Goal: Task Accomplishment & Management: Complete application form

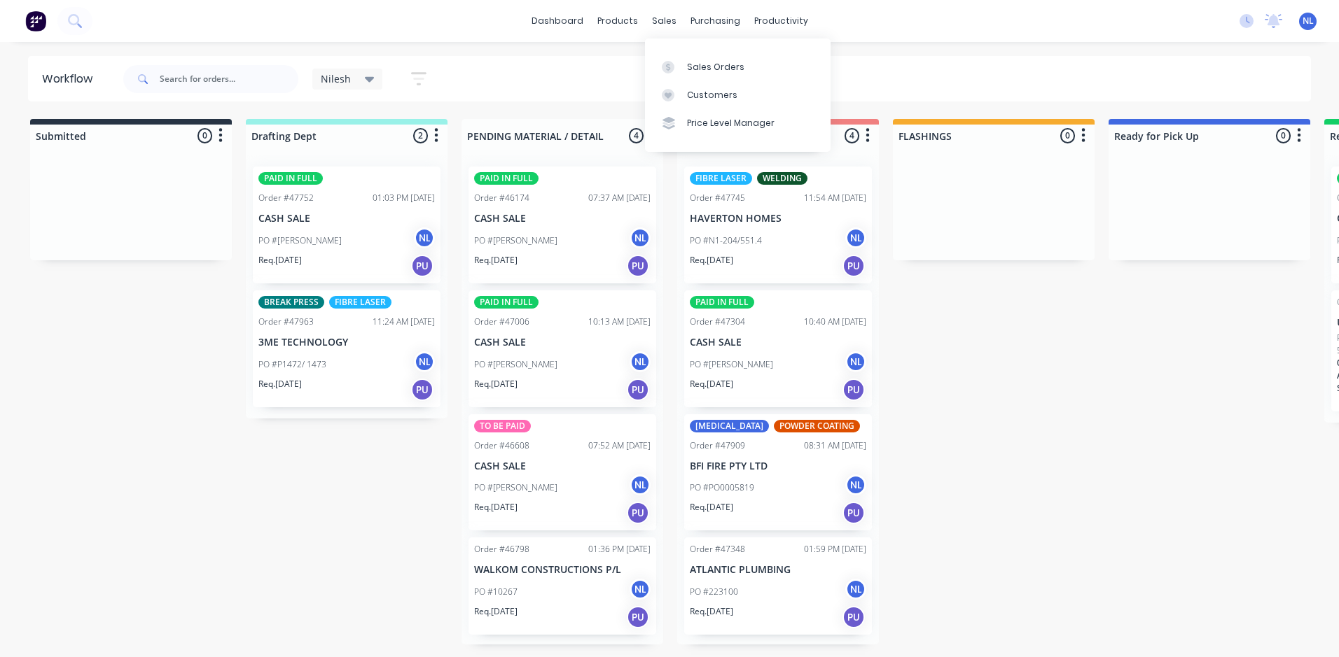
click at [680, 52] on div "Sales Orders Customers Price Level Manager" at bounding box center [738, 95] width 186 height 113
click at [680, 62] on div at bounding box center [672, 67] width 21 height 13
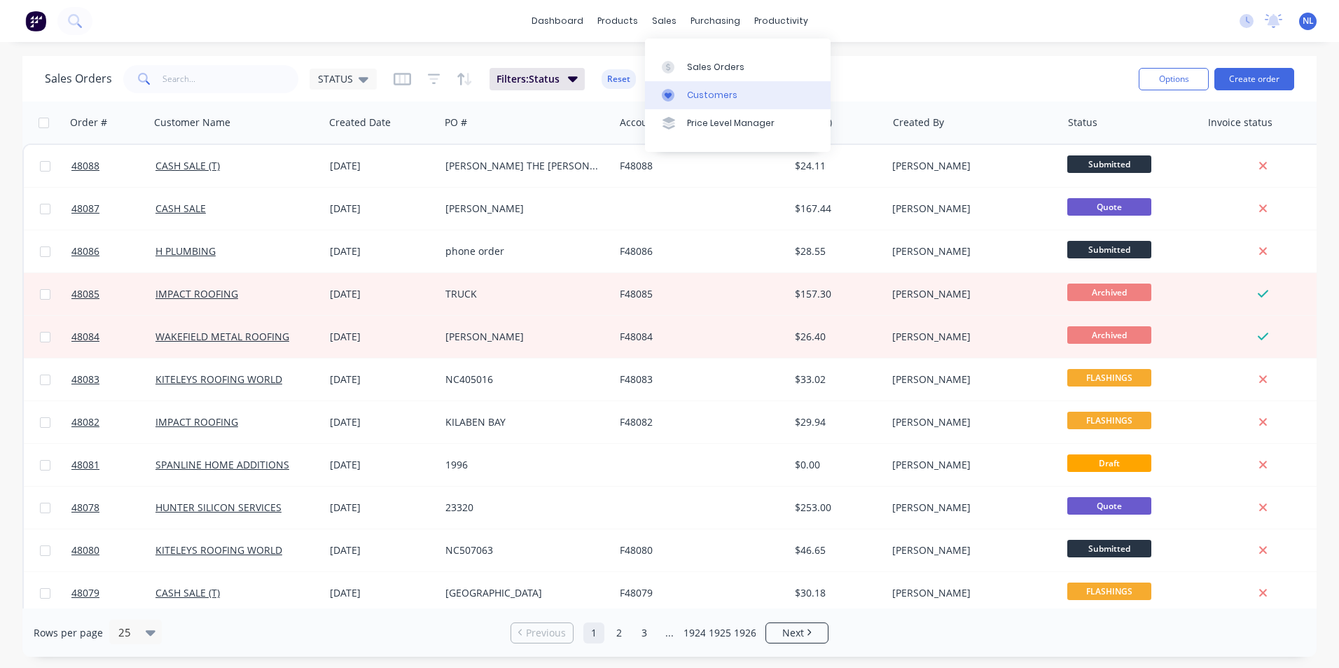
click at [702, 86] on link "Customers" at bounding box center [738, 95] width 186 height 28
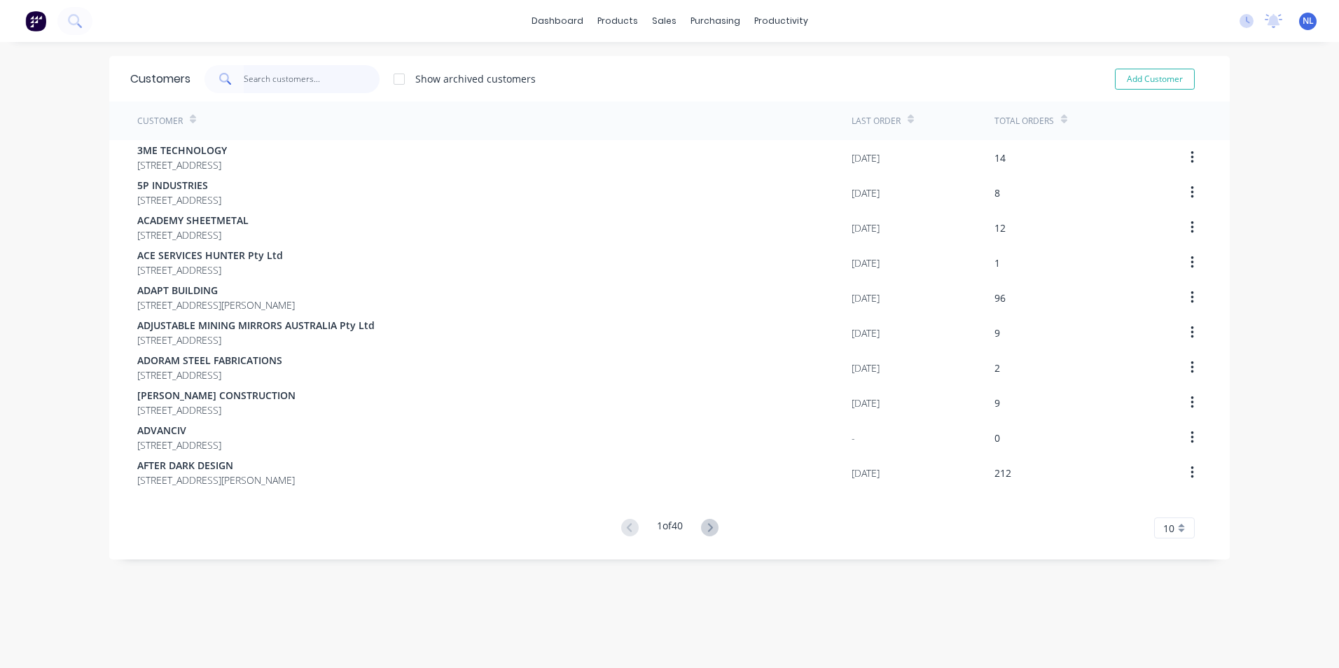
click at [262, 71] on input "text" at bounding box center [312, 79] width 137 height 28
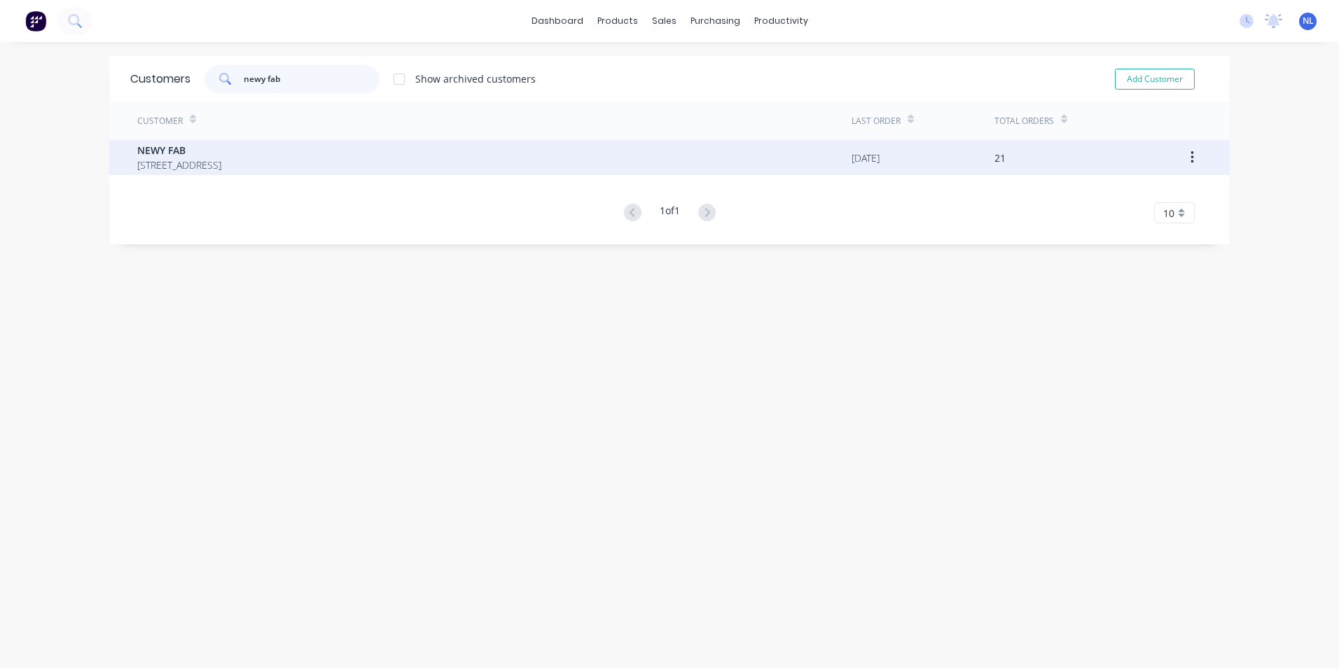
type input "newy fab"
click at [221, 159] on span "[STREET_ADDRESS]" at bounding box center [179, 165] width 84 height 15
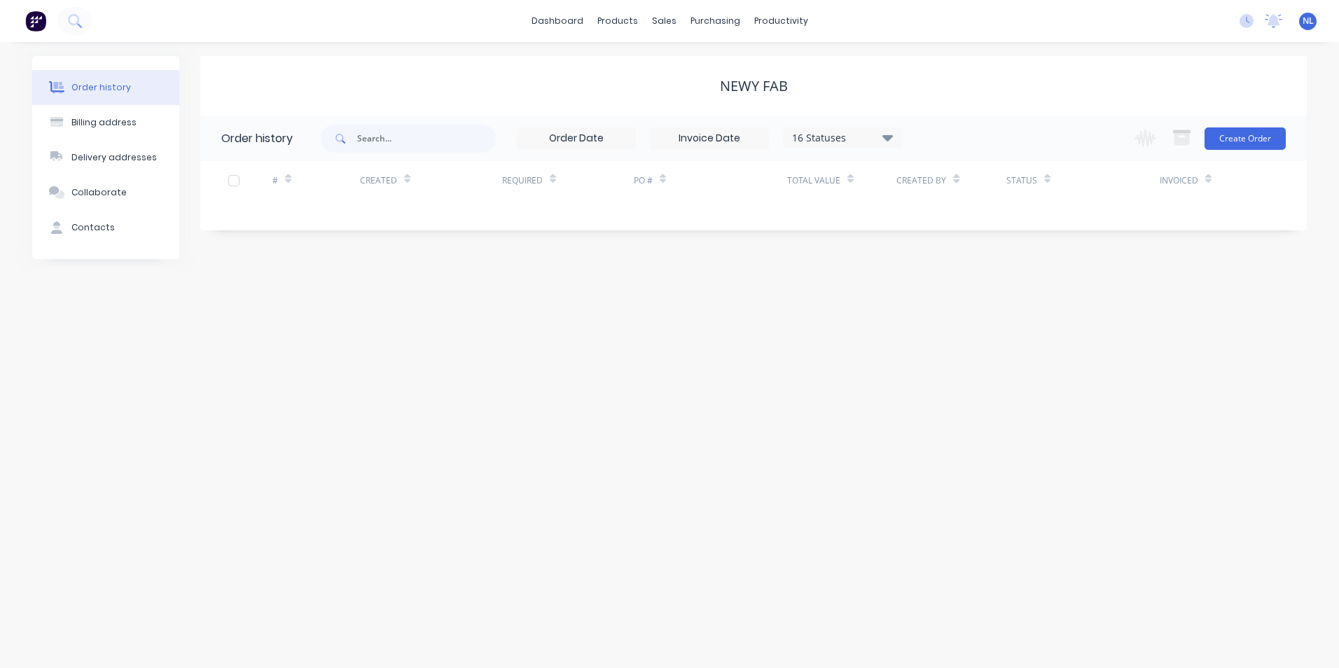
click at [848, 139] on div "16 Statuses" at bounding box center [842, 137] width 118 height 15
click at [920, 308] on div "All" at bounding box center [870, 307] width 175 height 28
click at [958, 299] on label at bounding box center [958, 299] width 0 height 0
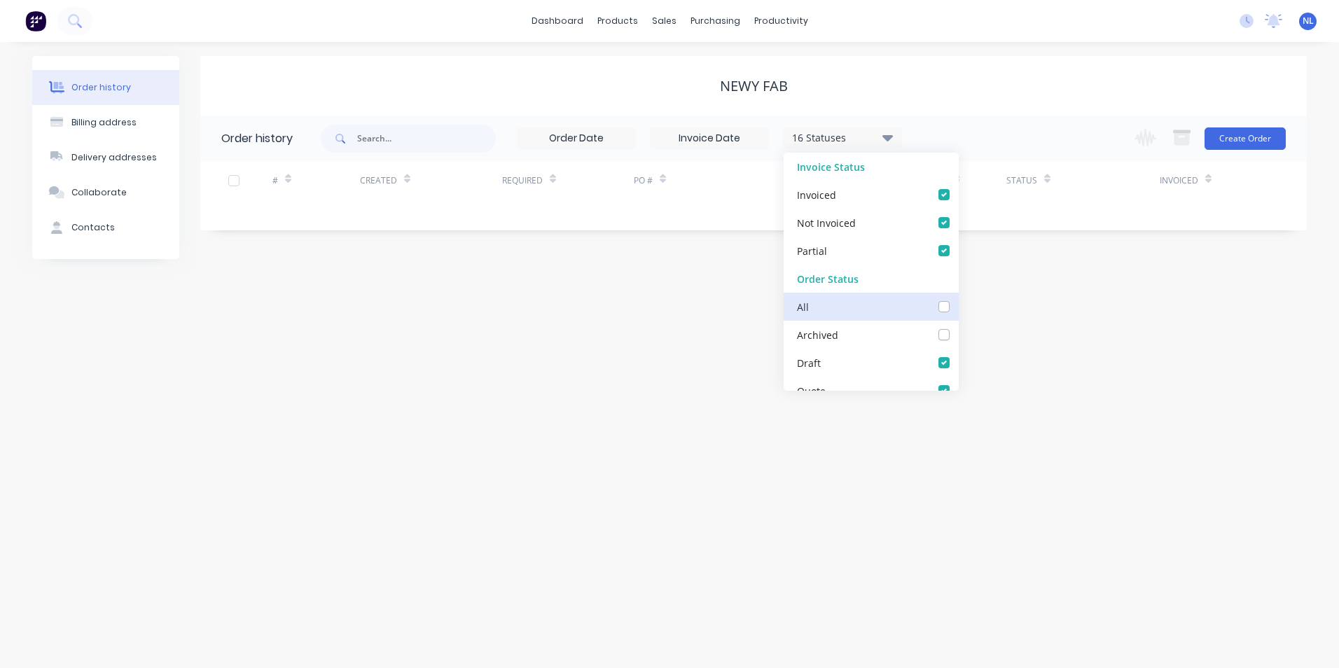
click at [958, 309] on input "checkbox" at bounding box center [963, 305] width 11 height 13
checkbox input "true"
click at [1008, 95] on div "NEWY FAB" at bounding box center [753, 86] width 1106 height 60
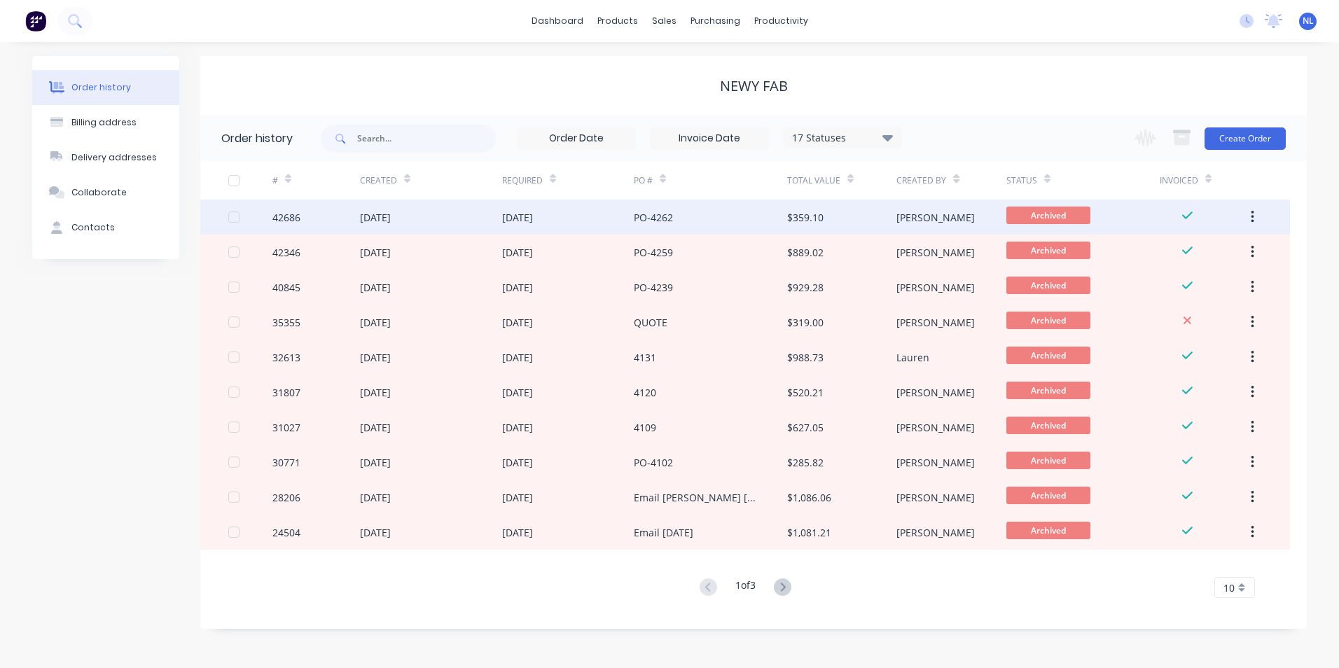
click at [884, 234] on div "$359.10" at bounding box center [841, 217] width 109 height 35
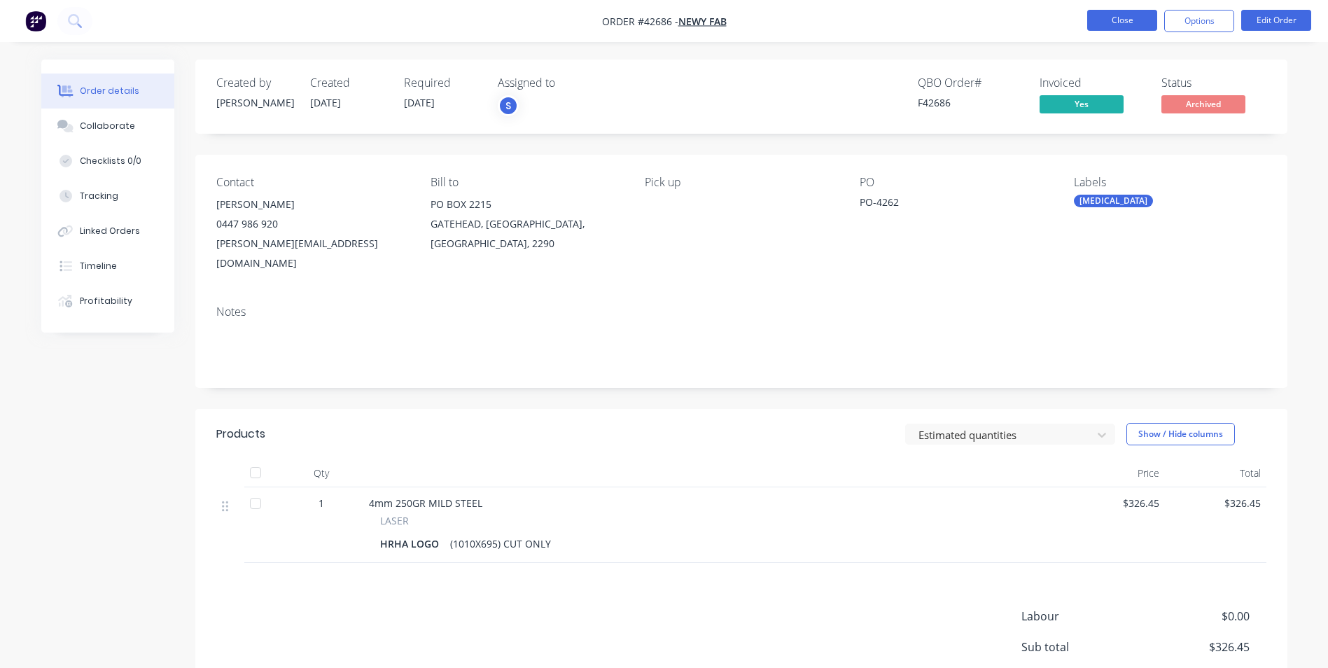
click at [1105, 20] on button "Close" at bounding box center [1122, 20] width 70 height 21
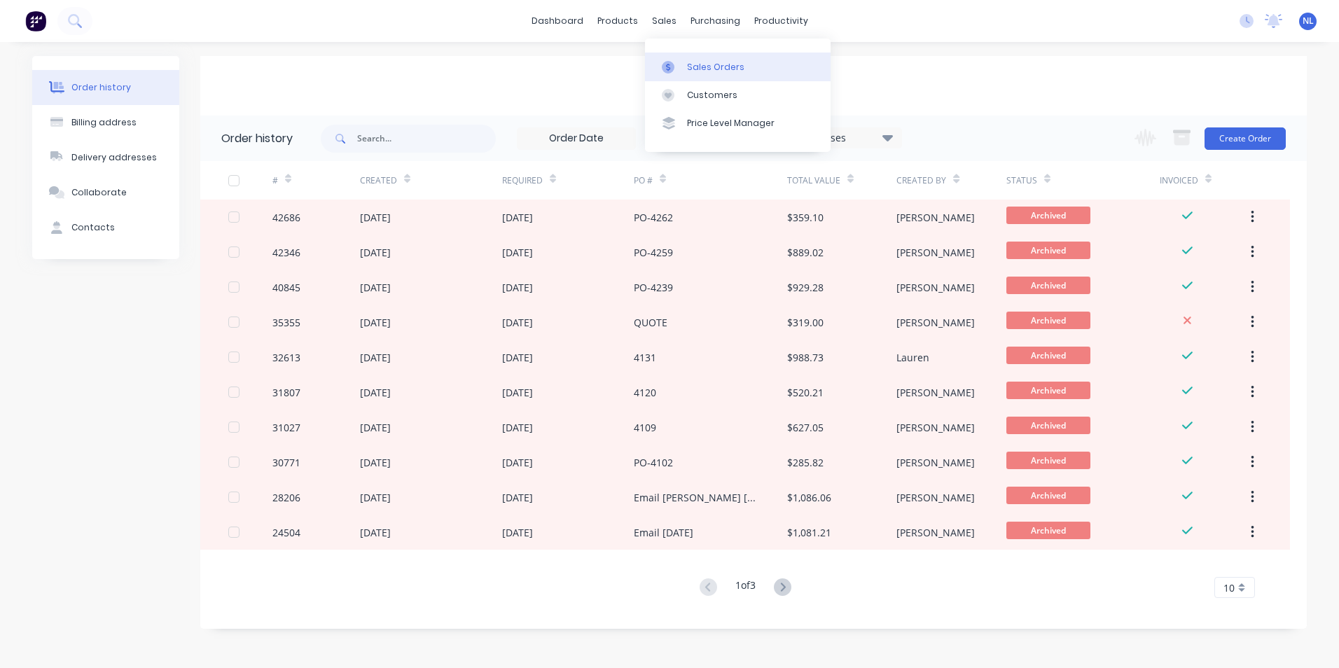
click at [697, 67] on div "Sales Orders" at bounding box center [715, 67] width 57 height 13
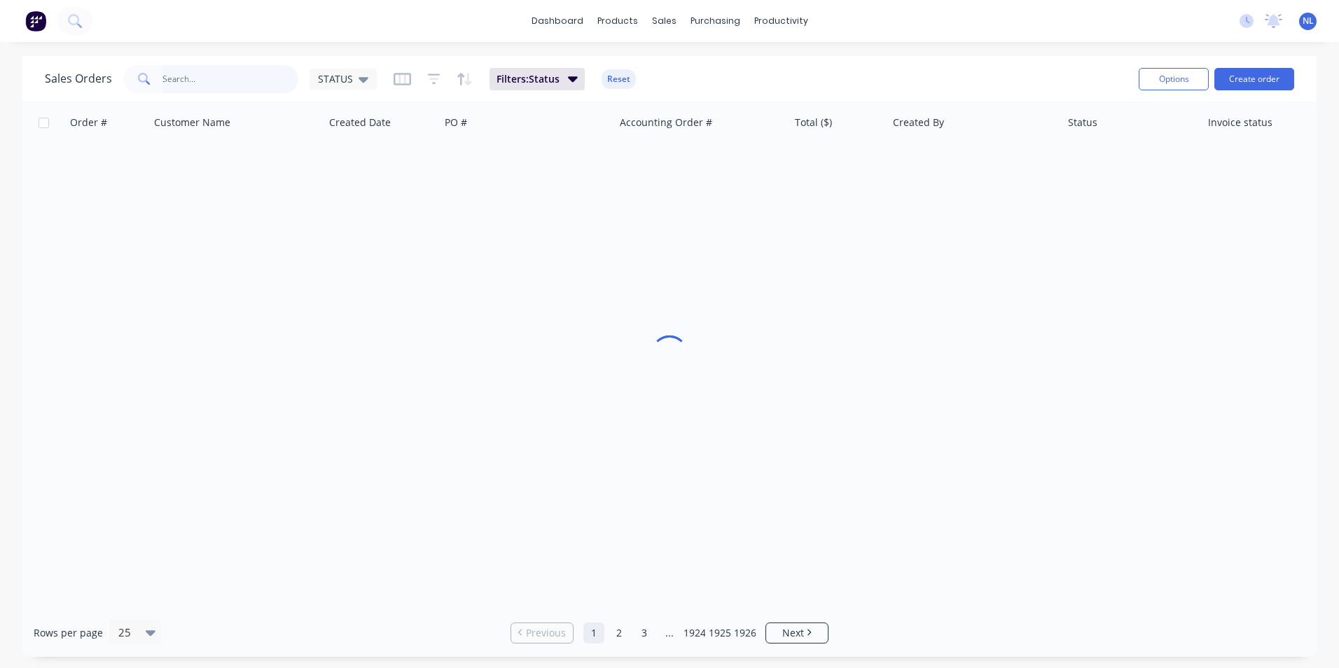
click at [225, 83] on input "text" at bounding box center [230, 79] width 137 height 28
type input "newy"
click at [685, 84] on link "Customers" at bounding box center [738, 95] width 186 height 28
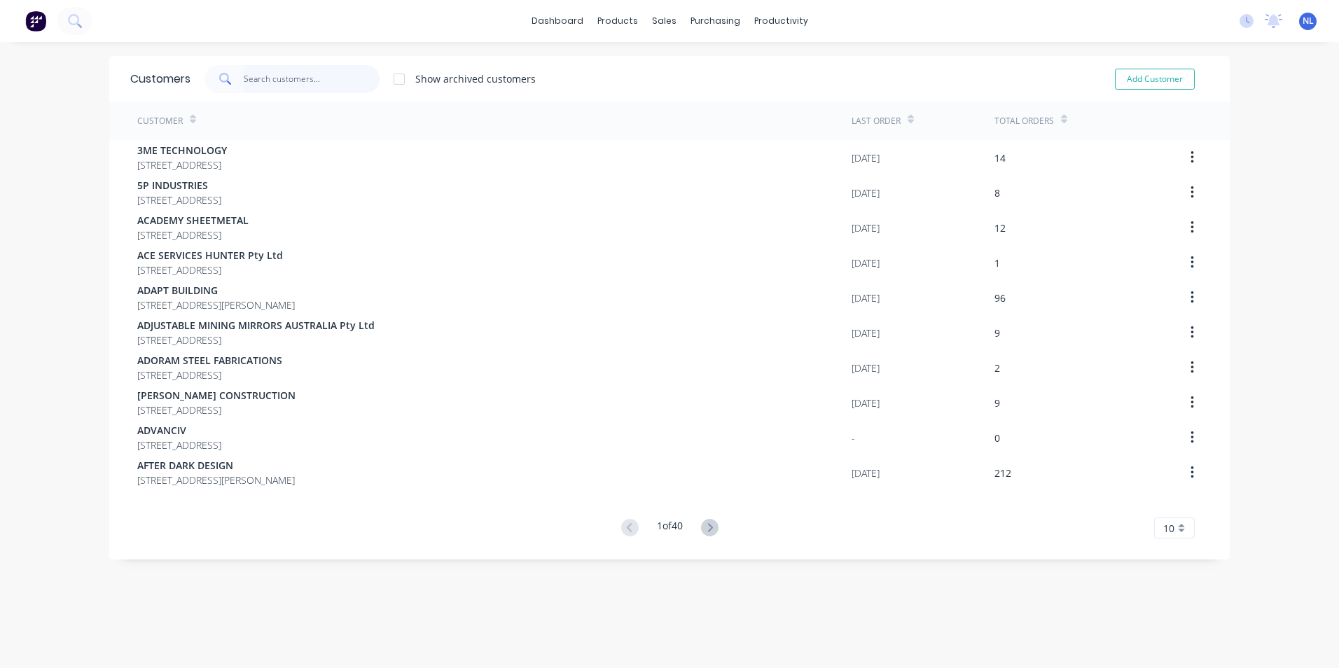
click at [259, 78] on input "text" at bounding box center [312, 79] width 137 height 28
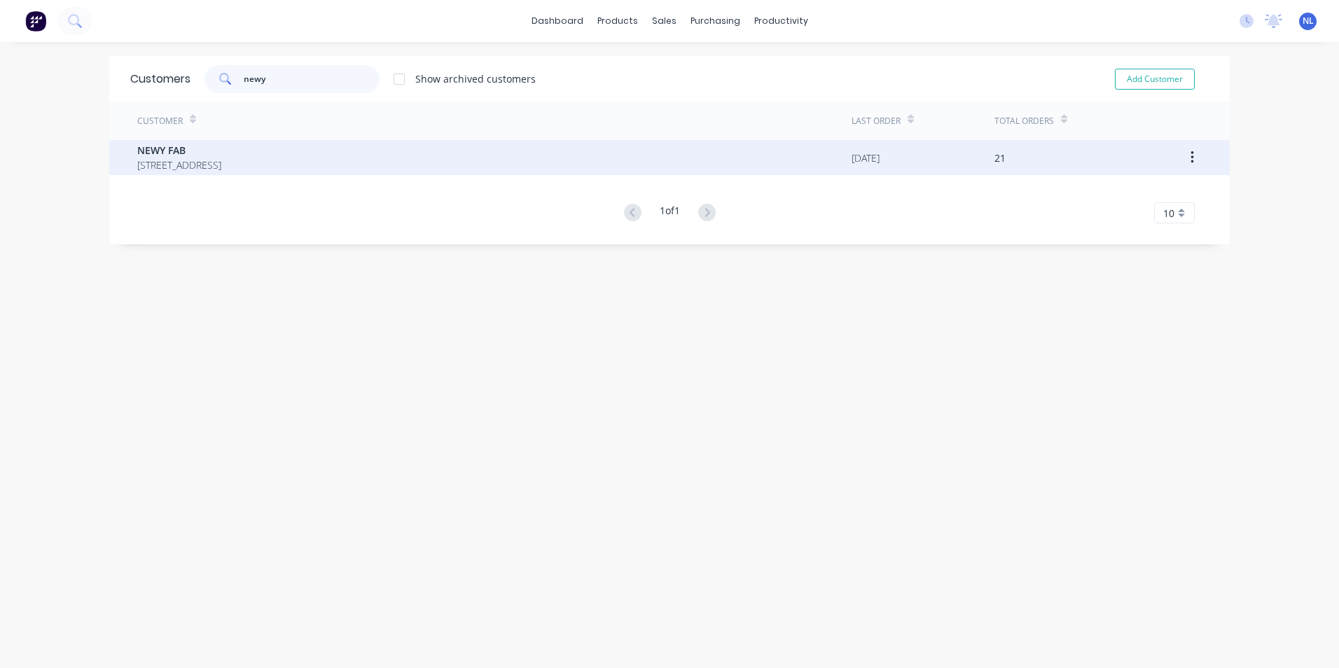
type input "newy"
click at [259, 141] on div "[GEOGRAPHIC_DATA][STREET_ADDRESS]" at bounding box center [494, 157] width 714 height 35
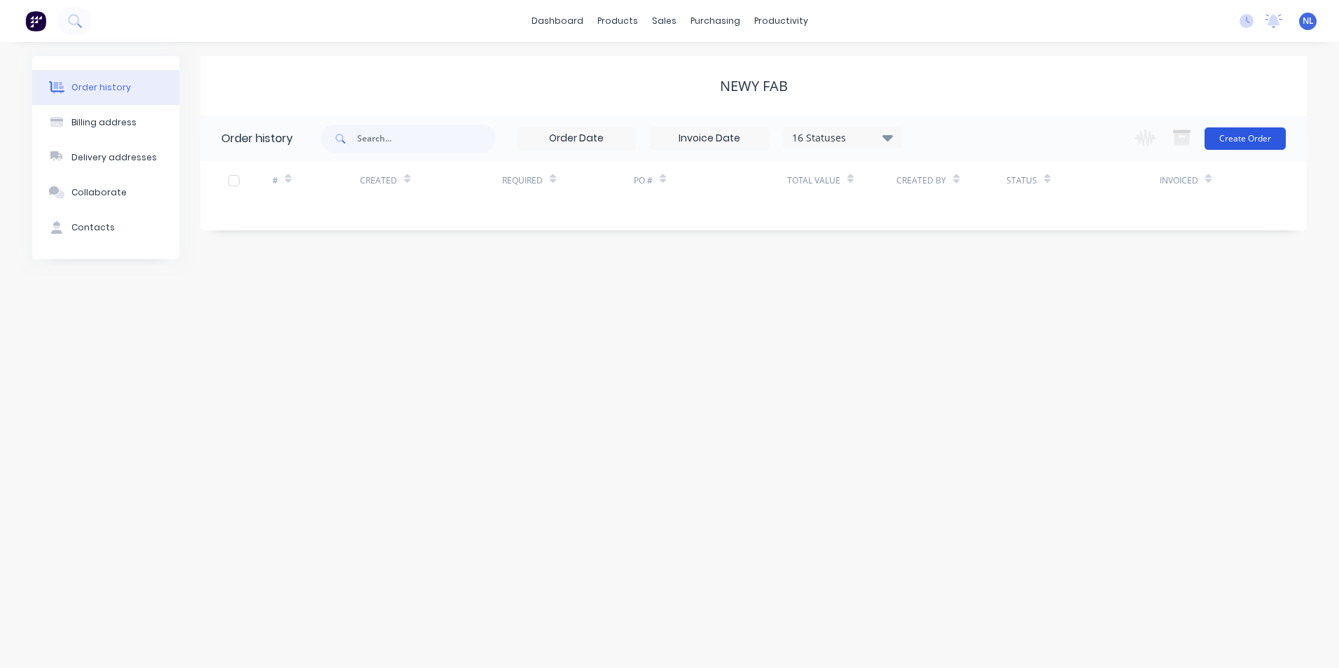
click at [1242, 140] on button "Create Order" at bounding box center [1244, 138] width 81 height 22
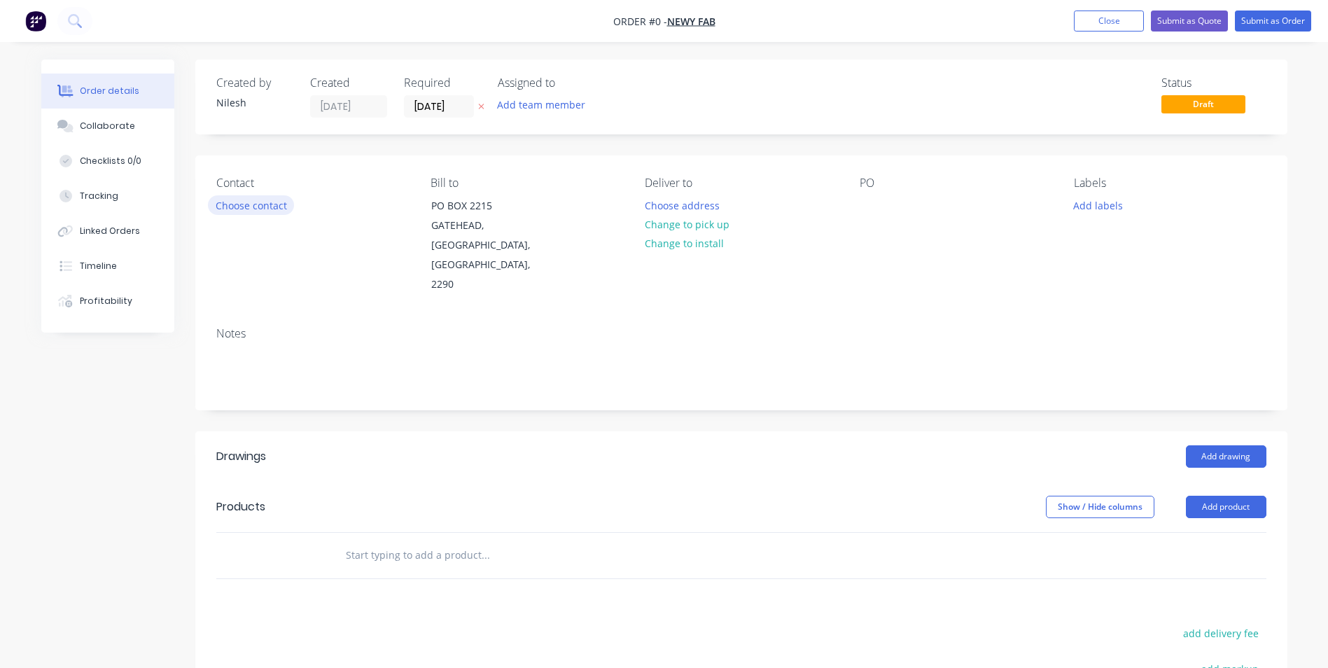
click at [270, 208] on button "Choose contact" at bounding box center [251, 204] width 86 height 19
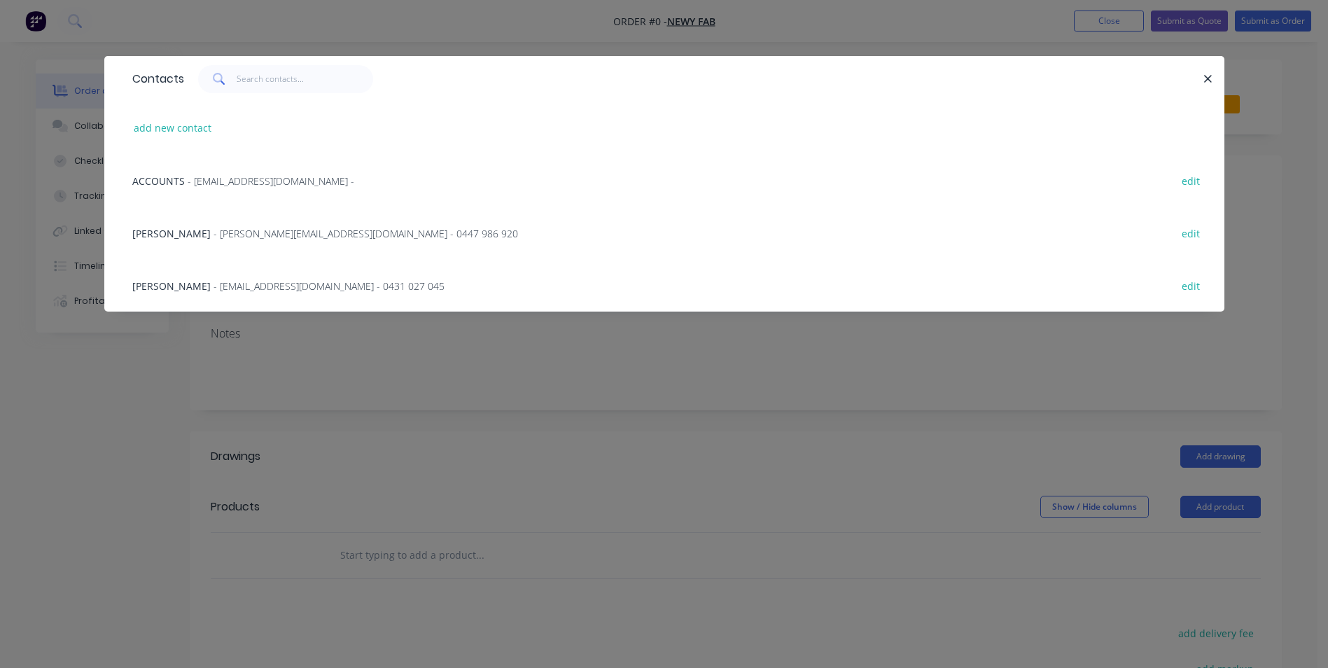
click at [259, 239] on span "- [PERSON_NAME][EMAIL_ADDRESS][DOMAIN_NAME] - 0447 986 920" at bounding box center [366, 233] width 305 height 13
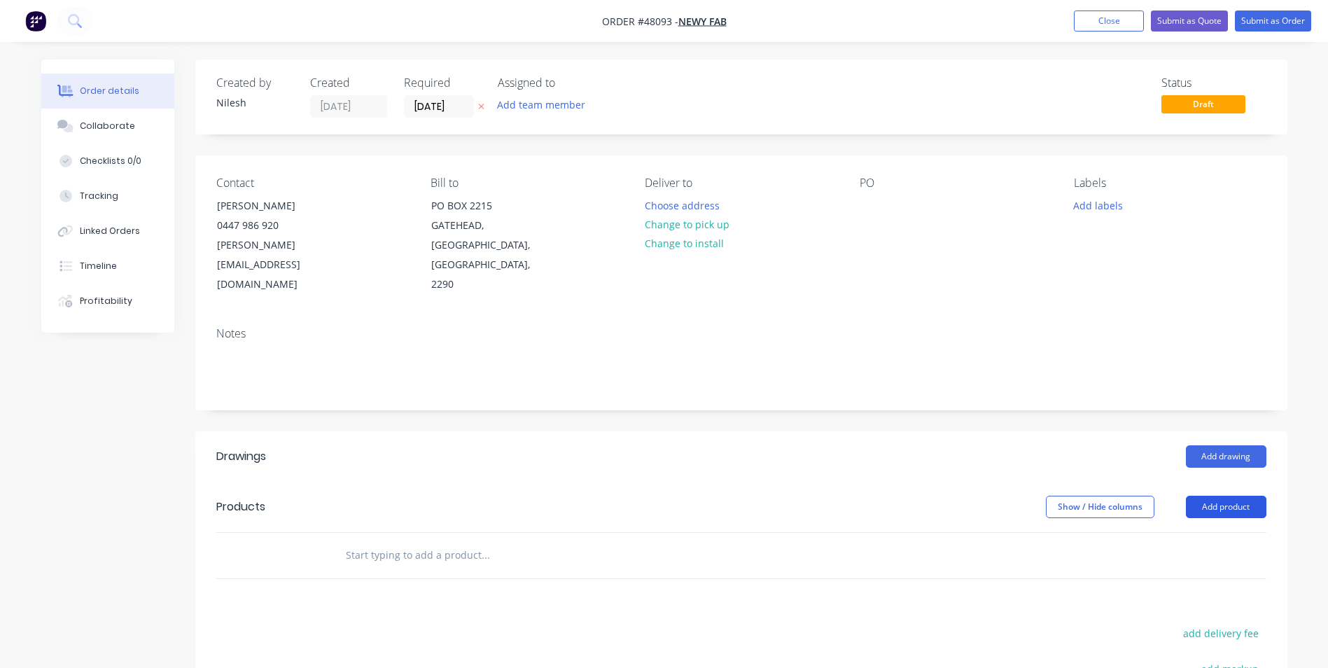
click at [1188, 496] on button "Add product" at bounding box center [1226, 507] width 81 height 22
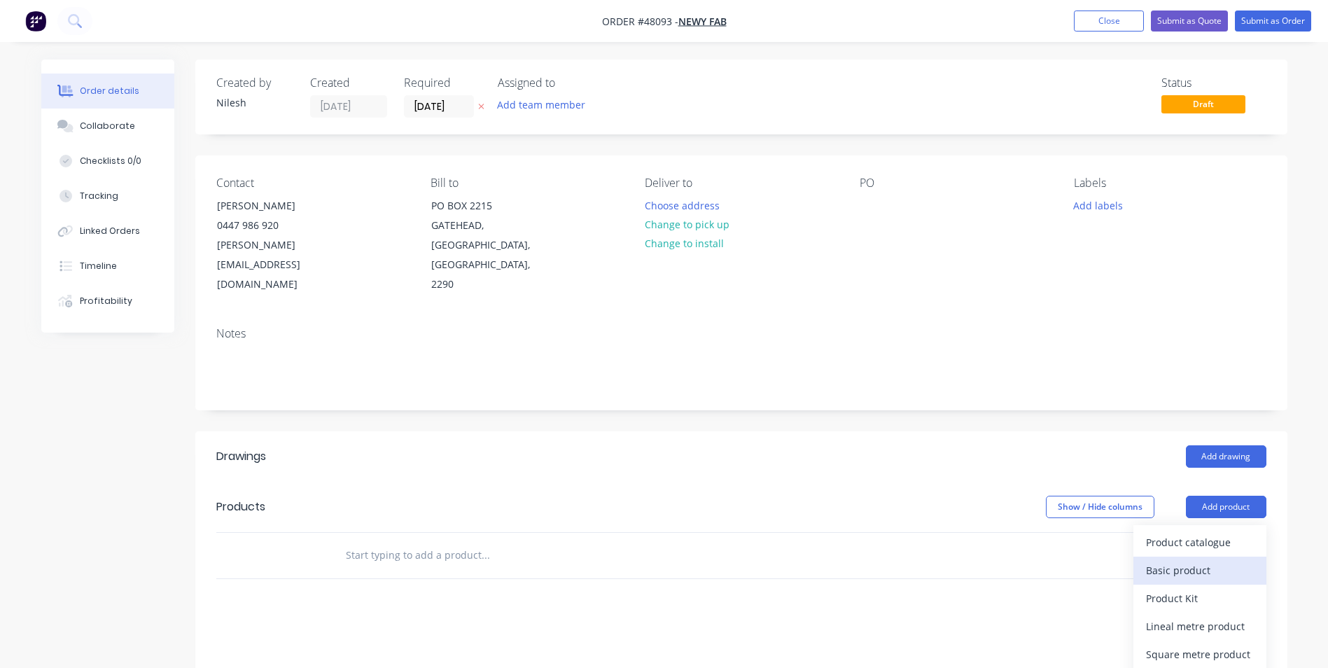
click at [1162, 560] on div "Basic product" at bounding box center [1200, 570] width 108 height 20
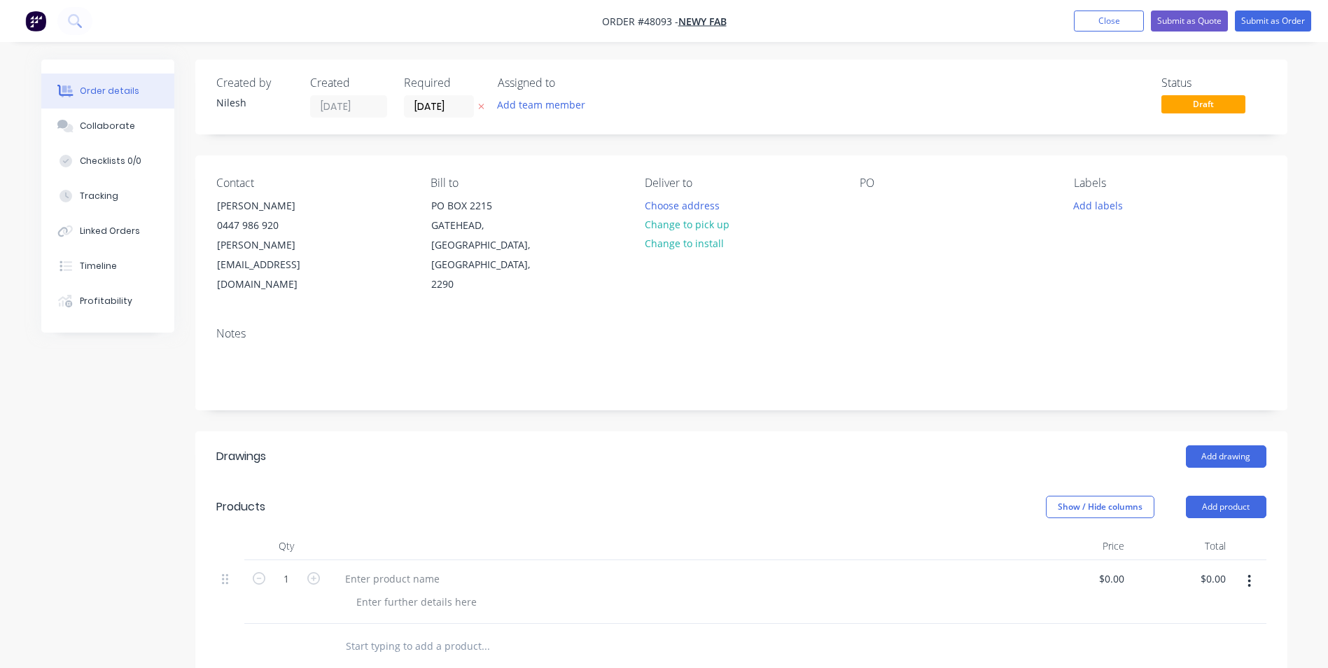
click at [1250, 575] on icon "button" at bounding box center [1249, 581] width 3 height 13
click at [1161, 634] on div "Delete" at bounding box center [1200, 674] width 108 height 20
click at [1208, 496] on button "Add product" at bounding box center [1226, 507] width 81 height 22
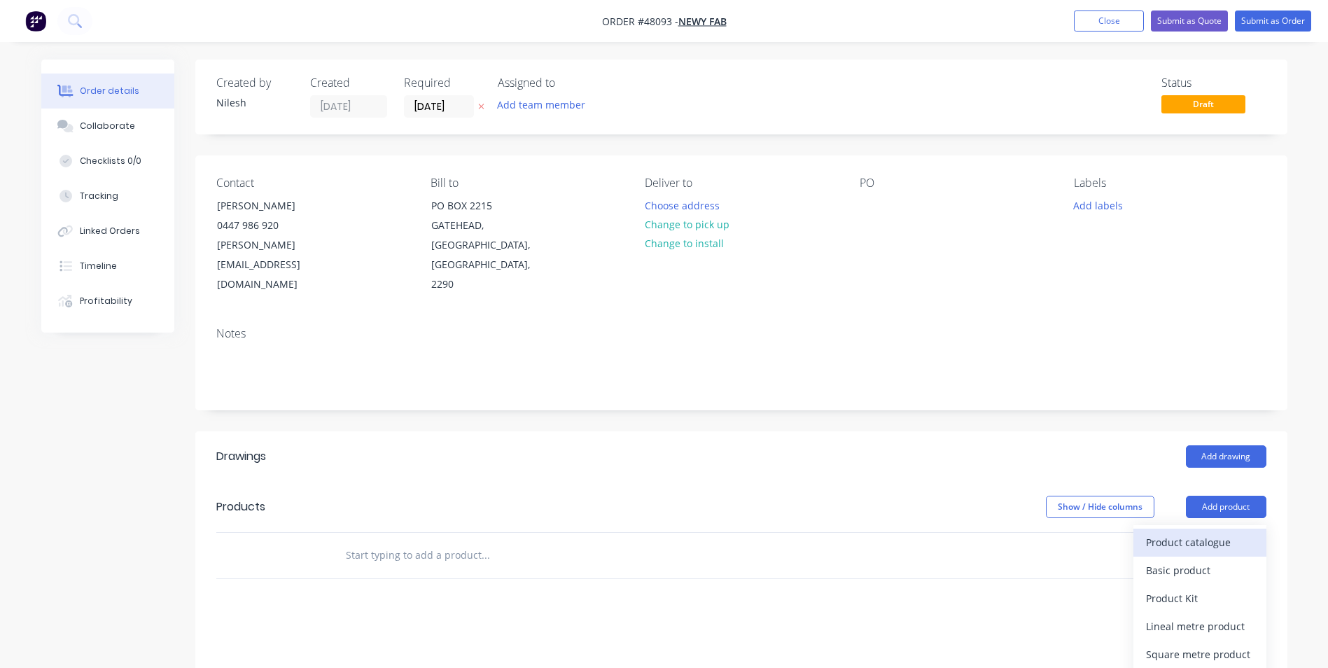
click at [1208, 532] on div "Product catalogue" at bounding box center [1200, 542] width 108 height 20
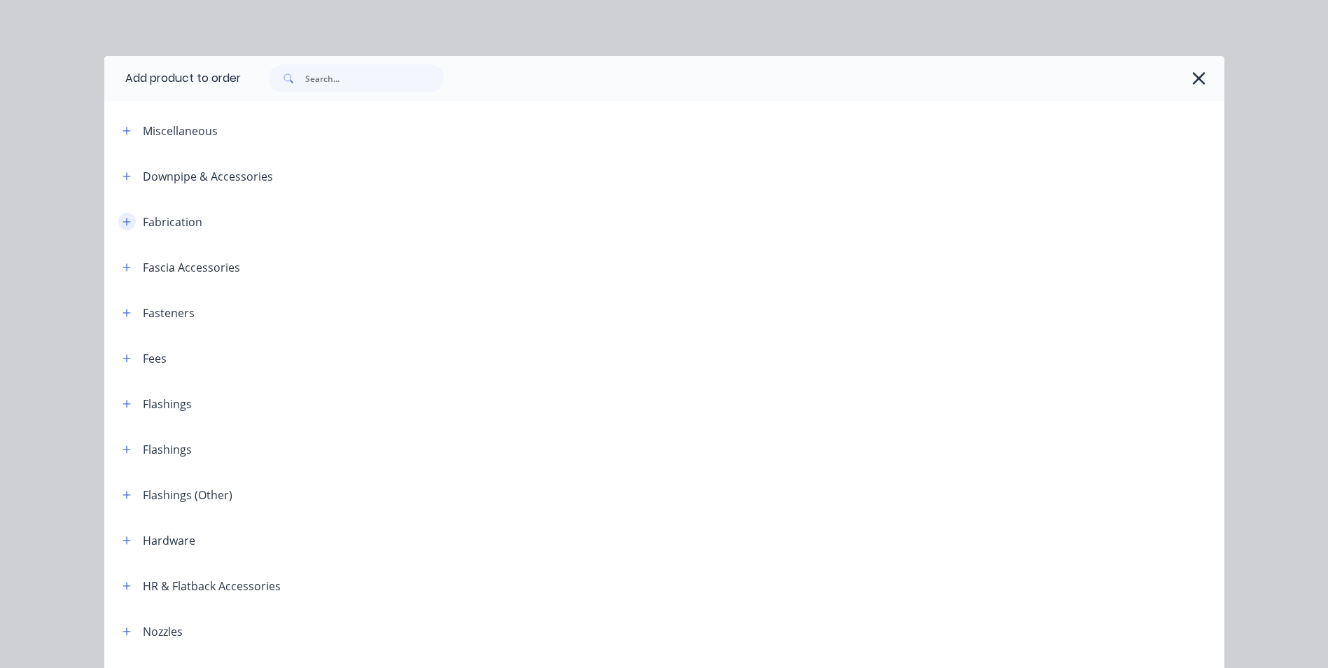
click at [123, 223] on icon "button" at bounding box center [127, 222] width 8 height 8
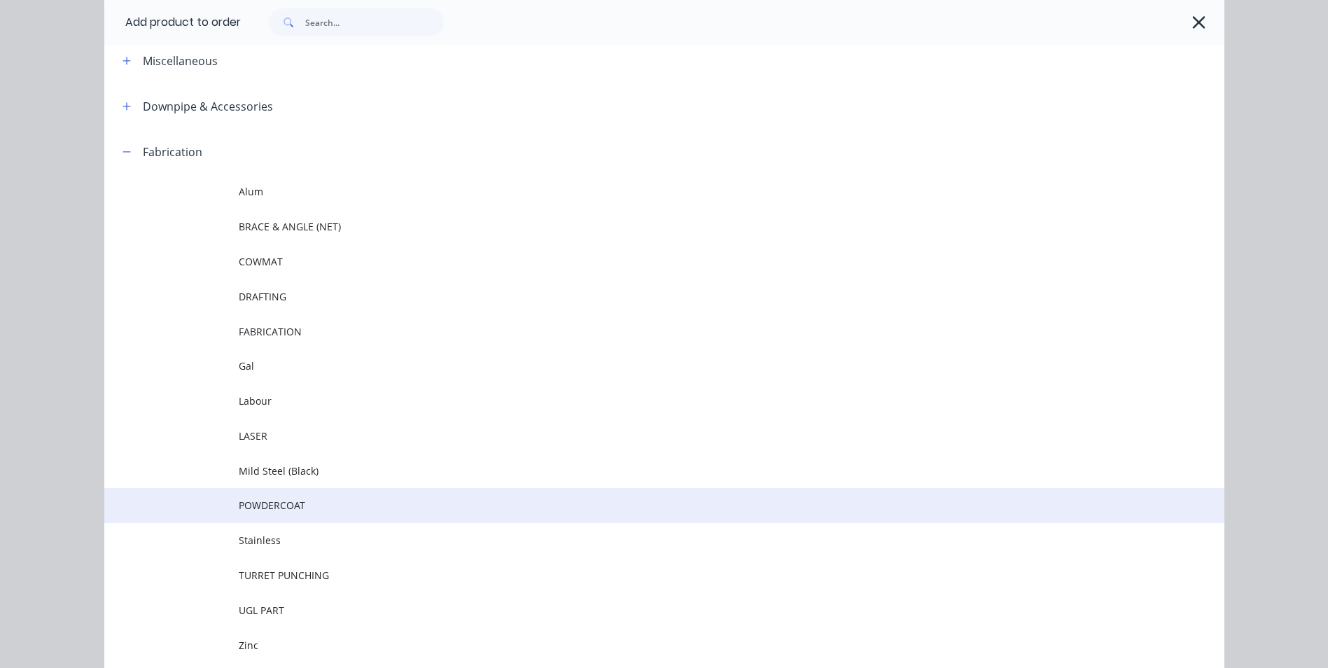
scroll to position [140, 0]
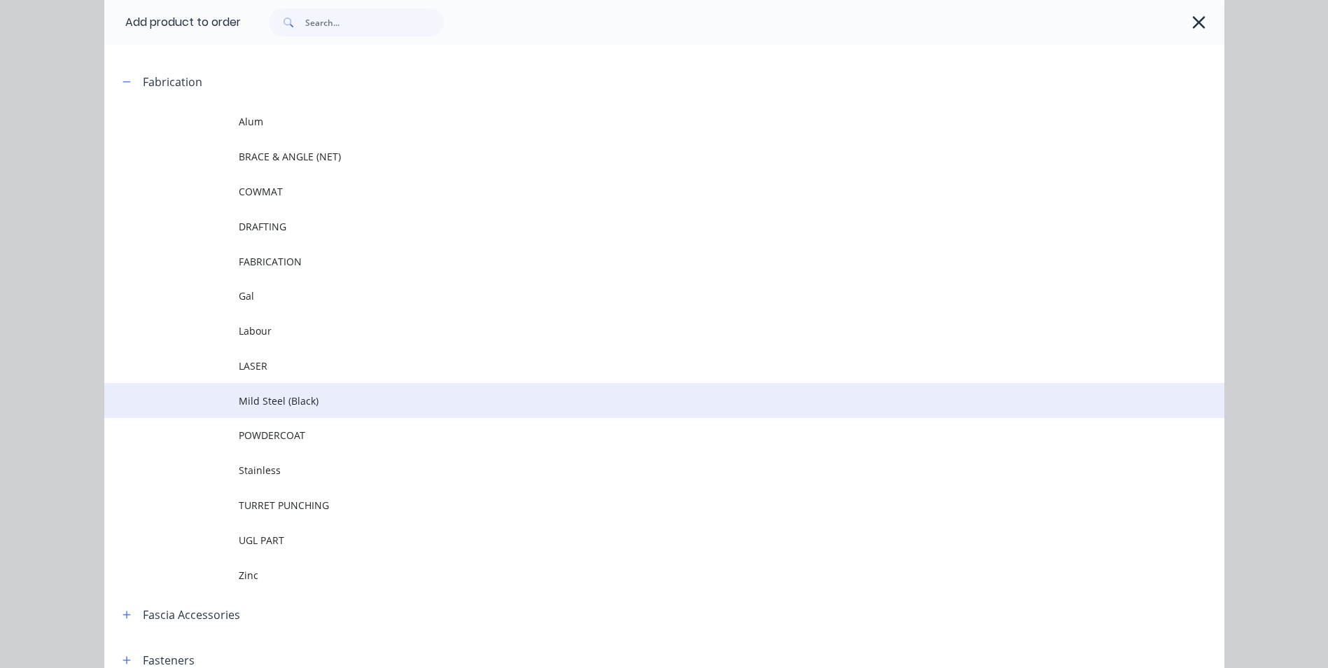
click at [274, 389] on td "Mild Steel (Black)" at bounding box center [732, 400] width 986 height 35
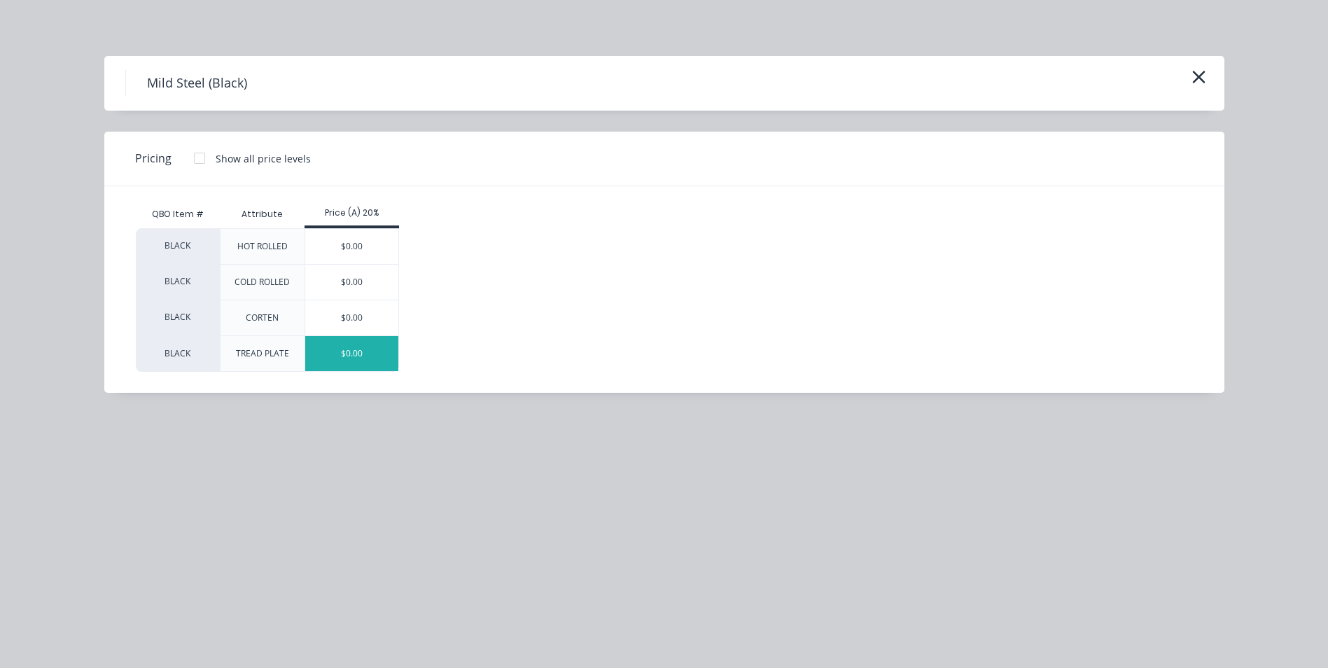
click at [361, 340] on div "$0.00" at bounding box center [351, 353] width 93 height 35
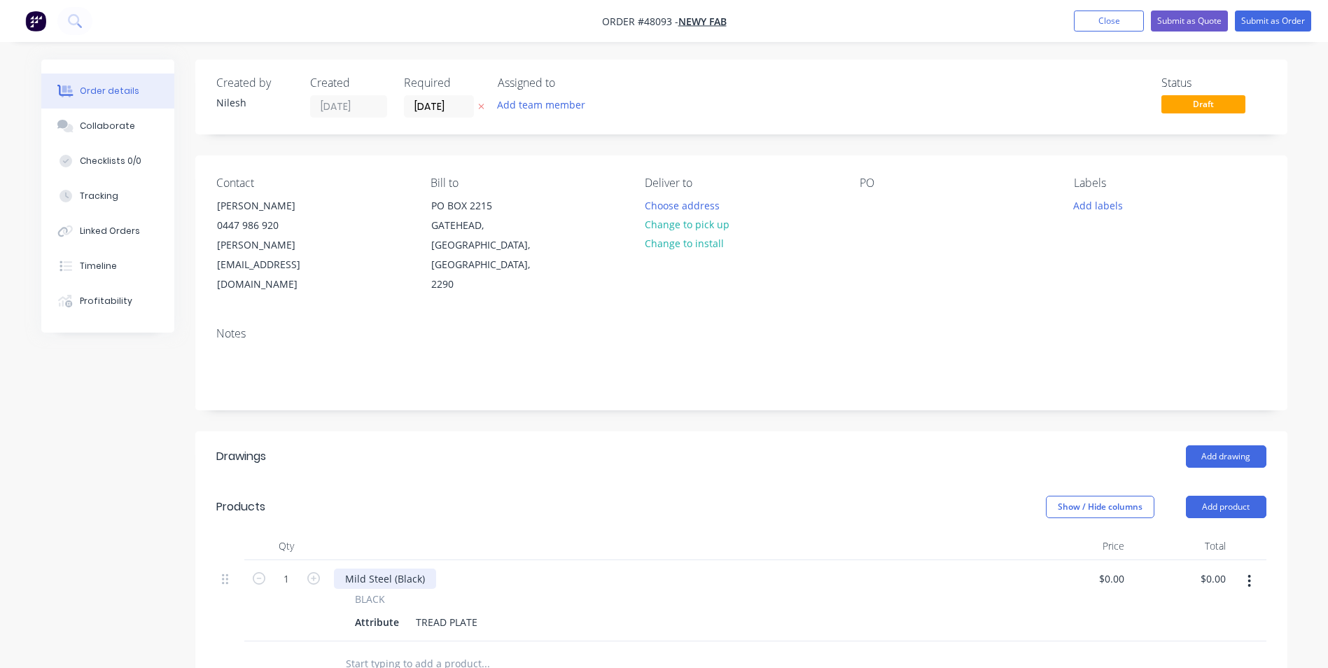
click at [417, 568] on div "Mild Steel (Black)" at bounding box center [385, 578] width 102 height 20
drag, startPoint x: 424, startPoint y: 540, endPoint x: 276, endPoint y: 539, distance: 148.4
click at [276, 560] on div "1 Mild Steel (Black) BLACK Attribute TREAD PLATE $0.00 $0.00 $0.00 $0.00" at bounding box center [741, 600] width 1050 height 81
click at [390, 568] on div "Mild Steel (Black)" at bounding box center [385, 578] width 102 height 20
drag, startPoint x: 428, startPoint y: 535, endPoint x: 227, endPoint y: 547, distance: 201.3
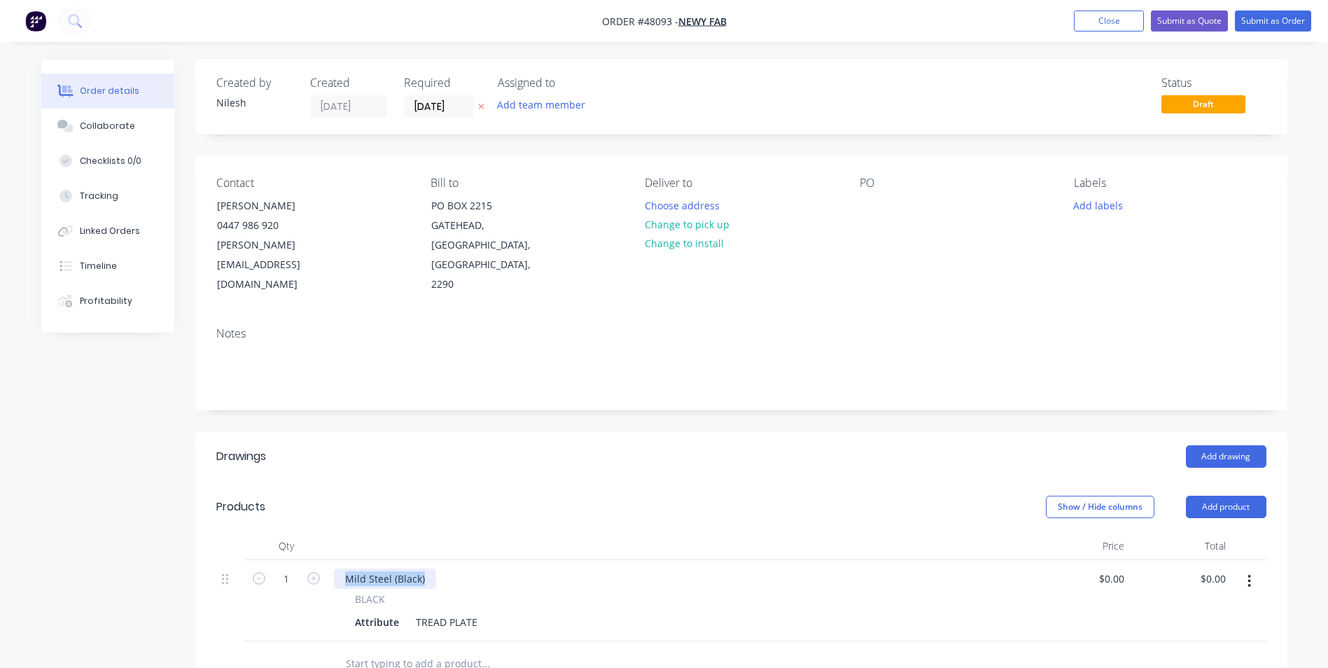
click at [227, 560] on div "1 Mild Steel (Black) BLACK Attribute TREAD PLATE $0.00 $0.00 $0.00 $0.00" at bounding box center [741, 600] width 1050 height 81
click at [426, 568] on div "Mild Steel (Black)" at bounding box center [385, 578] width 102 height 20
click at [393, 592] on div "BLACK" at bounding box center [678, 599] width 647 height 15
click at [417, 568] on div "LANDING SHEET" at bounding box center [383, 578] width 98 height 20
click at [390, 612] on div "Attribute" at bounding box center [376, 622] width 55 height 20
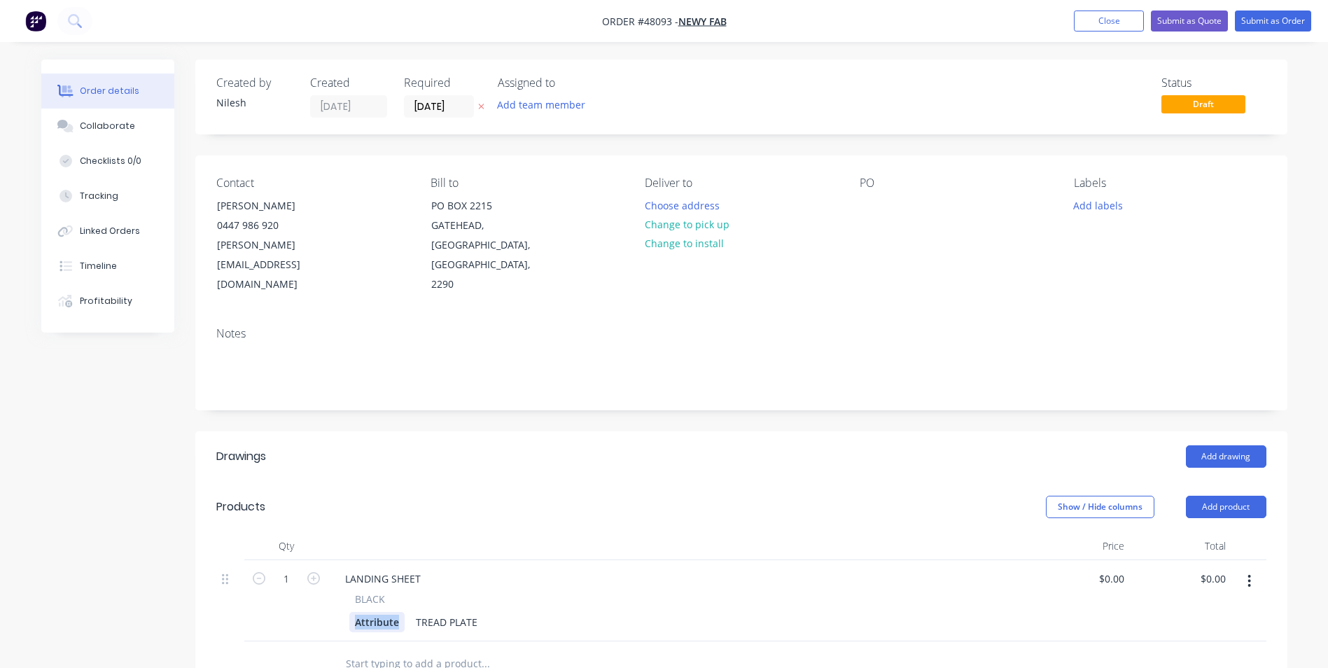
drag, startPoint x: 398, startPoint y: 585, endPoint x: 246, endPoint y: 590, distance: 151.3
click at [246, 590] on div "1 LANDING SHEET BLACK Attribute TREAD PLATE $0.00 $0.00 $0.00 $0.00" at bounding box center [741, 600] width 1050 height 81
click at [407, 612] on div "Attribute TREAD PLATE" at bounding box center [675, 622] width 652 height 20
click at [404, 612] on div "Attribute TREAD PLATE" at bounding box center [675, 622] width 652 height 20
drag, startPoint x: 398, startPoint y: 589, endPoint x: 308, endPoint y: 592, distance: 90.4
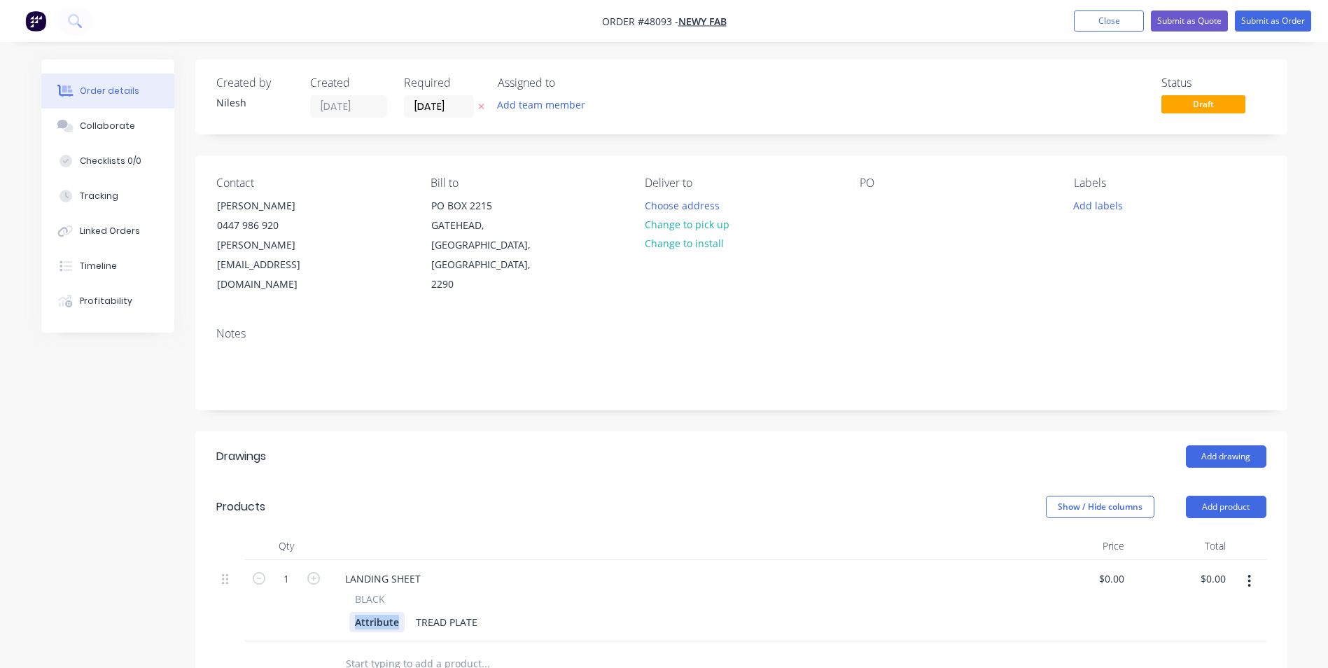
click at [312, 591] on div "1 LANDING SHEET BLACK Attribute TREAD PLATE $0.00 $0.00 $0.00 $0.00" at bounding box center [741, 600] width 1050 height 81
click at [437, 612] on div "TREAD PLATE" at bounding box center [464, 622] width 73 height 20
click at [672, 496] on div "Show / Hide columns Add product" at bounding box center [852, 507] width 827 height 22
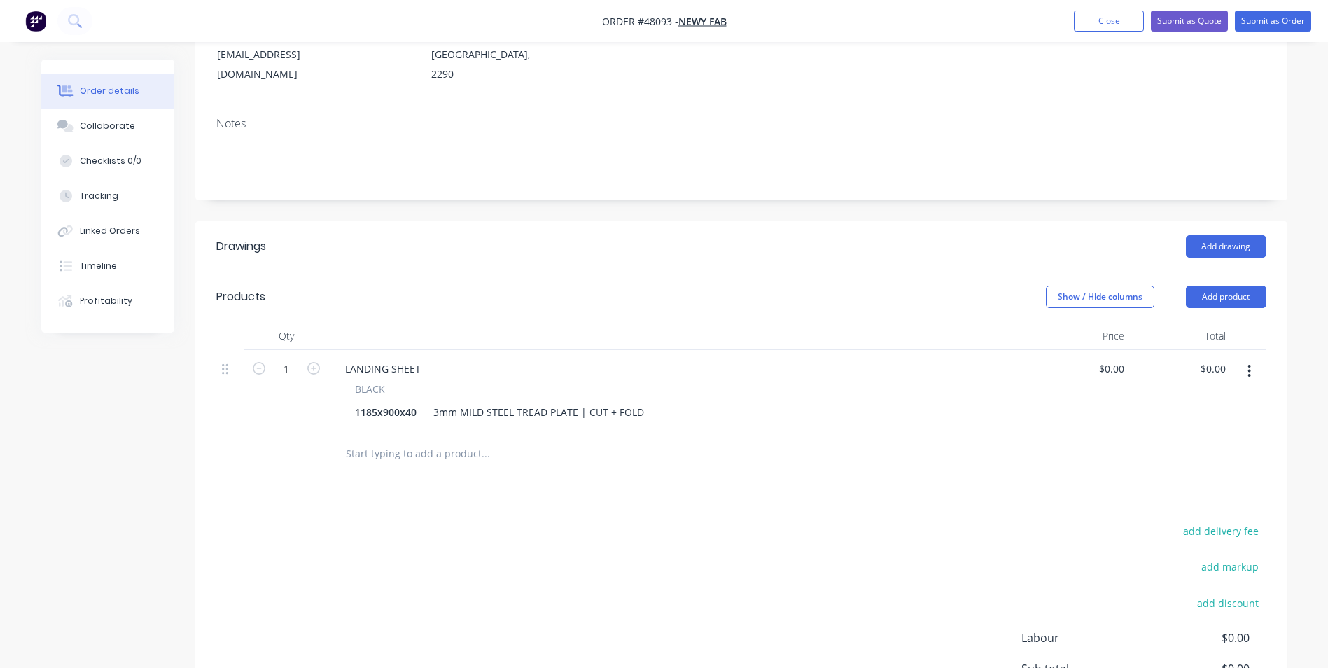
scroll to position [140, 0]
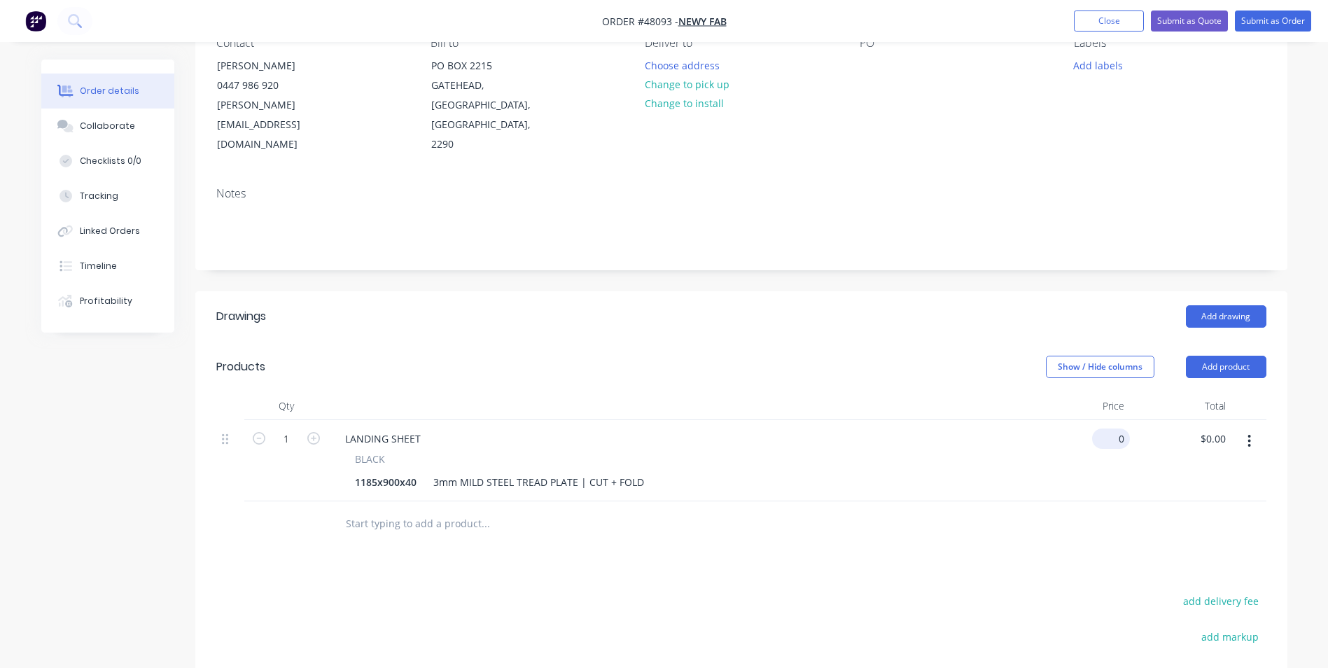
click at [1123, 428] on input "0" at bounding box center [1114, 438] width 32 height 20
type input "$287.16"
click at [1104, 445] on div "$287.16 287.16" at bounding box center [1079, 460] width 102 height 81
click at [1245, 428] on button "button" at bounding box center [1249, 440] width 33 height 25
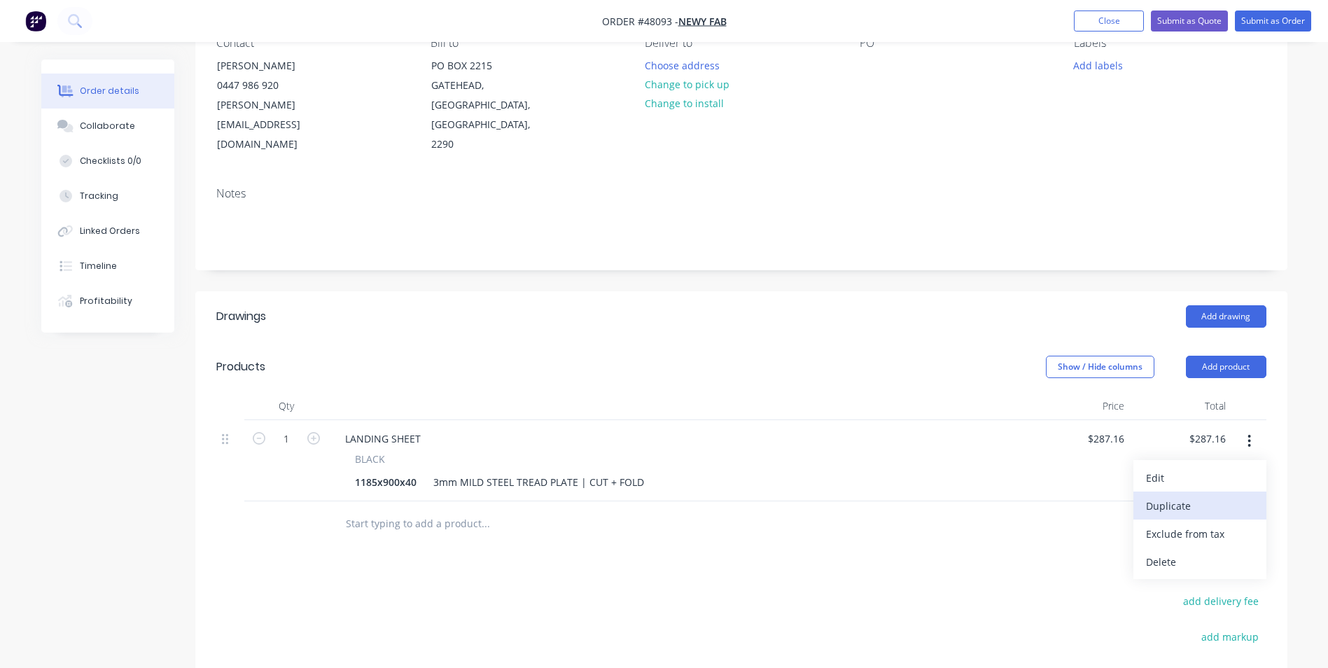
click at [1190, 496] on div "Duplicate" at bounding box center [1200, 506] width 108 height 20
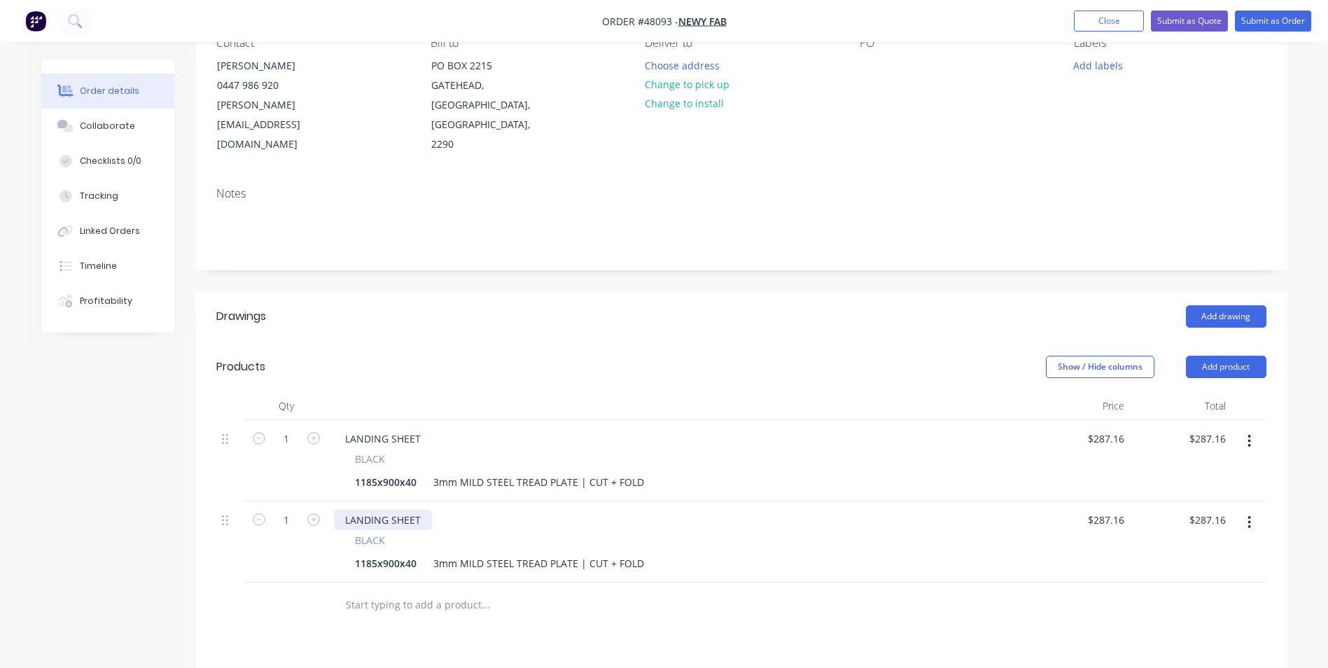
click at [426, 510] on div "LANDING SHEET" at bounding box center [383, 520] width 98 height 20
drag, startPoint x: 414, startPoint y: 473, endPoint x: 283, endPoint y: 473, distance: 131.6
click at [283, 501] on div "1 LANDING SHEET BLACK 1185x900x40 3mm MILD STEEL TREAD PLATE | CUT + FOLD $287.…" at bounding box center [741, 541] width 1050 height 81
click at [426, 510] on div "LANDING SHEET" at bounding box center [383, 520] width 98 height 20
drag, startPoint x: 424, startPoint y: 482, endPoint x: 299, endPoint y: 482, distance: 125.3
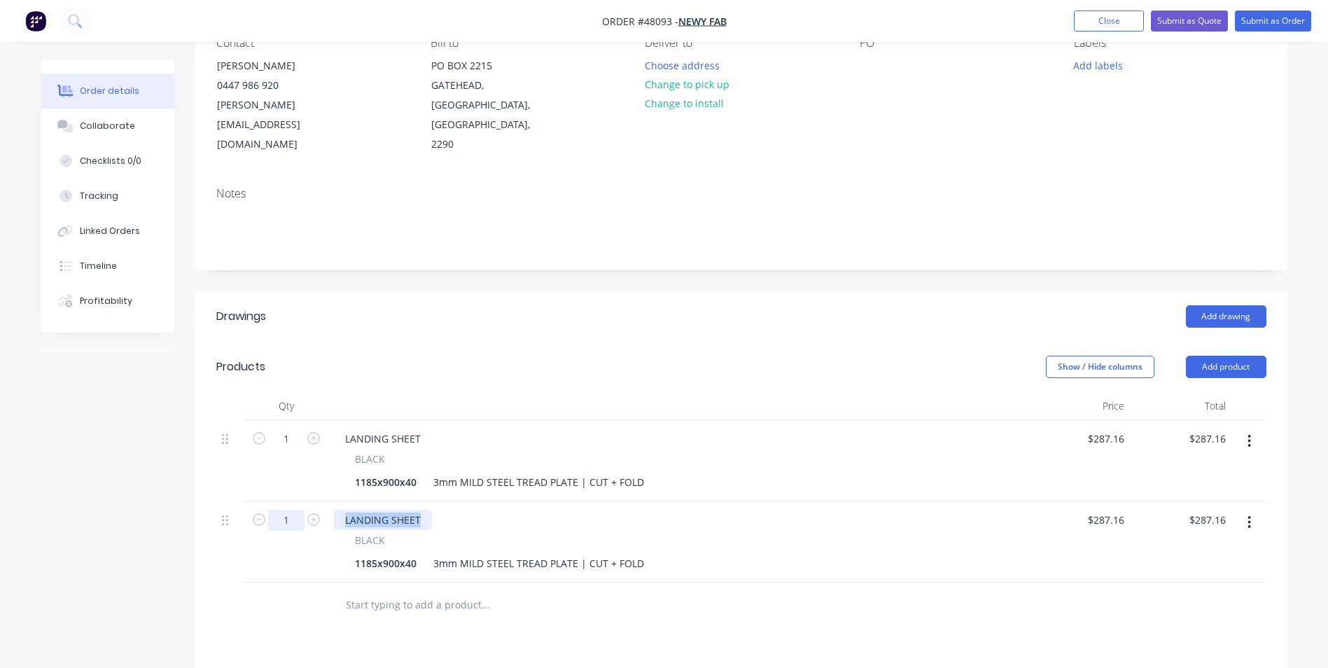
click at [299, 501] on div "1 LANDING SHEET BLACK 1185x900x40 3mm MILD STEEL TREAD PLATE | CUT + FOLD $287.…" at bounding box center [741, 541] width 1050 height 81
click at [278, 510] on input "1" at bounding box center [286, 520] width 36 height 21
type input "16"
type input "$4,594.56"
click at [634, 510] on div "TREAD" at bounding box center [678, 520] width 689 height 20
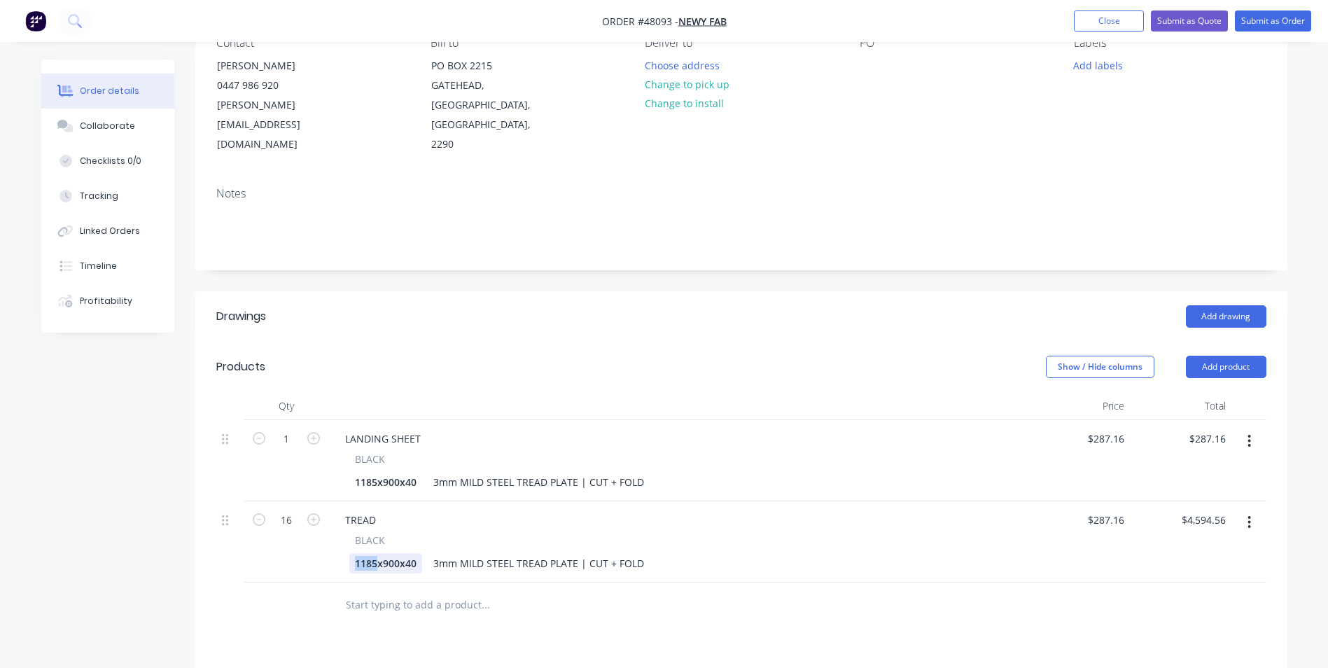
drag, startPoint x: 375, startPoint y: 526, endPoint x: 269, endPoint y: 492, distance: 111.6
click at [298, 521] on div "16 TREAD BLACK 1185x900x40 3mm MILD STEEL TREAD PLATE | CUT + FOLD $287.16 $287…" at bounding box center [741, 541] width 1050 height 81
click at [378, 472] on div "1185x900x40" at bounding box center [385, 482] width 73 height 20
click at [1131, 501] on div "$4,594.56 $4,594.56" at bounding box center [1181, 541] width 102 height 81
type input "$63.27"
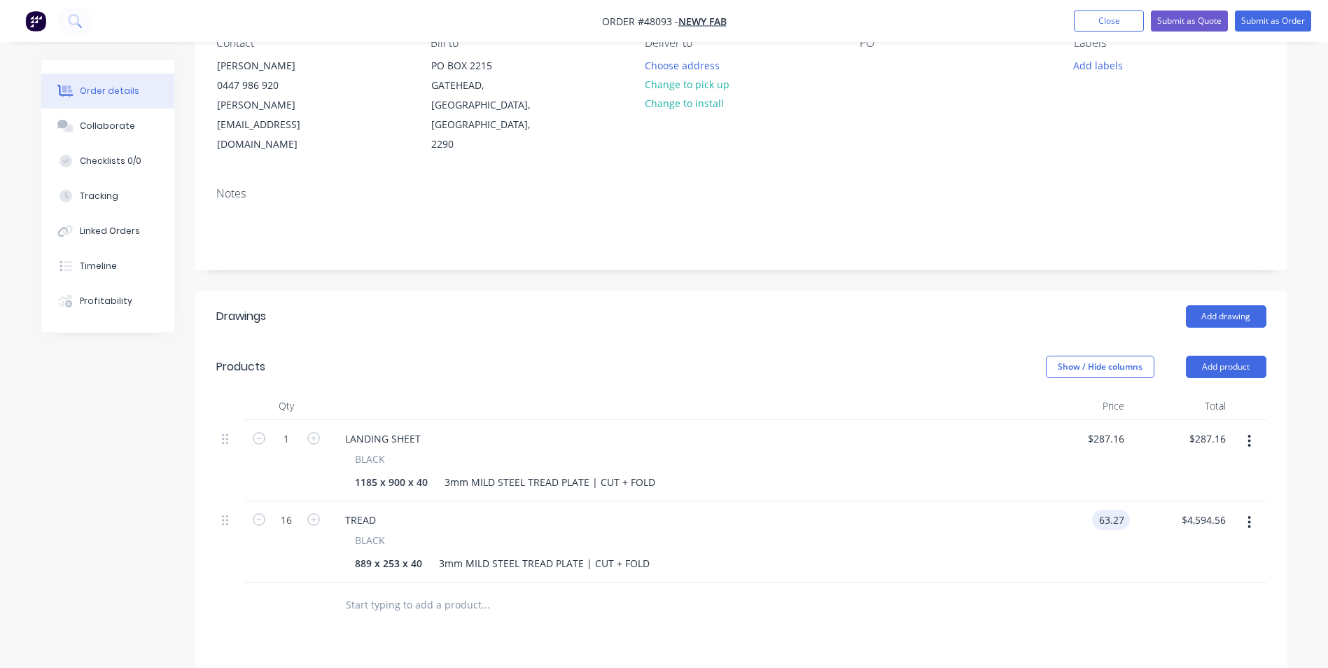
type input "$1,012.32"
click at [865, 351] on header "Products Show / Hide columns Add product" at bounding box center [741, 367] width 1092 height 50
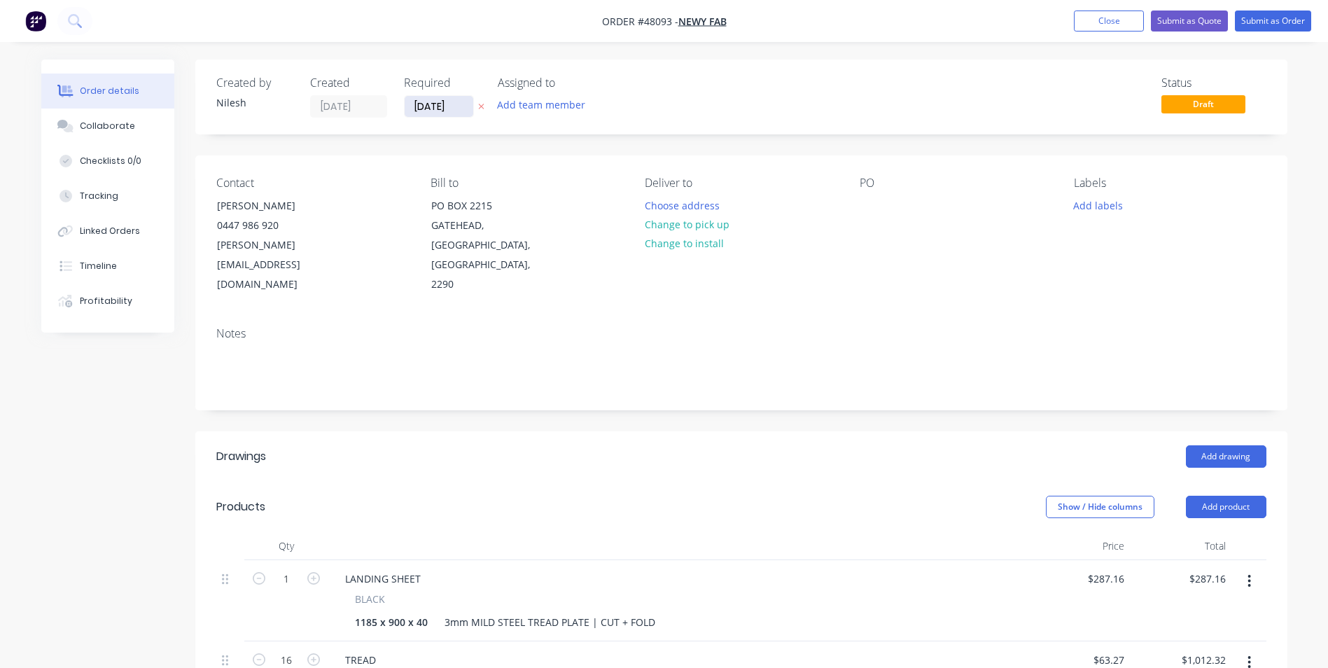
click at [449, 105] on input "[DATE]" at bounding box center [439, 106] width 69 height 21
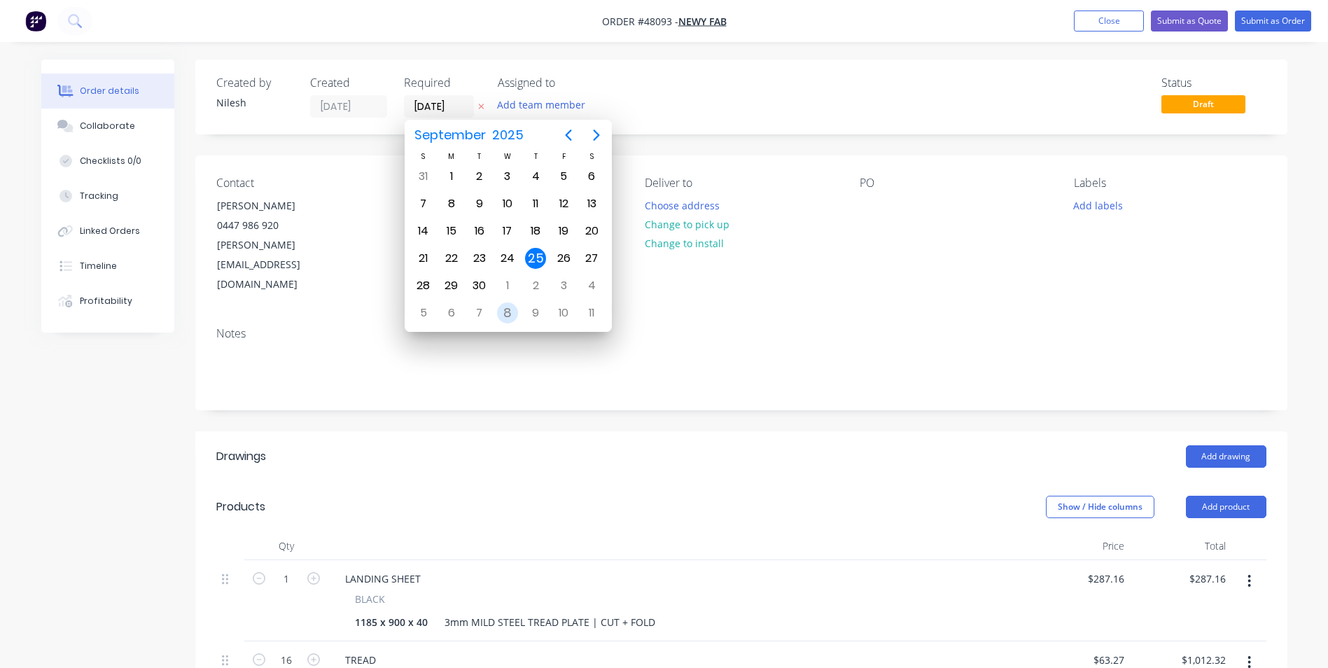
click at [503, 312] on div "8" at bounding box center [507, 312] width 21 height 21
type input "[DATE]"
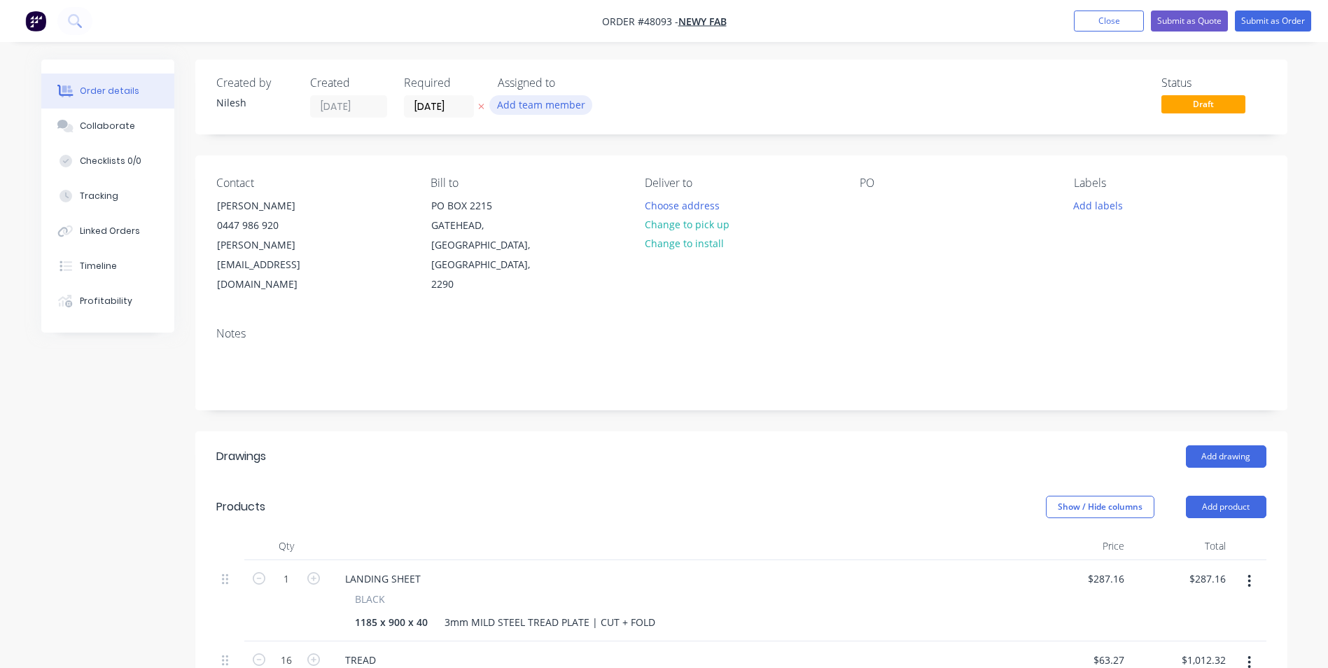
click at [560, 106] on button "Add team member" at bounding box center [540, 104] width 103 height 19
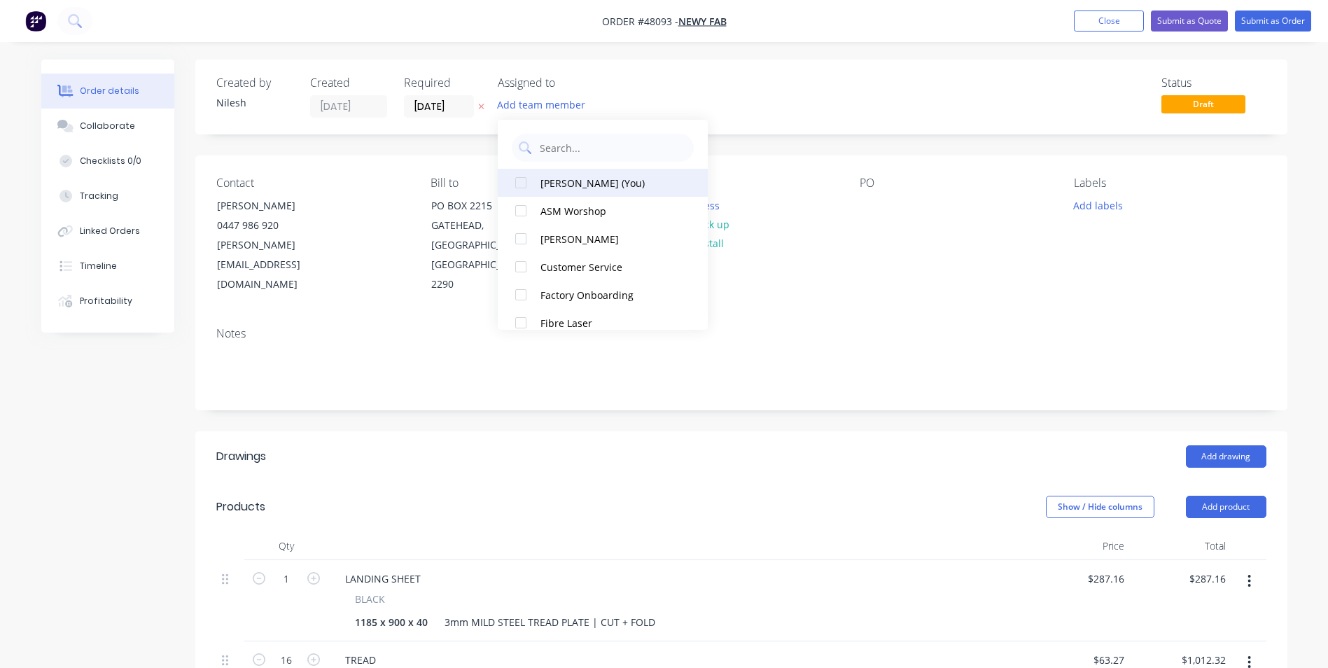
click at [589, 183] on div "[PERSON_NAME] (You)" at bounding box center [610, 183] width 140 height 15
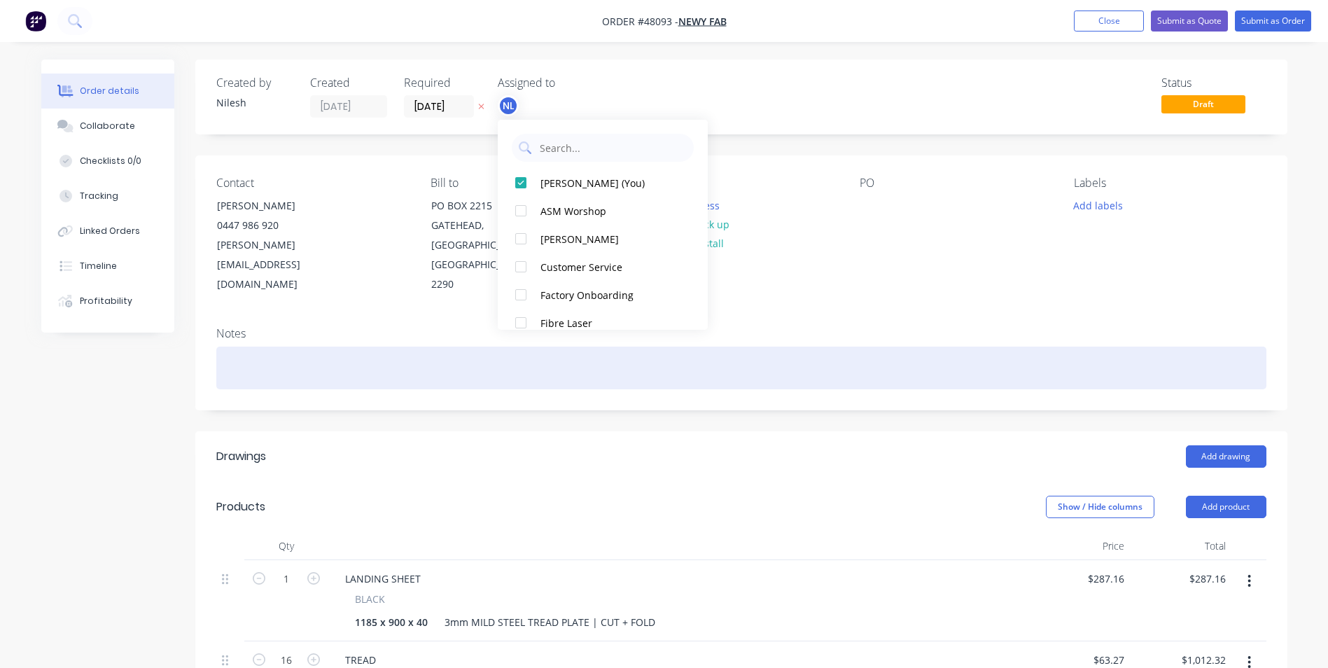
click at [839, 347] on div at bounding box center [741, 368] width 1050 height 43
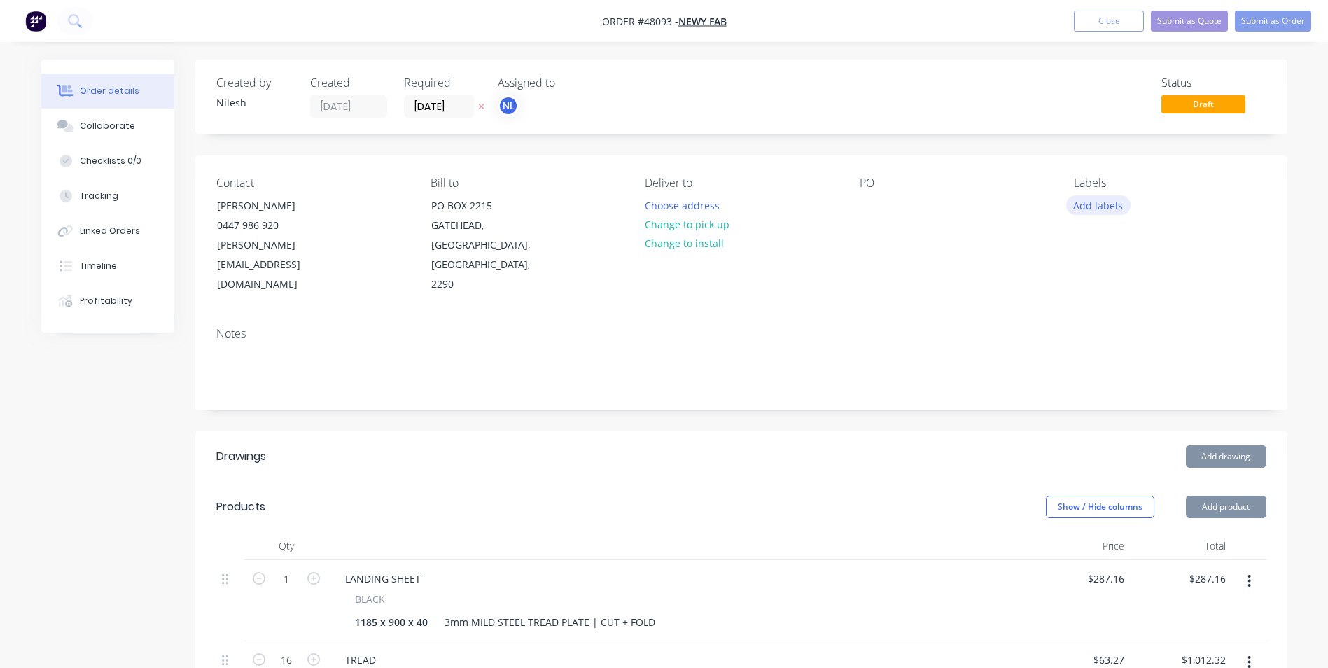
click at [1073, 199] on button "Add labels" at bounding box center [1098, 204] width 64 height 19
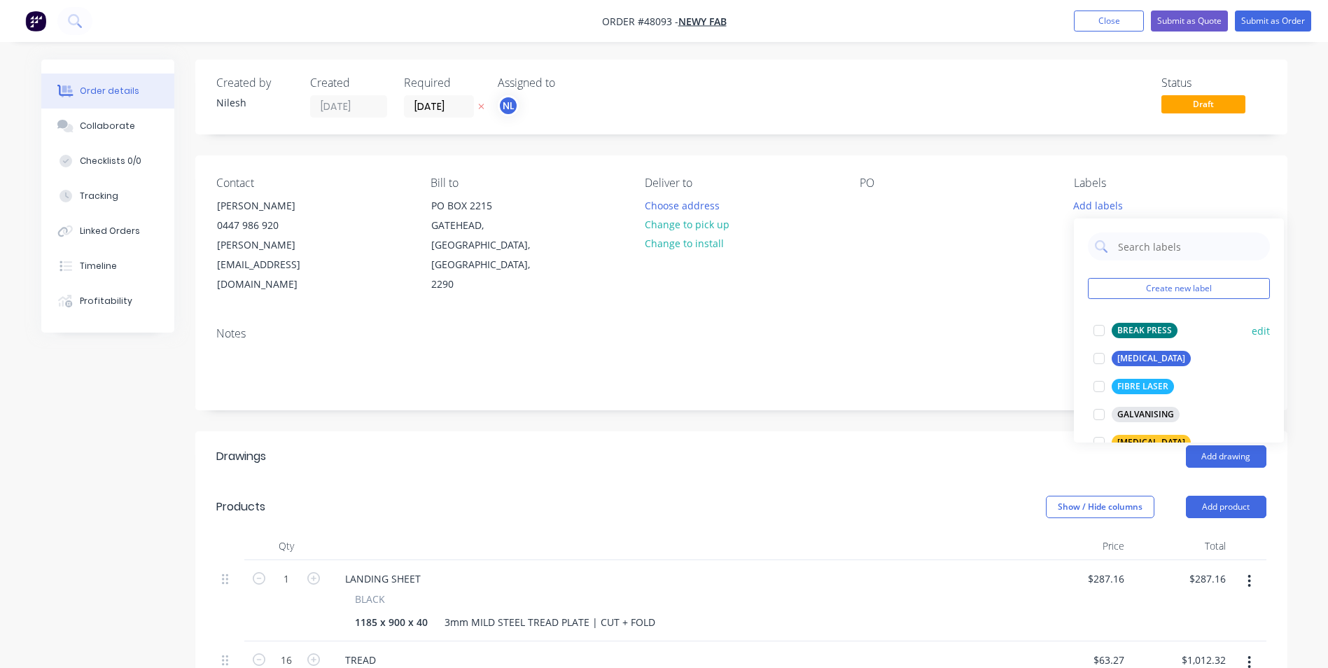
click at [1142, 332] on div "BREAK PRESS" at bounding box center [1145, 330] width 66 height 15
click at [1133, 349] on div "[MEDICAL_DATA]" at bounding box center [1151, 351] width 79 height 15
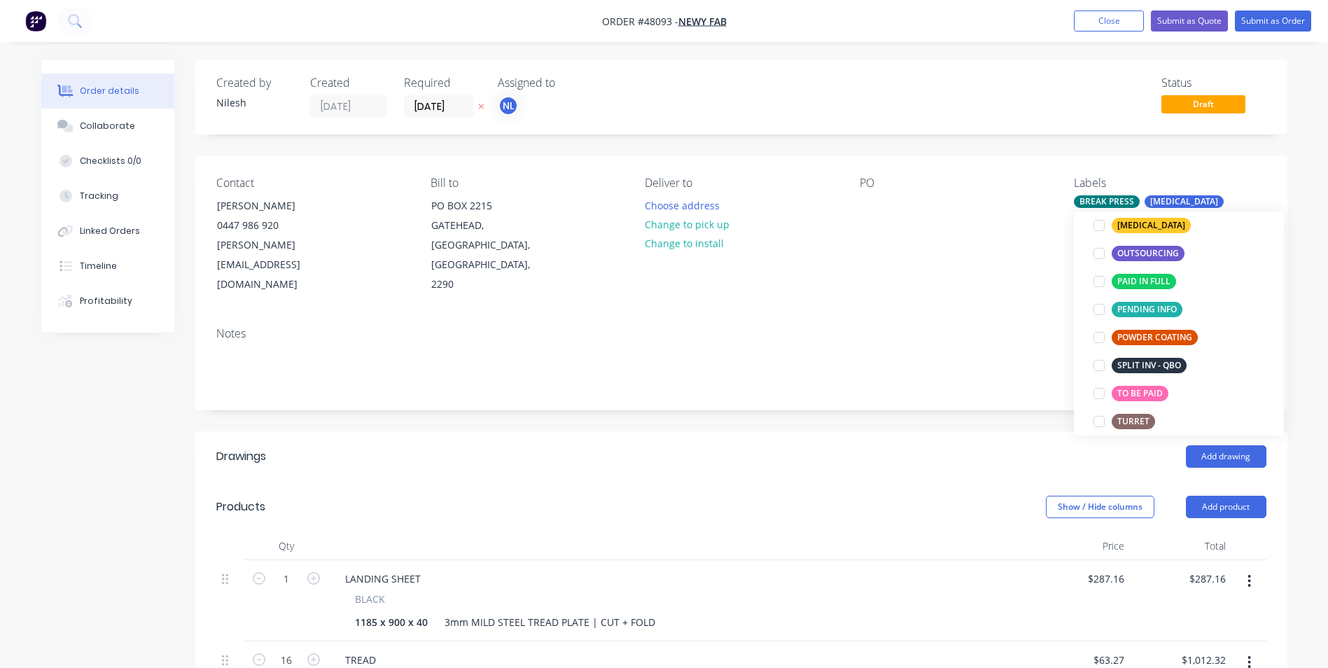
scroll to position [280, 0]
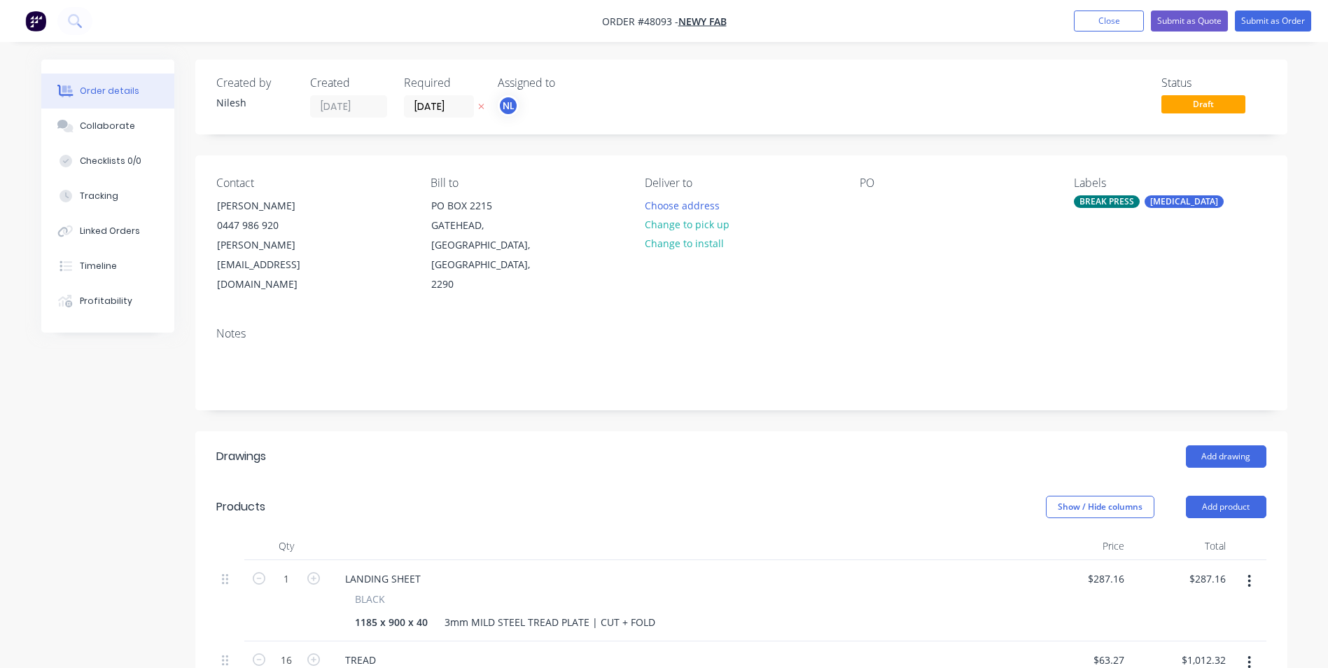
click at [924, 438] on header "Drawings Add drawing" at bounding box center [741, 456] width 1092 height 50
click at [78, 134] on button "Collaborate" at bounding box center [107, 126] width 133 height 35
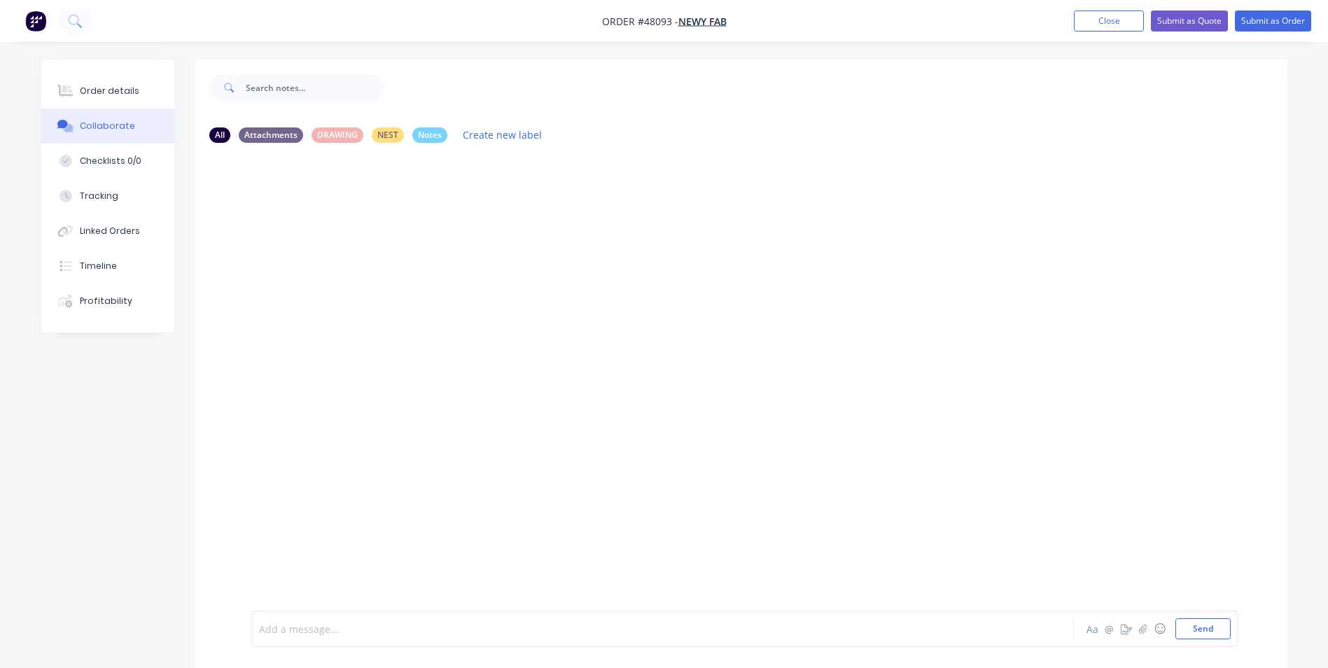
click at [396, 631] on div at bounding box center [624, 629] width 728 height 15
click at [1206, 622] on button "Send" at bounding box center [1202, 628] width 55 height 21
click at [419, 620] on div "Add a message..." at bounding box center [623, 628] width 729 height 21
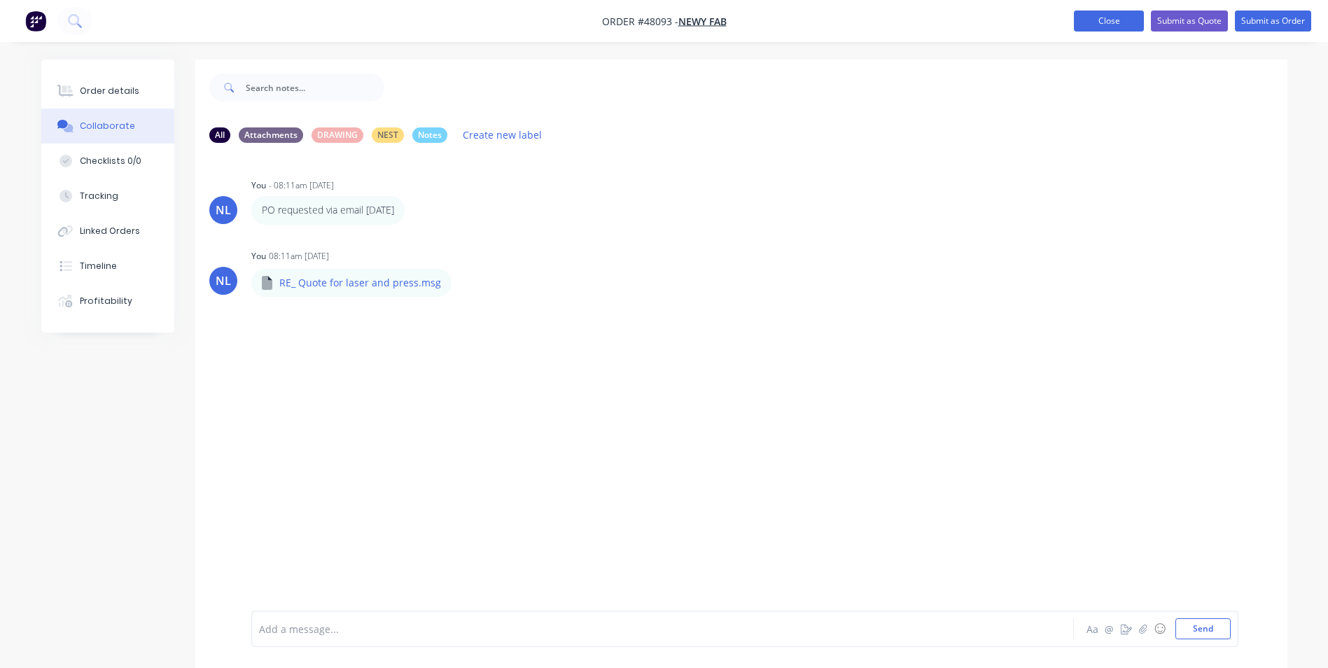
click at [1105, 15] on button "Close" at bounding box center [1109, 21] width 70 height 21
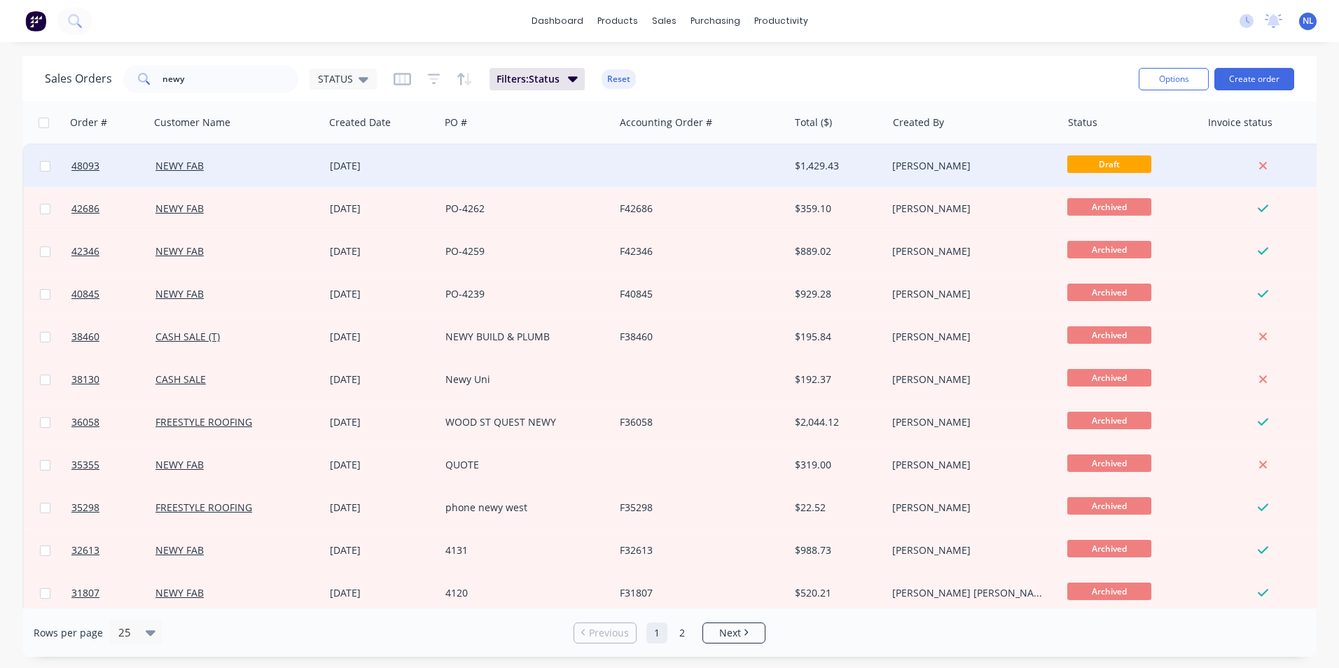
click at [797, 162] on div "$1,429.43" at bounding box center [836, 166] width 82 height 14
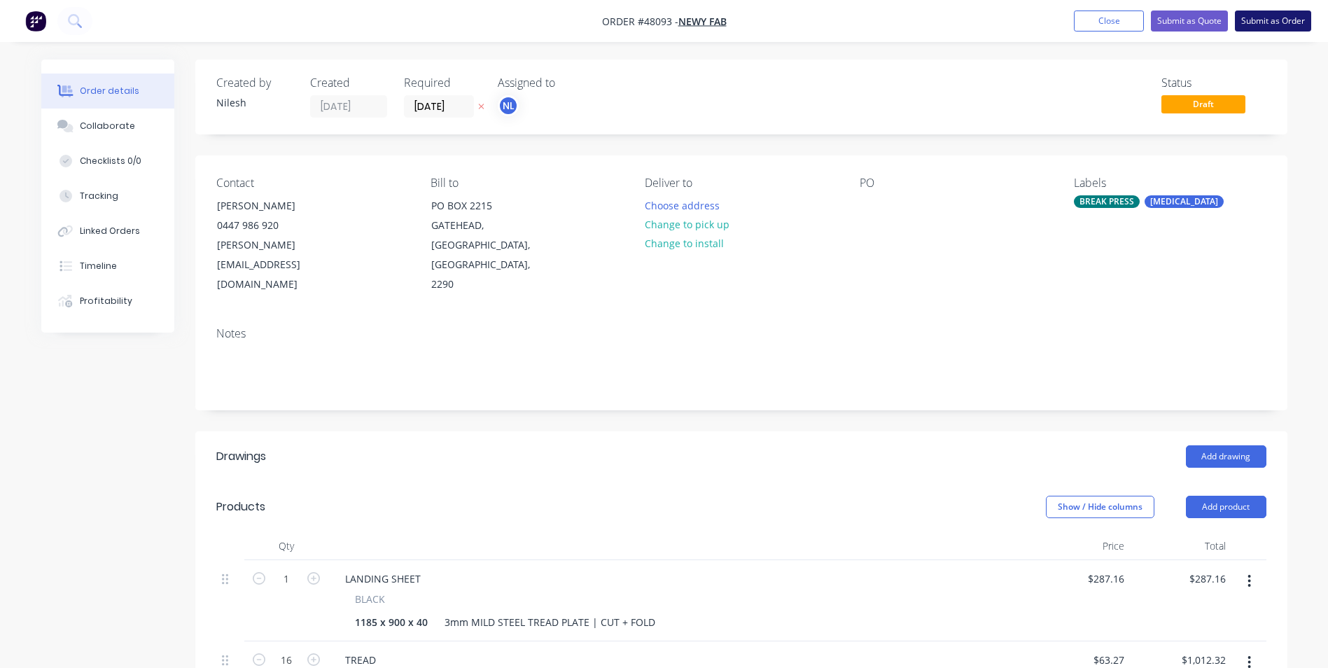
click at [1241, 20] on button "Submit as Order" at bounding box center [1273, 21] width 76 height 21
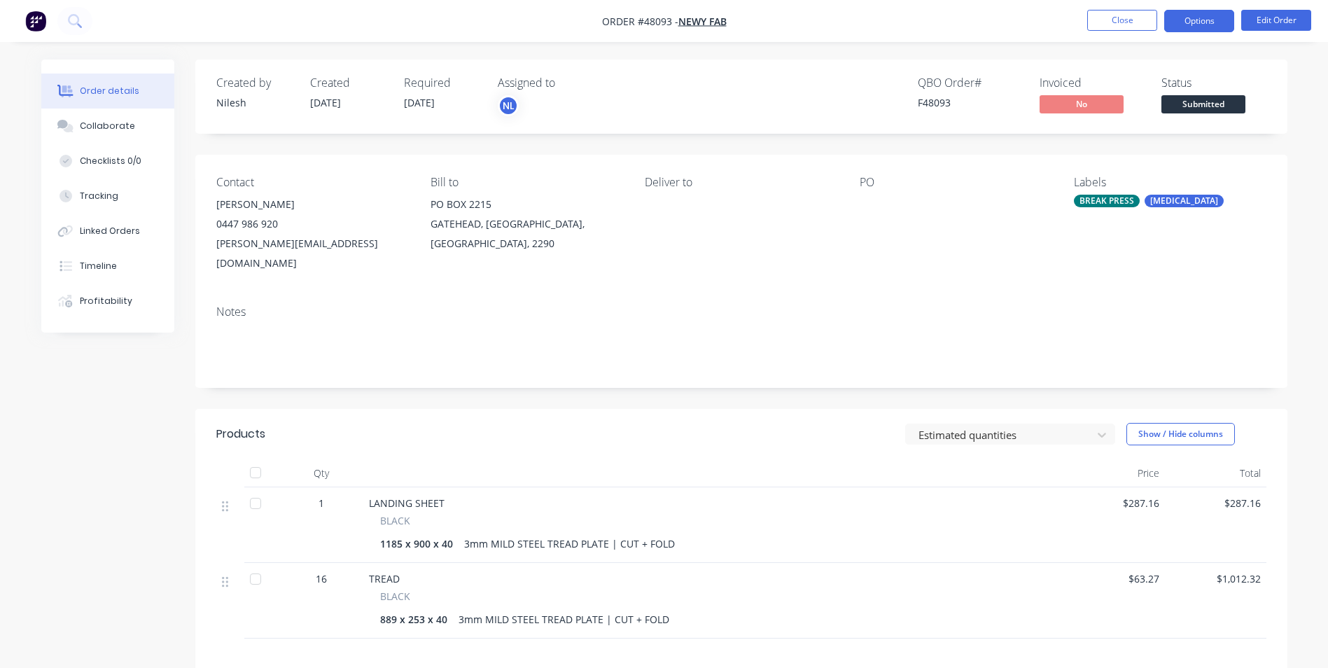
click at [1190, 15] on button "Options" at bounding box center [1199, 21] width 70 height 22
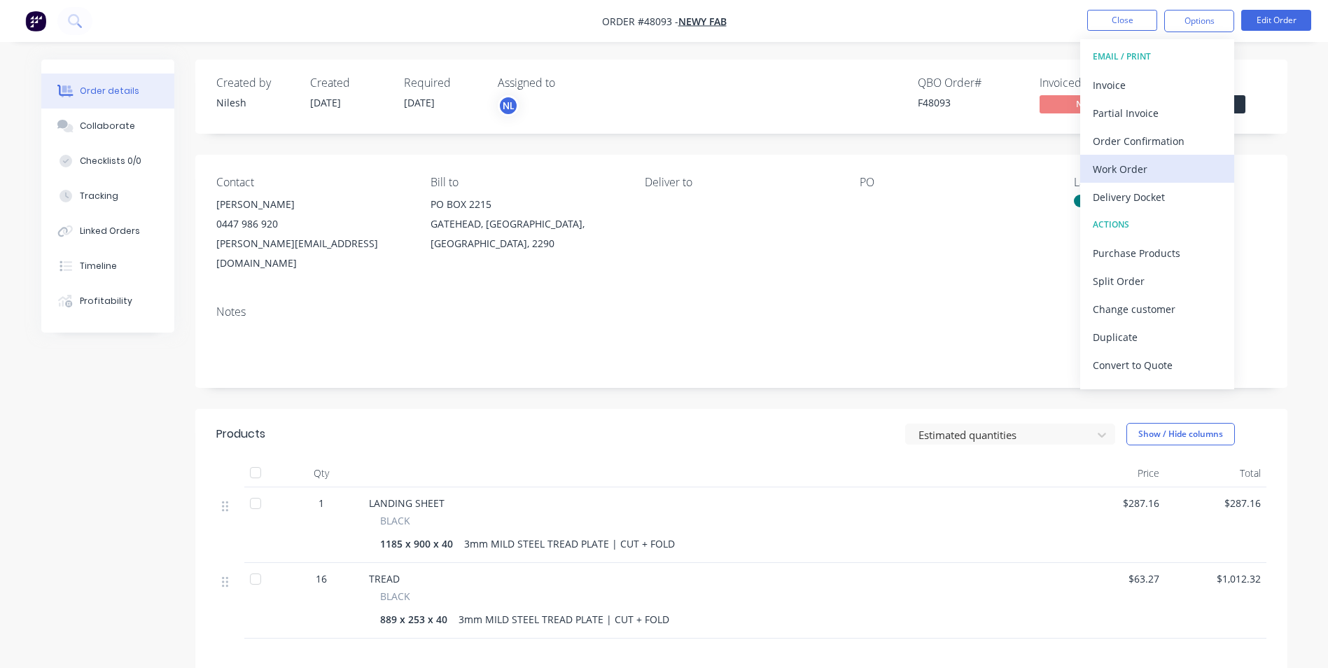
click at [1119, 167] on div "Work Order" at bounding box center [1157, 169] width 129 height 20
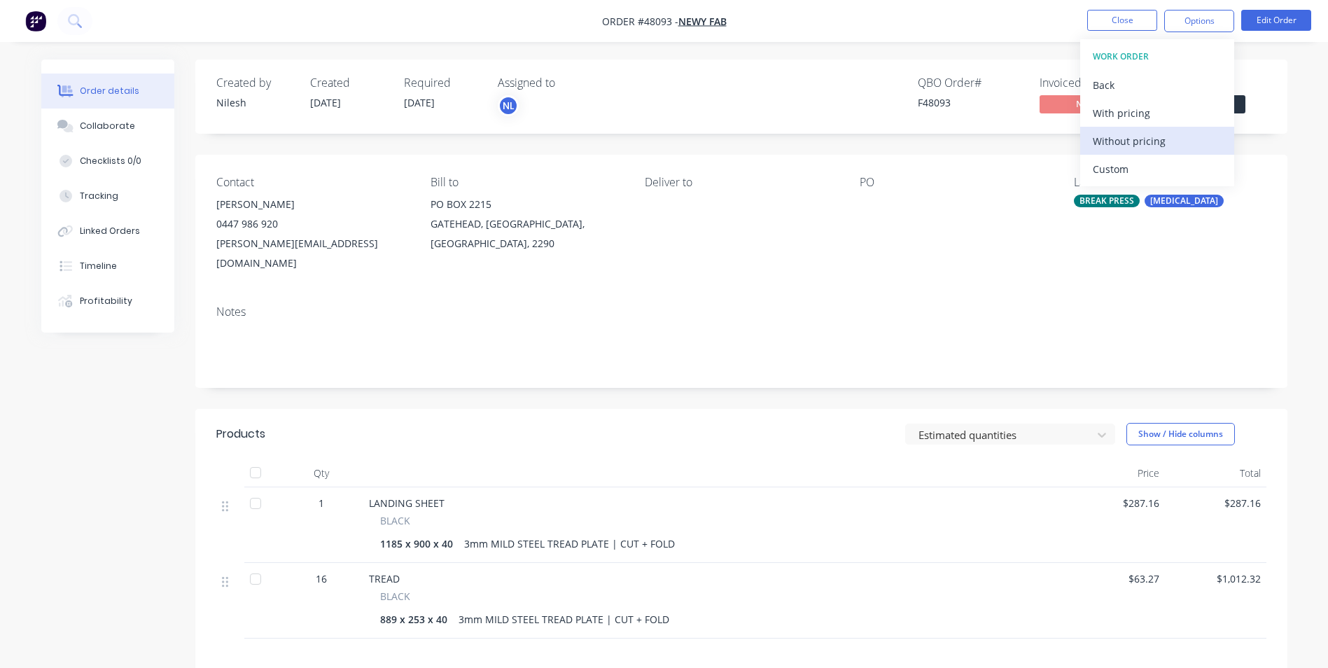
click at [1131, 144] on div "Without pricing" at bounding box center [1157, 141] width 129 height 20
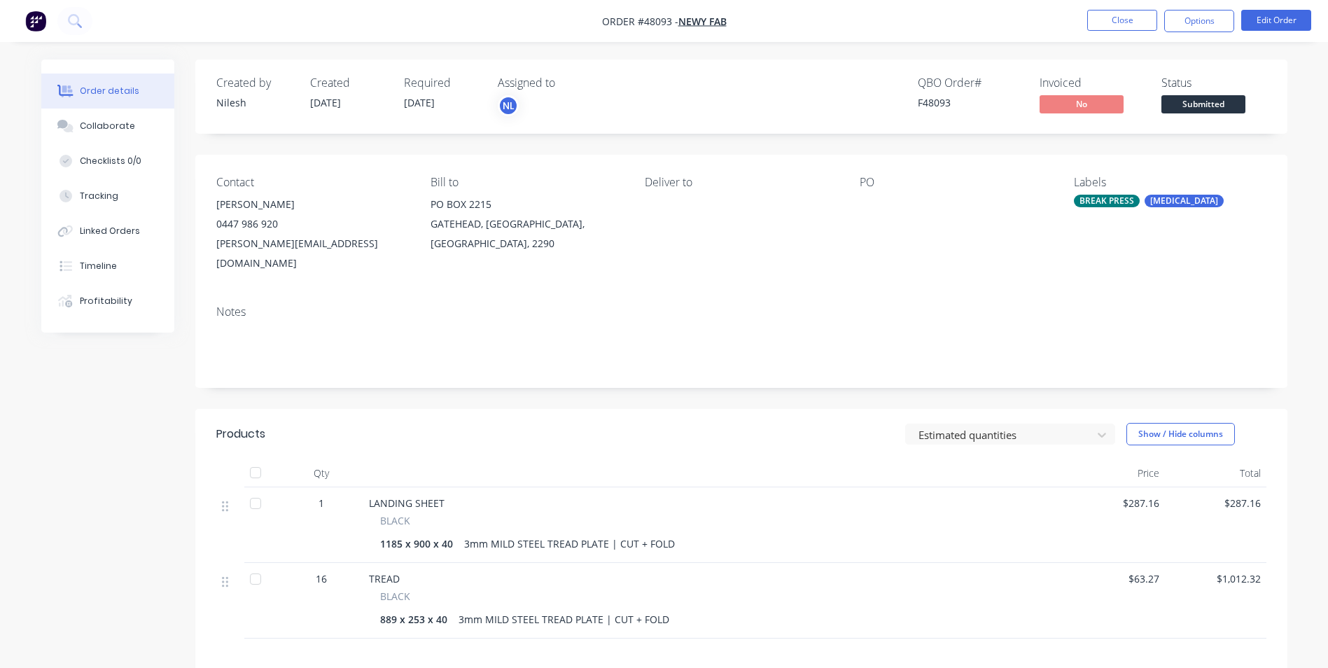
click at [814, 487] on div "LANDING SHEET BLACK 1185 x 900 x 40 3mm MILD STEEL TREAD PLATE | CUT + FOLD" at bounding box center [713, 525] width 700 height 76
click at [1262, 23] on button "Edit Order" at bounding box center [1276, 20] width 70 height 21
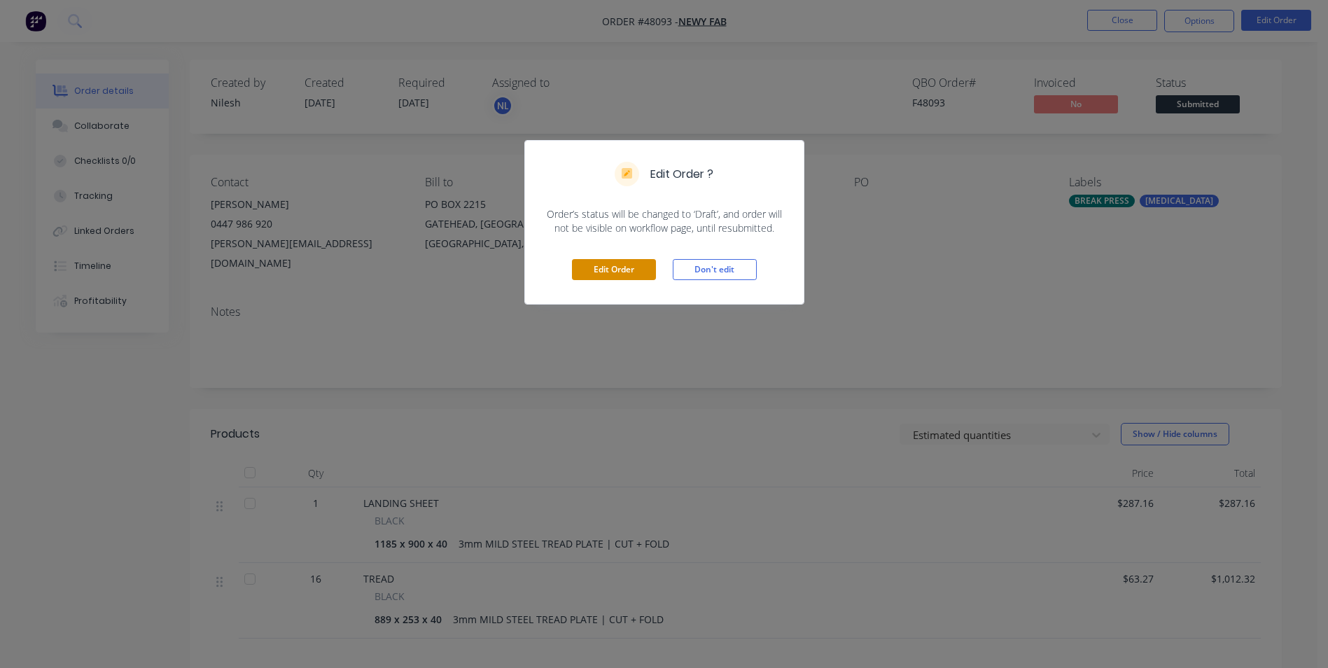
click at [622, 261] on button "Edit Order" at bounding box center [614, 269] width 84 height 21
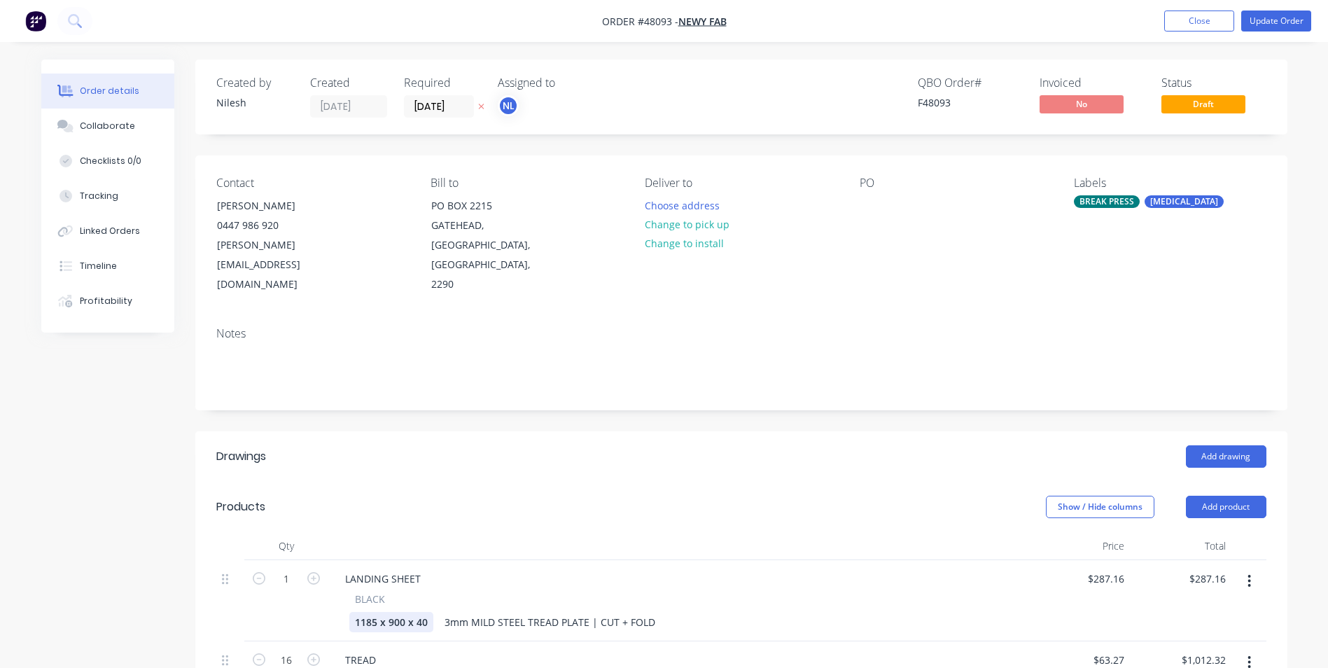
click at [419, 612] on div "1185 x 900 x 40" at bounding box center [391, 622] width 84 height 20
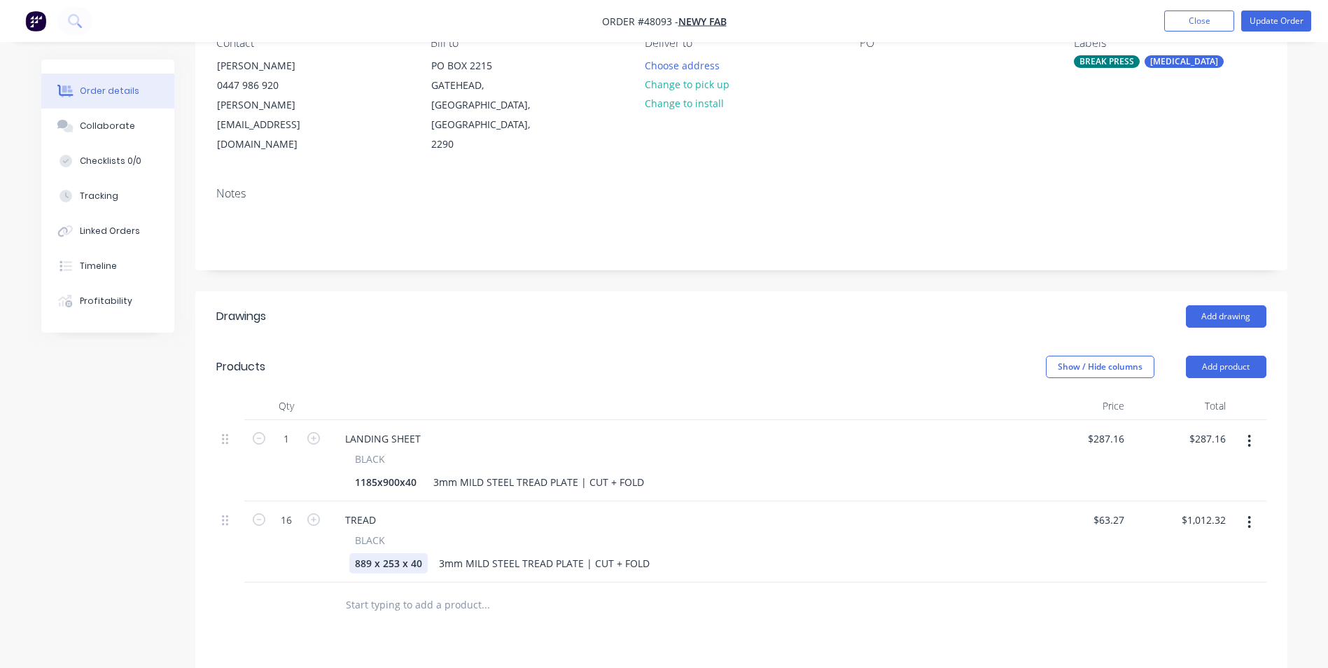
click at [407, 553] on div "889 x 253 x 40" at bounding box center [388, 563] width 78 height 20
click at [801, 472] on div "1185x900x40 3mm MILD STEEL TREAD PLATE | CUT + FOLD" at bounding box center [675, 482] width 652 height 20
click at [1295, 23] on button "Update Order" at bounding box center [1276, 21] width 70 height 21
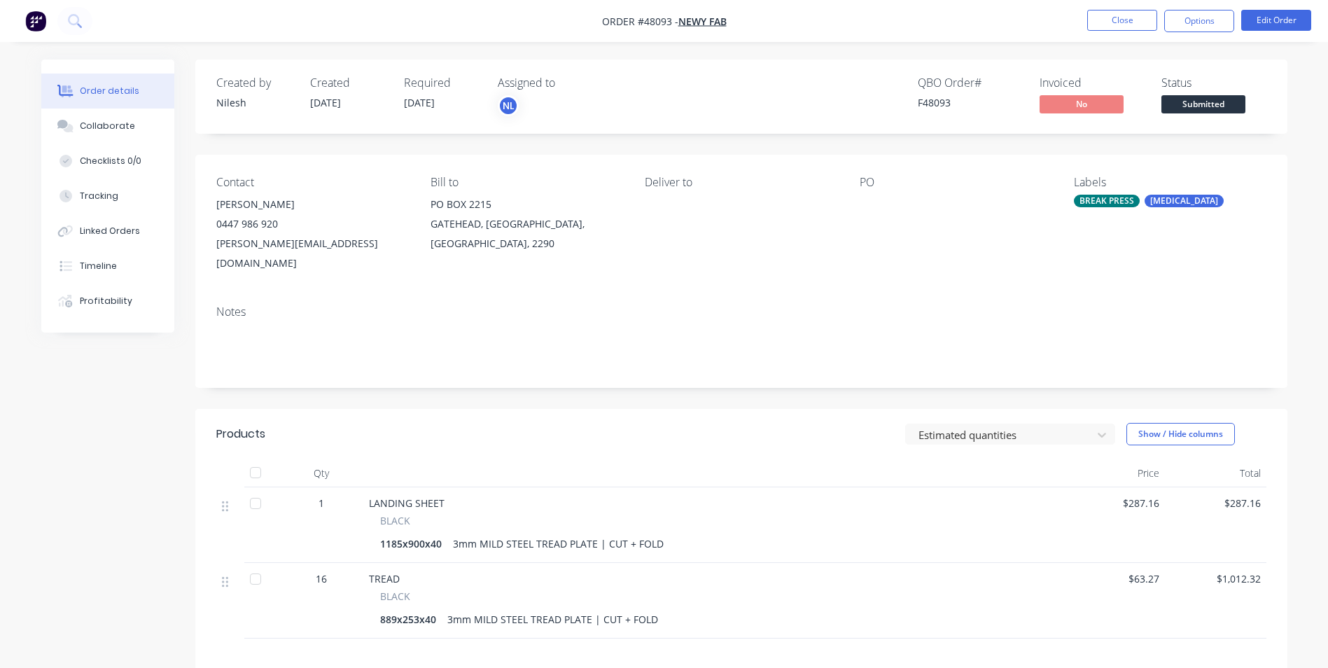
click at [1191, 4] on nav "Order #48093 - NEWY FAB Close Options Edit Order" at bounding box center [664, 21] width 1328 height 42
click at [1185, 20] on button "Options" at bounding box center [1199, 21] width 70 height 22
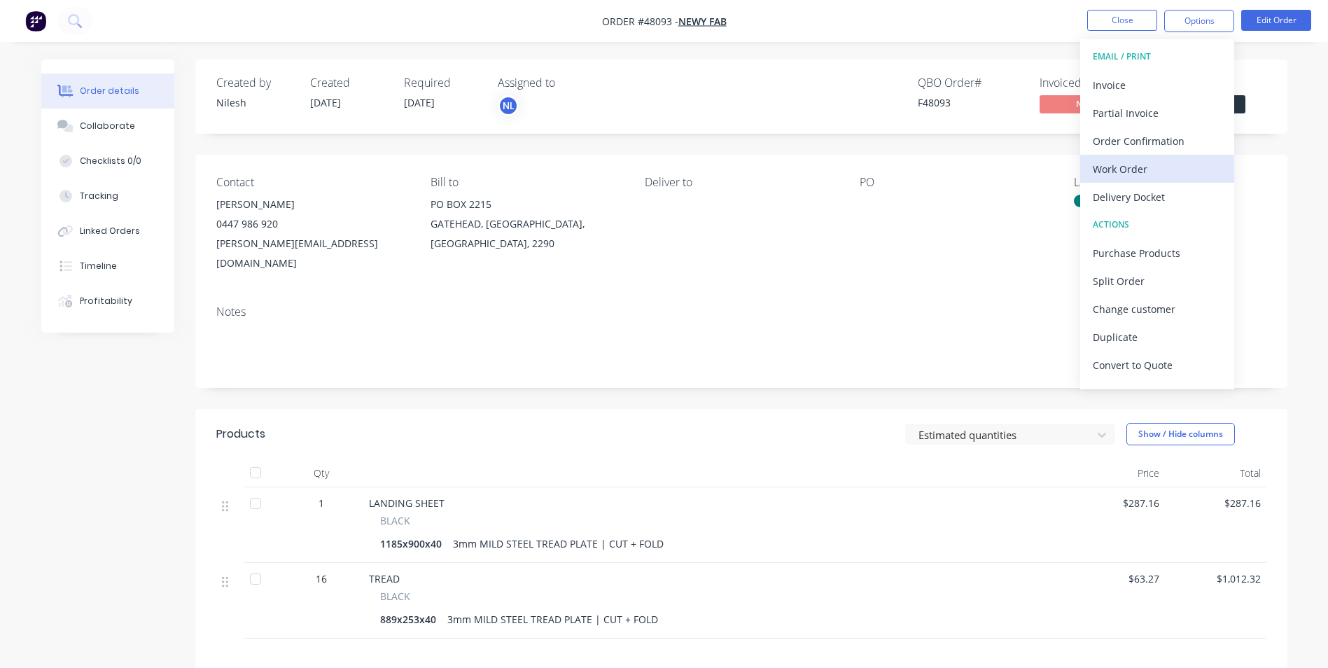
click at [1105, 162] on div "Work Order" at bounding box center [1157, 169] width 129 height 20
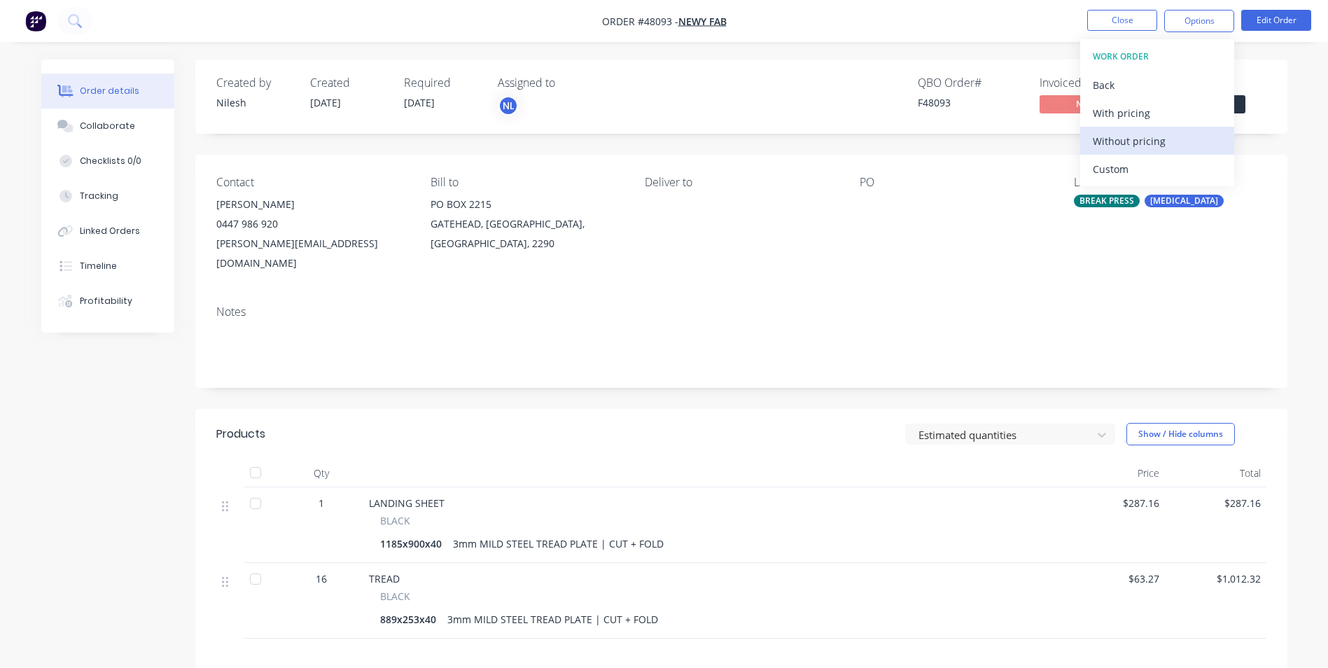
click at [1122, 151] on button "Without pricing" at bounding box center [1157, 141] width 154 height 28
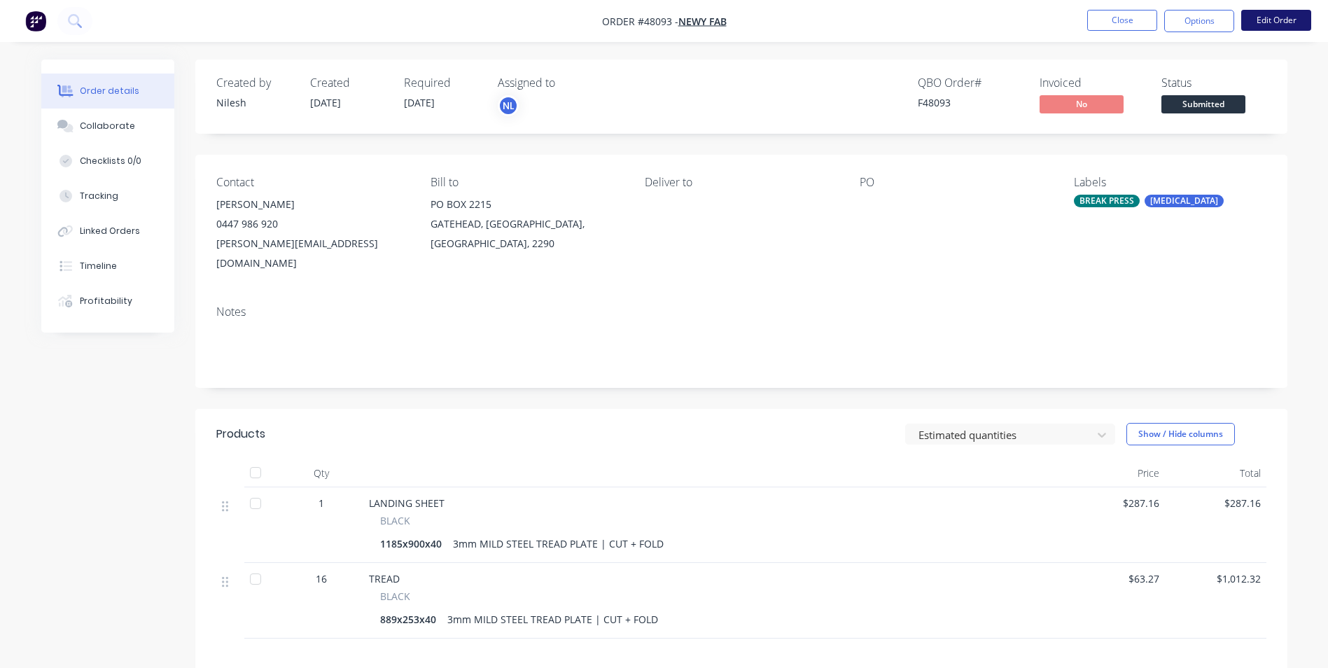
click at [1273, 21] on button "Edit Order" at bounding box center [1276, 20] width 70 height 21
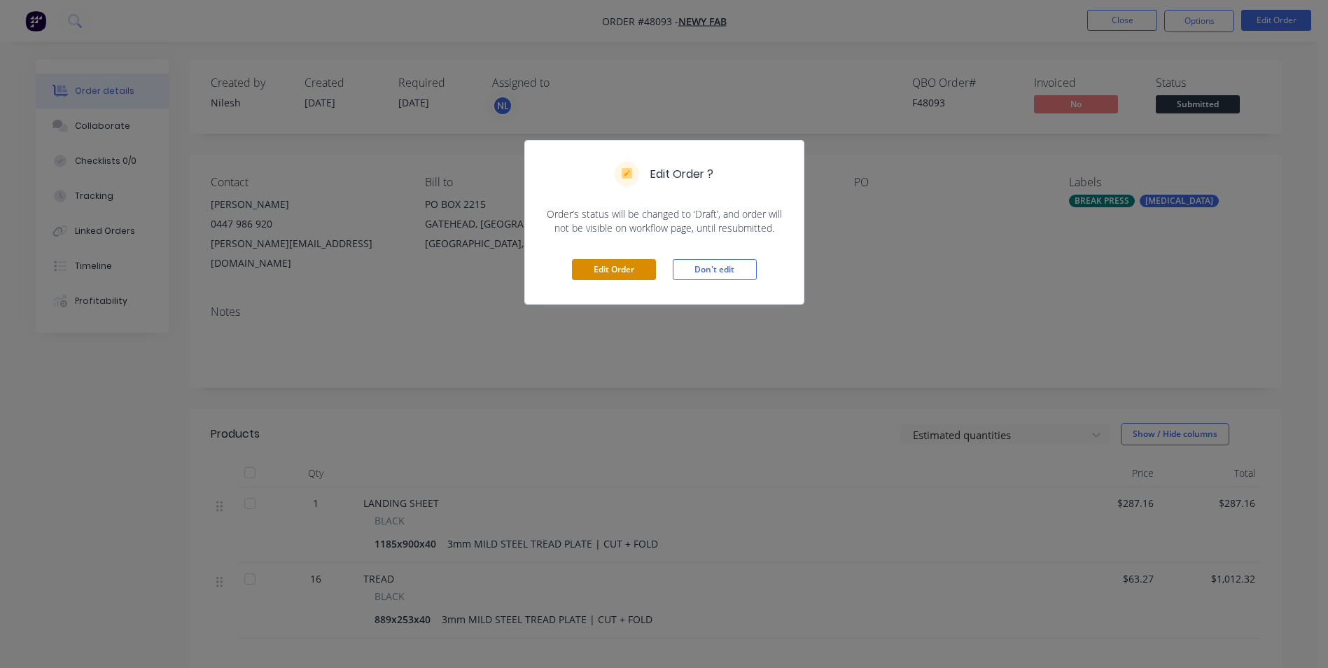
click at [620, 274] on button "Edit Order" at bounding box center [614, 269] width 84 height 21
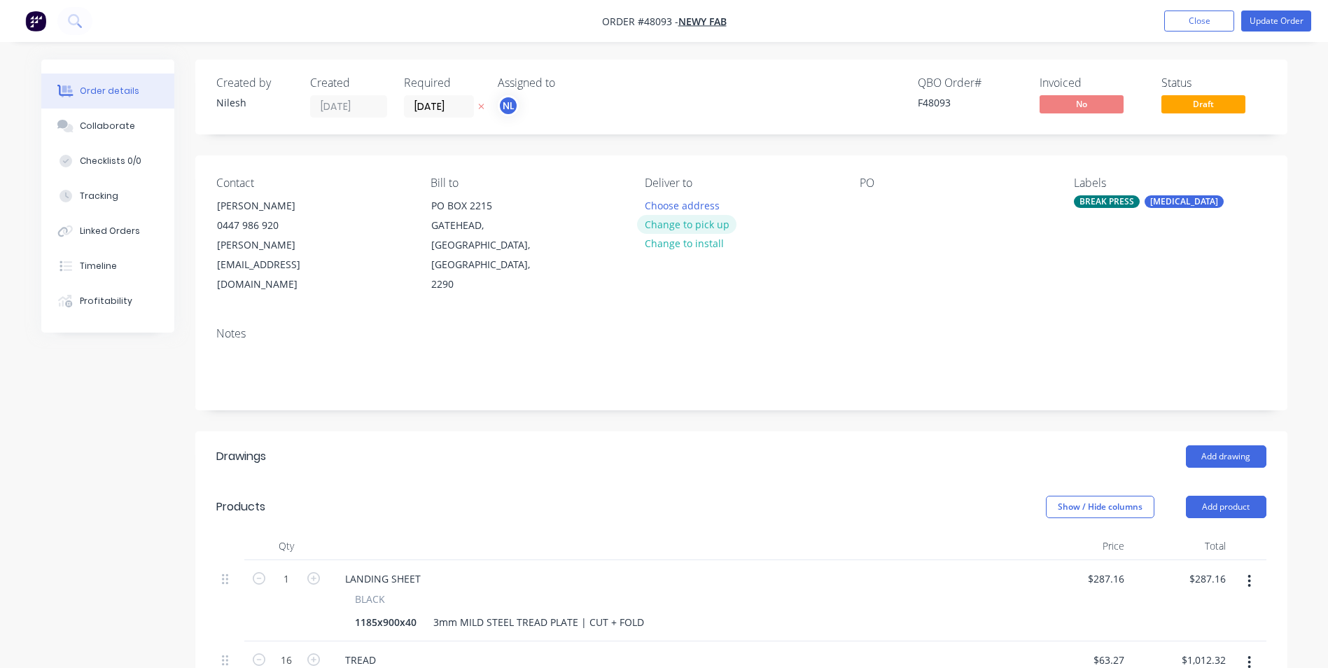
click at [683, 216] on button "Change to pick up" at bounding box center [686, 224] width 99 height 19
click at [1266, 25] on button "Update Order" at bounding box center [1276, 21] width 70 height 21
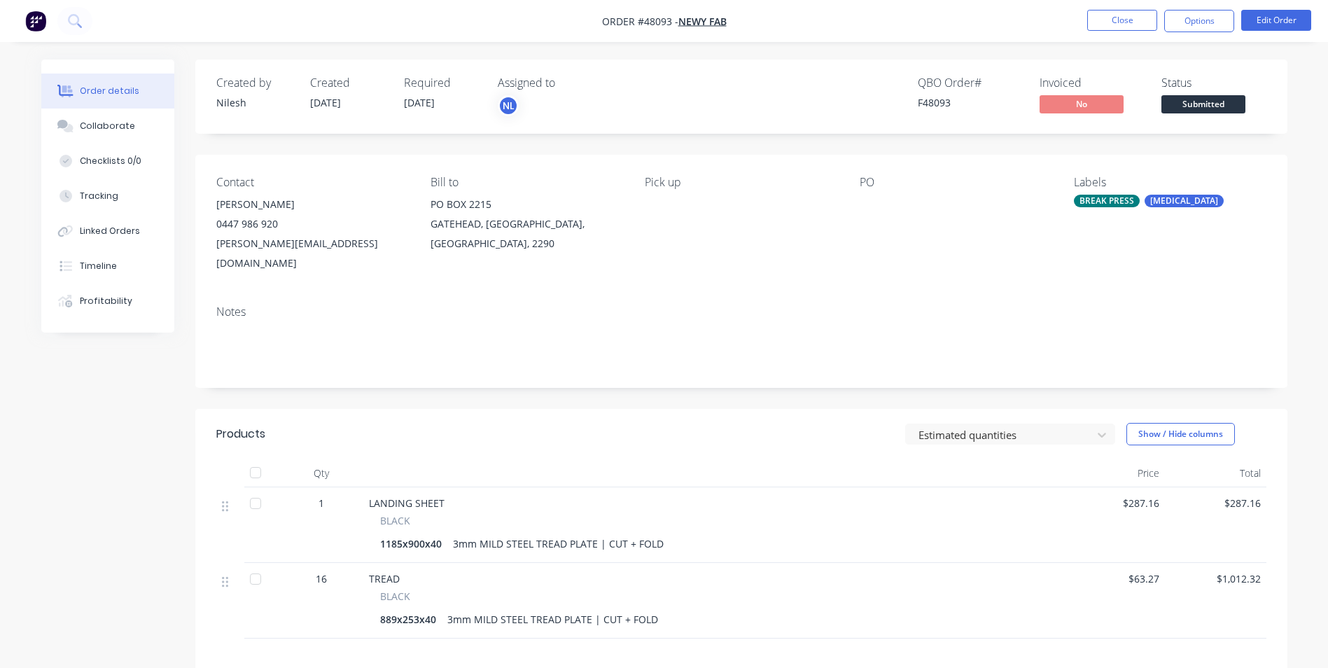
click at [880, 207] on div at bounding box center [947, 205] width 175 height 20
drag, startPoint x: 869, startPoint y: 214, endPoint x: 1216, endPoint y: 62, distance: 379.0
click at [873, 211] on div at bounding box center [947, 205] width 175 height 20
click at [1271, 8] on nav "Order #48093 - NEWY FAB Close Options Edit Order" at bounding box center [664, 21] width 1328 height 42
click at [1267, 23] on button "Edit Order" at bounding box center [1276, 20] width 70 height 21
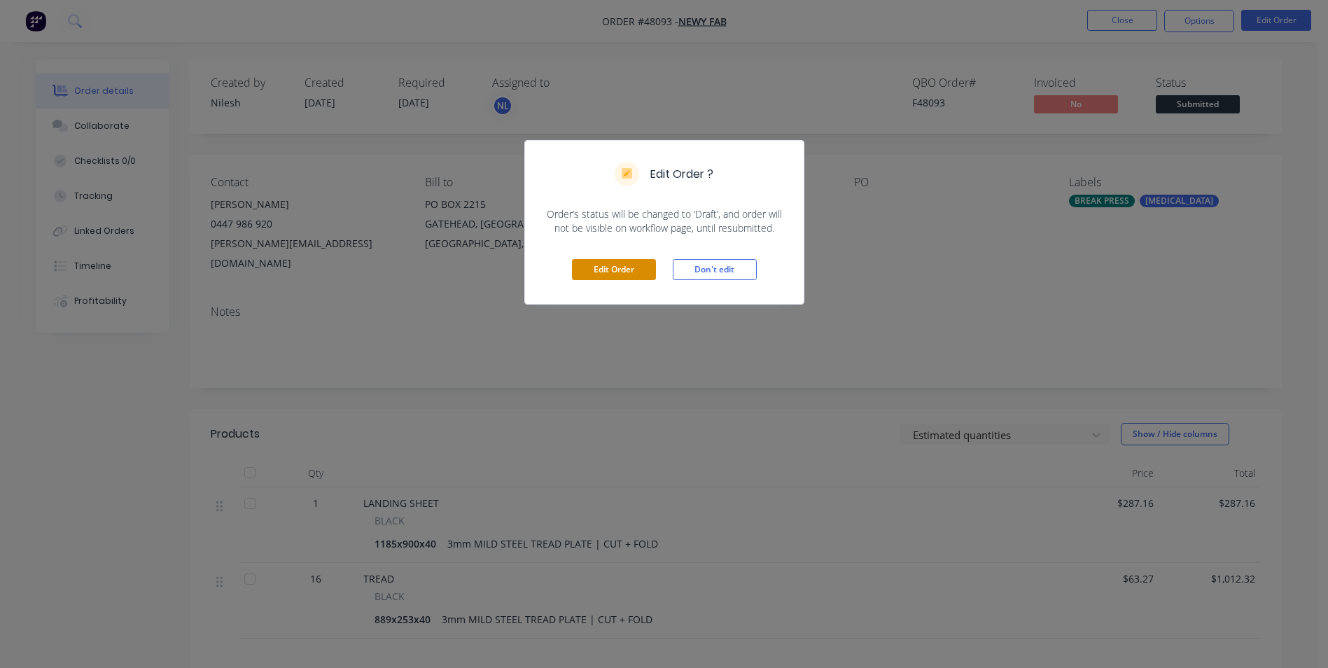
click at [643, 272] on button "Edit Order" at bounding box center [614, 269] width 84 height 21
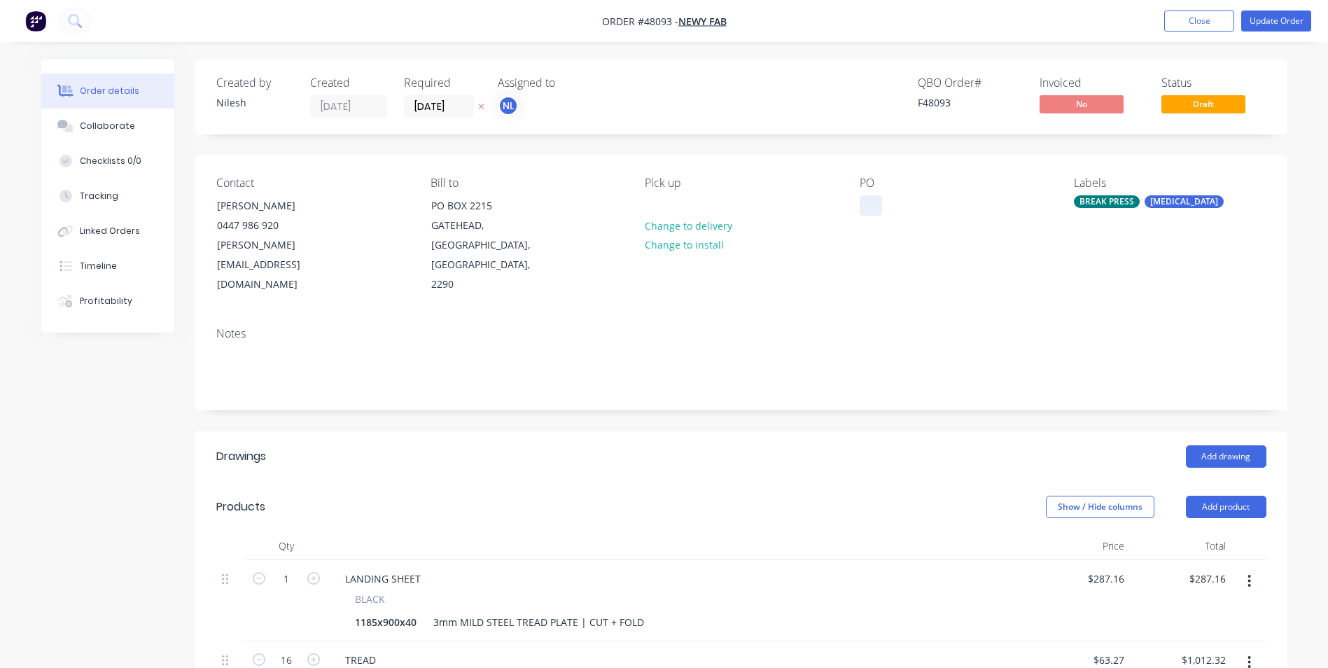
click at [867, 210] on div at bounding box center [871, 205] width 22 height 20
paste div
click at [1264, 15] on button "Update Order" at bounding box center [1276, 21] width 70 height 21
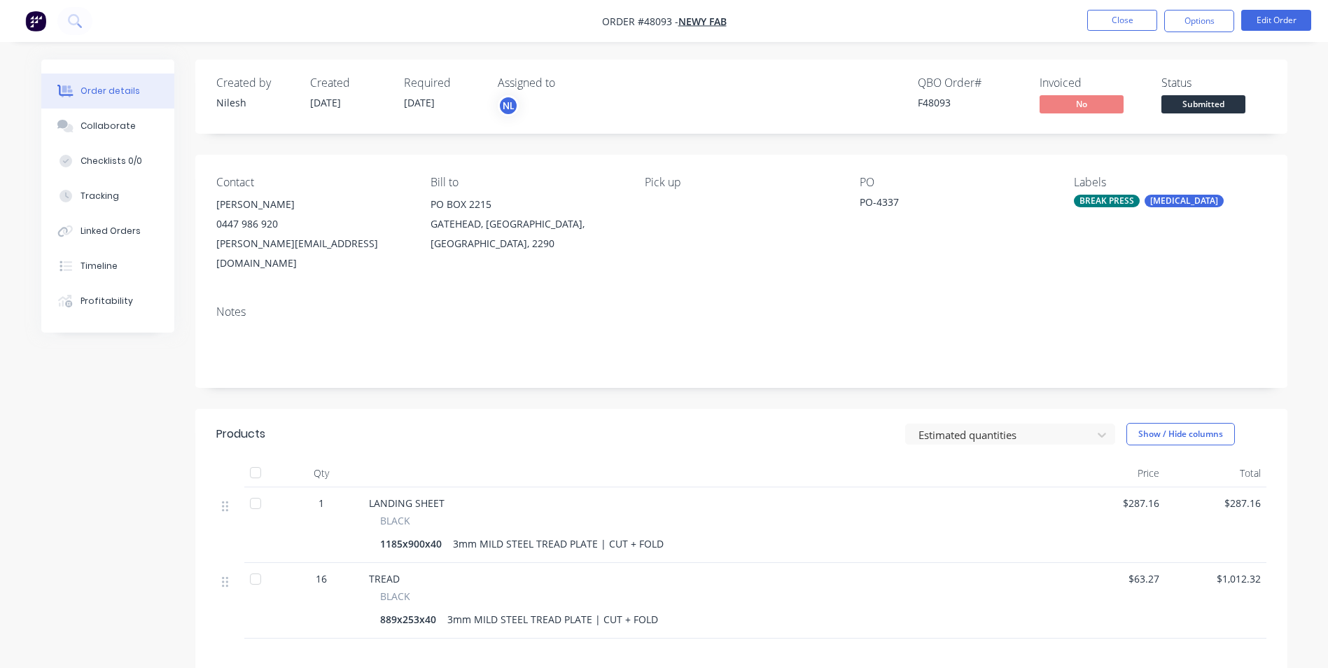
click at [1125, 27] on button "Close" at bounding box center [1122, 20] width 70 height 21
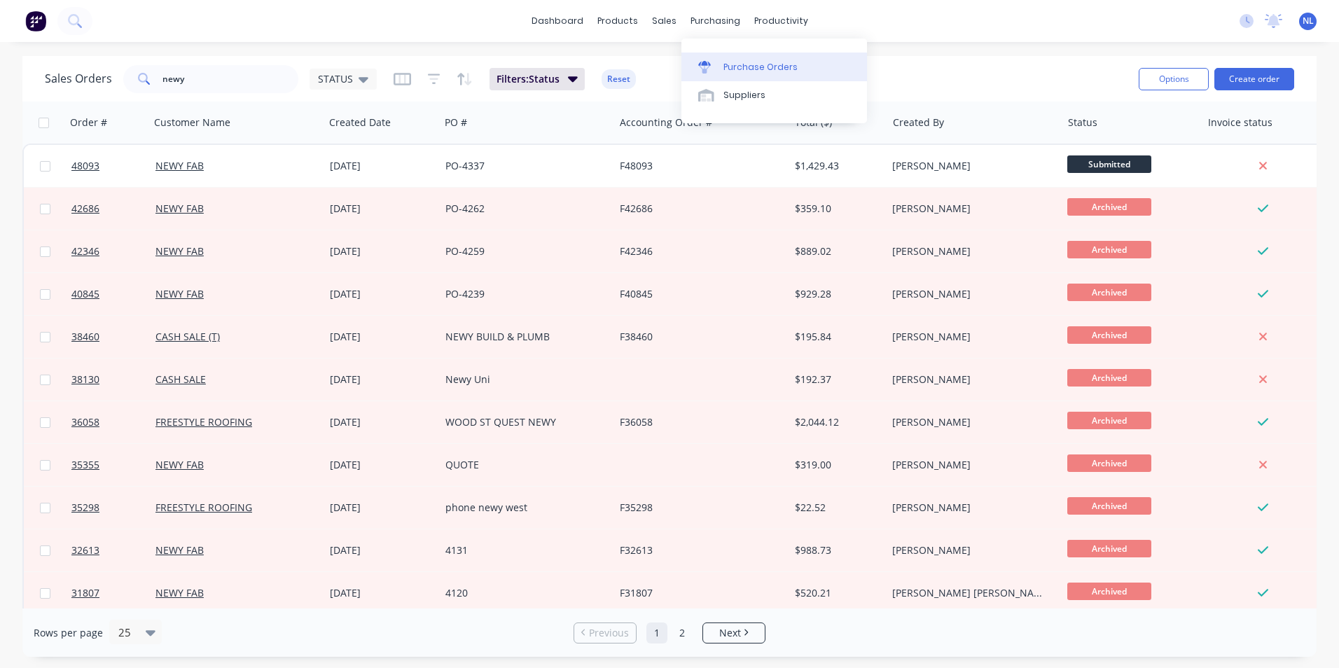
click at [738, 63] on div "Purchase Orders" at bounding box center [760, 67] width 74 height 13
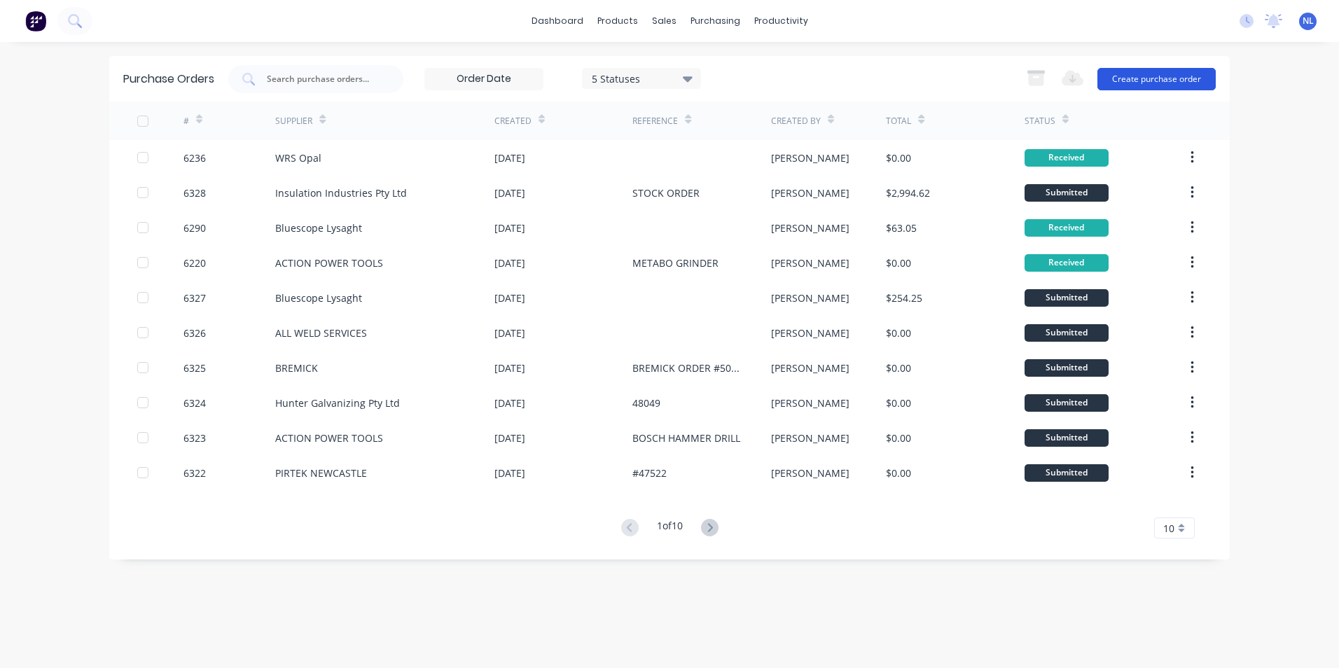
click at [1117, 82] on button "Create purchase order" at bounding box center [1156, 79] width 118 height 22
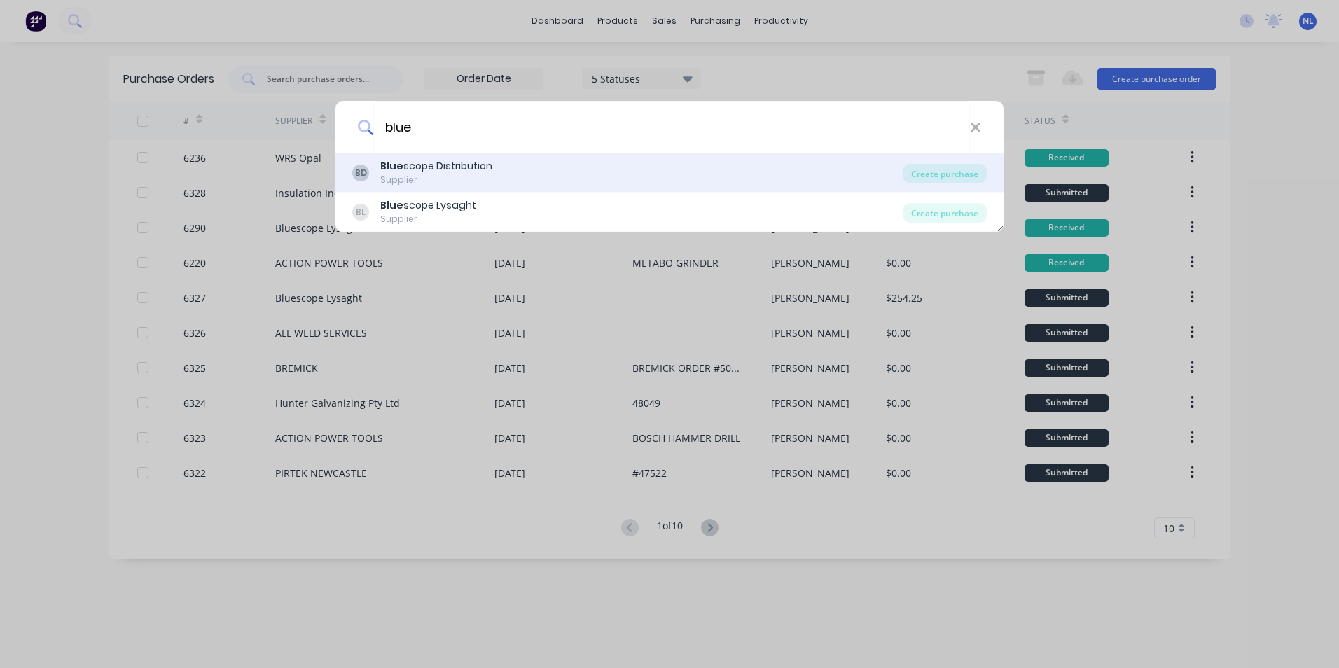
type input "bluescope"
click at [985, 176] on div "Create purchase" at bounding box center [944, 174] width 84 height 20
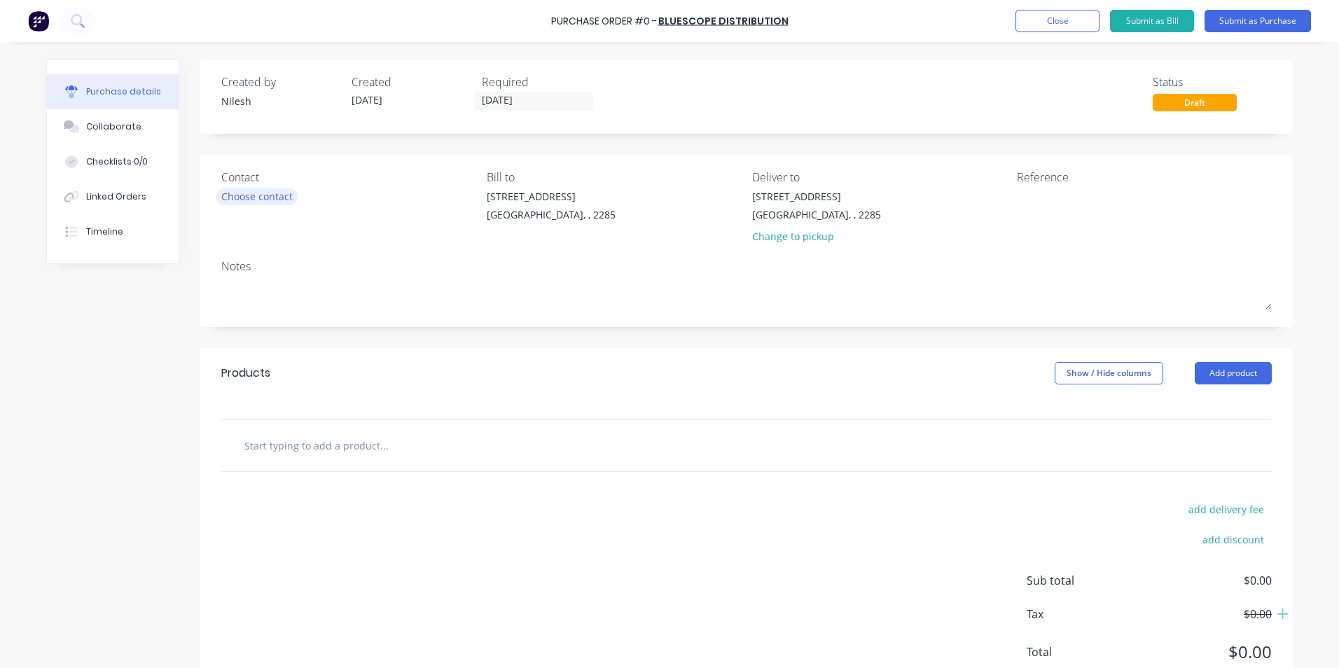
click at [250, 203] on div "Choose contact" at bounding box center [256, 196] width 71 height 15
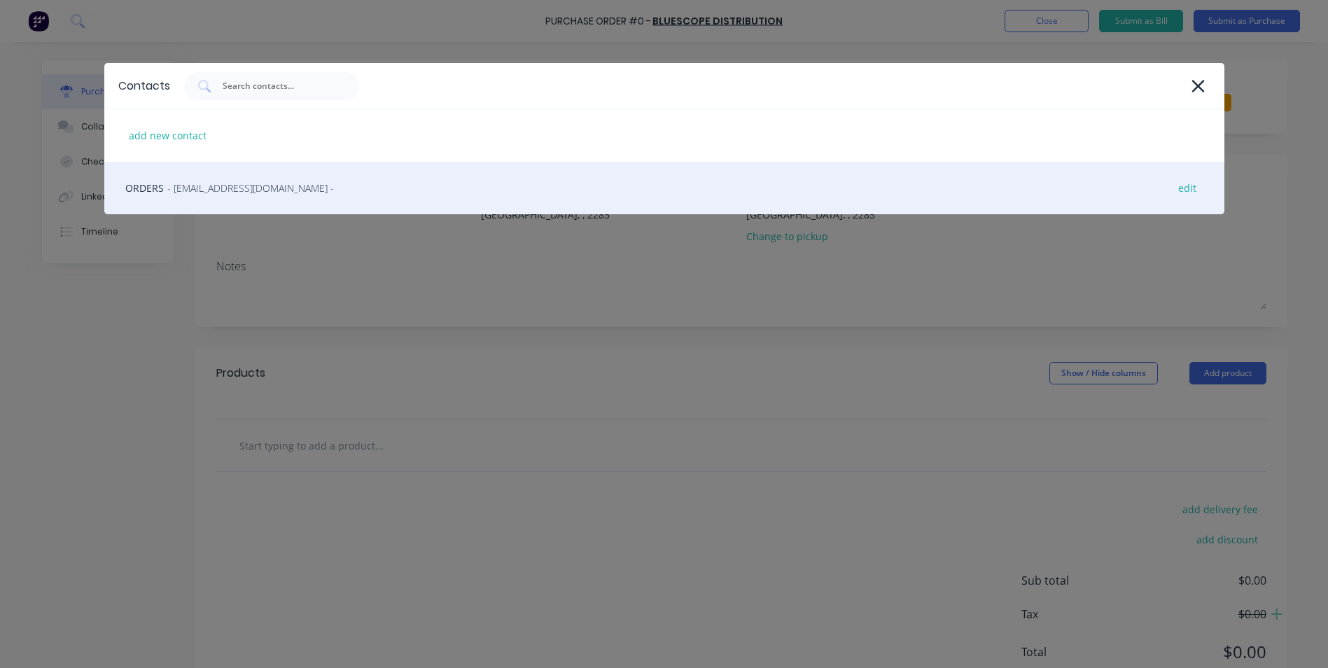
drag, startPoint x: 305, startPoint y: 189, endPoint x: 356, endPoint y: 194, distance: 50.6
click at [330, 189] on span "- [EMAIL_ADDRESS][DOMAIN_NAME] -" at bounding box center [250, 188] width 167 height 15
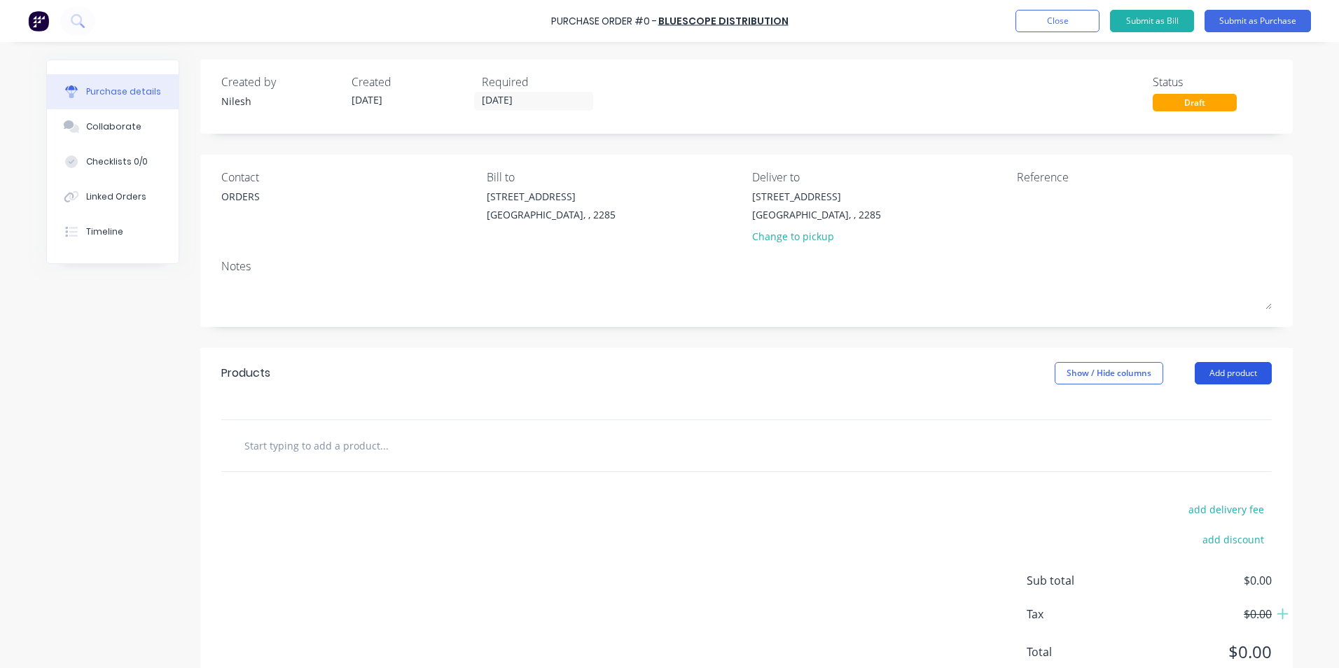
click at [1236, 382] on button "Add product" at bounding box center [1232, 373] width 77 height 22
drag, startPoint x: 1196, startPoint y: 430, endPoint x: 1075, endPoint y: 492, distance: 135.6
click at [1075, 492] on div "Products Show / Hide columns Add product Product catalogue Basic product Lineal…" at bounding box center [746, 525] width 1092 height 354
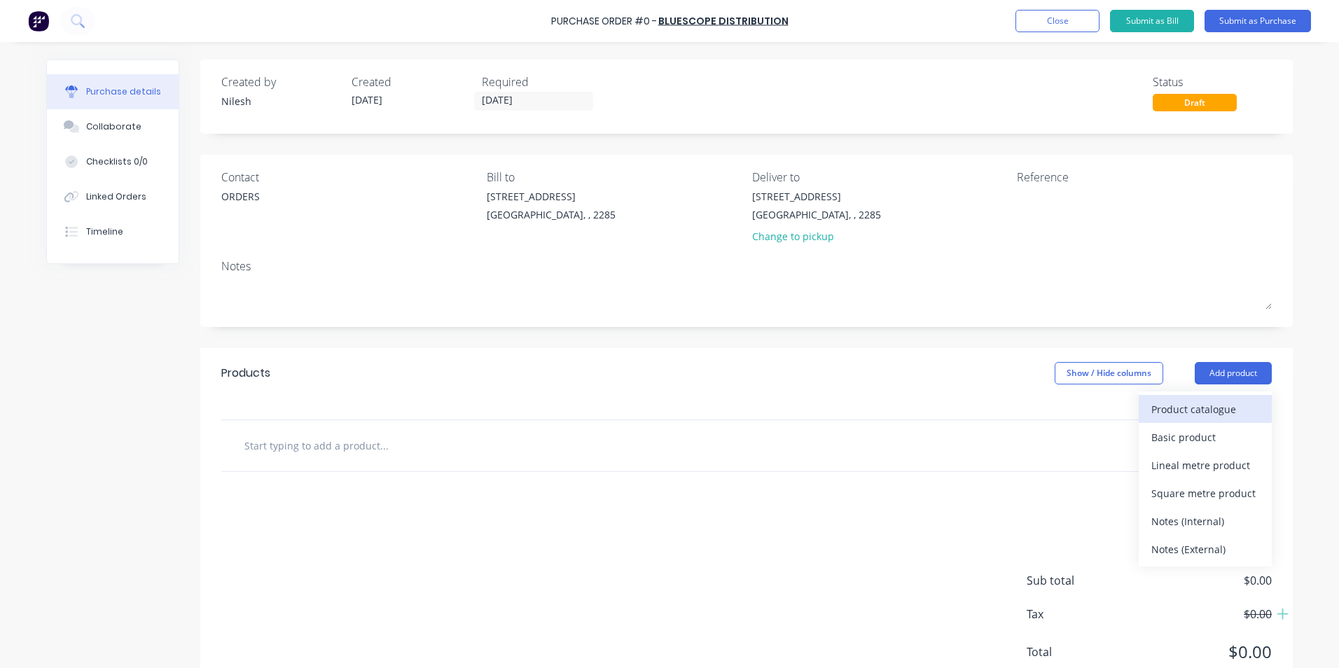
click at [1206, 417] on div "Product catalogue" at bounding box center [1205, 409] width 108 height 20
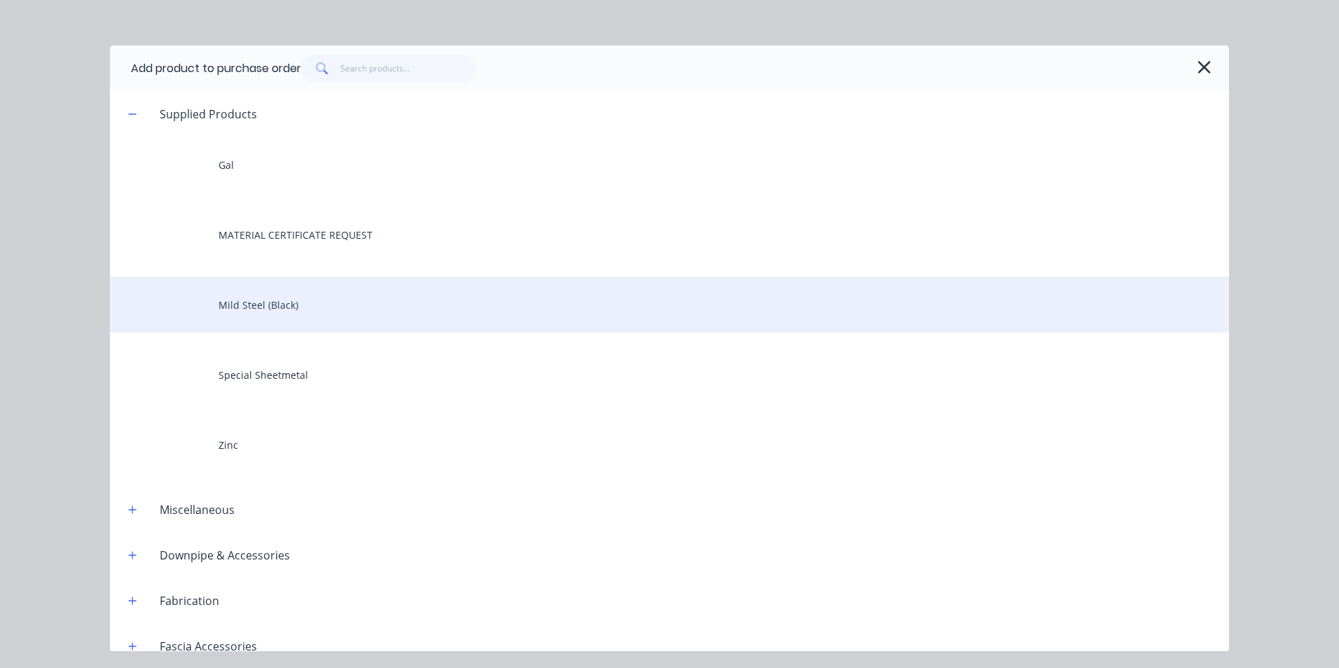
click at [282, 323] on div "Mild Steel (Black)" at bounding box center [669, 305] width 1119 height 56
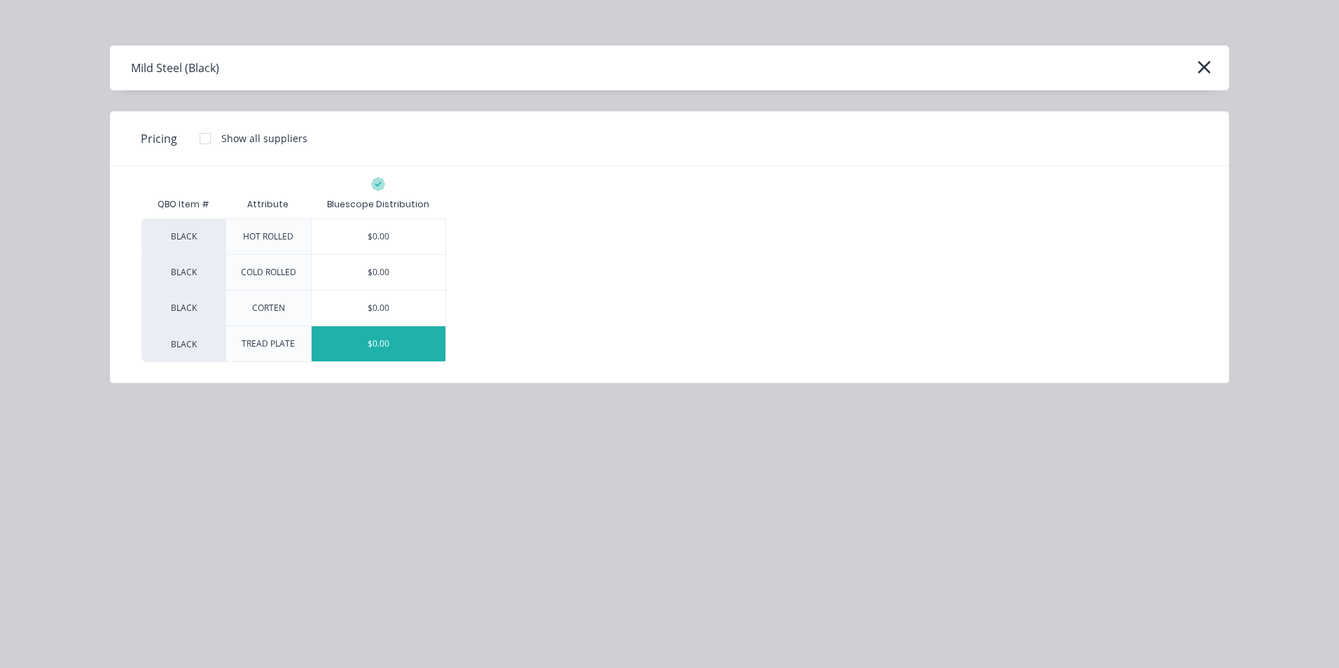
click at [354, 339] on div "$0.00" at bounding box center [379, 343] width 134 height 35
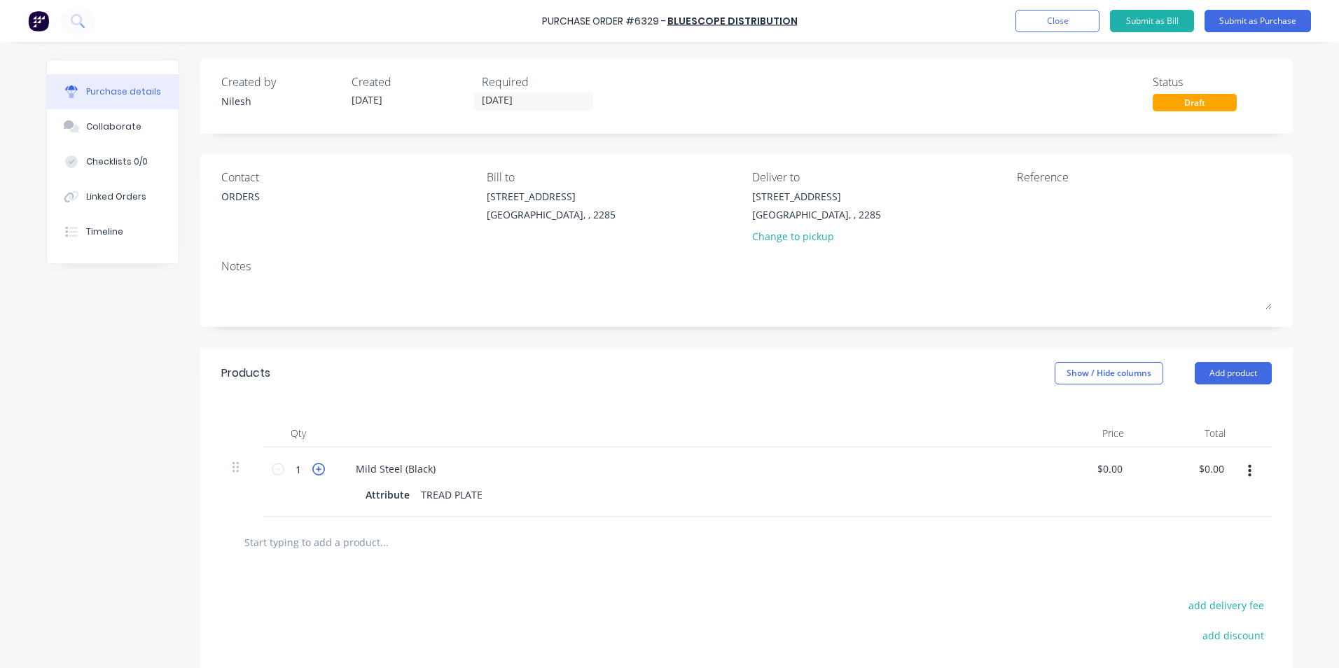
click at [312, 470] on icon at bounding box center [318, 469] width 13 height 13
drag, startPoint x: 309, startPoint y: 470, endPoint x: 270, endPoint y: 472, distance: 39.3
click at [272, 472] on icon at bounding box center [278, 469] width 13 height 13
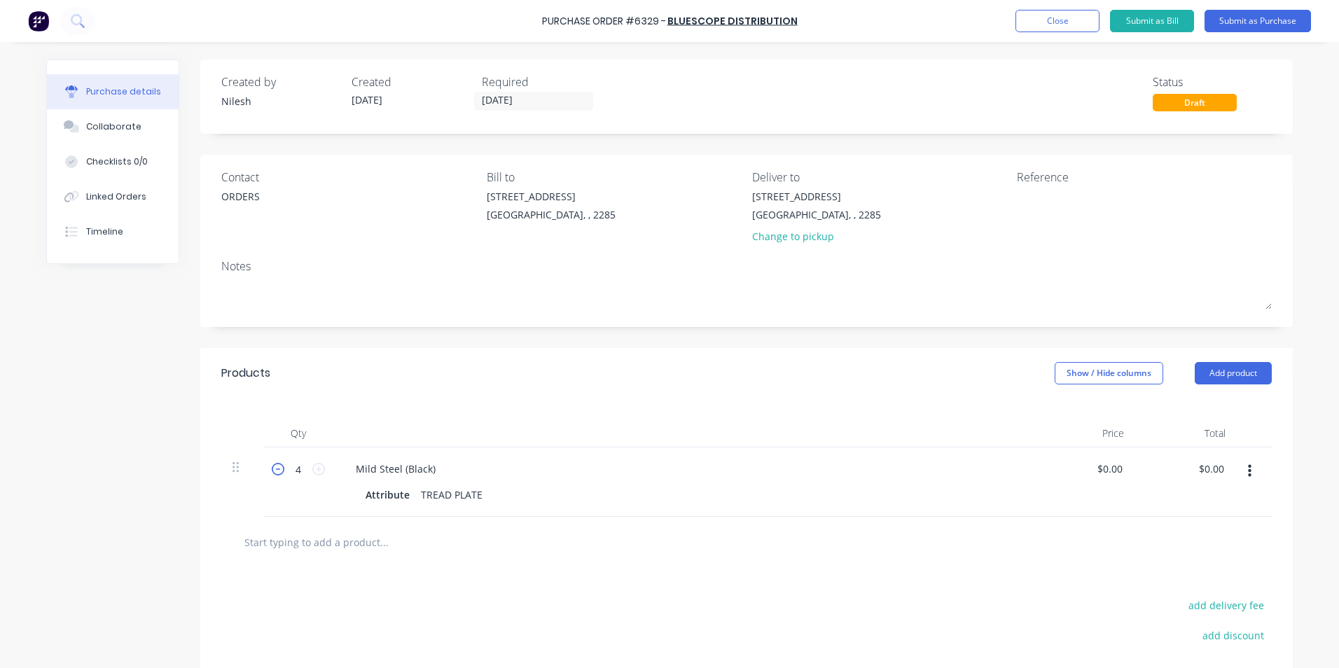
type input "3"
click at [396, 493] on div "Attribute" at bounding box center [387, 494] width 55 height 20
drag, startPoint x: 401, startPoint y: 490, endPoint x: 146, endPoint y: 500, distance: 255.7
click at [146, 500] on div "Created by [PERSON_NAME] Created [DATE] Required [DATE] Status Draft Contact OR…" at bounding box center [669, 429] width 1246 height 739
click at [351, 464] on div "Mild Steel (Black)" at bounding box center [395, 469] width 102 height 20
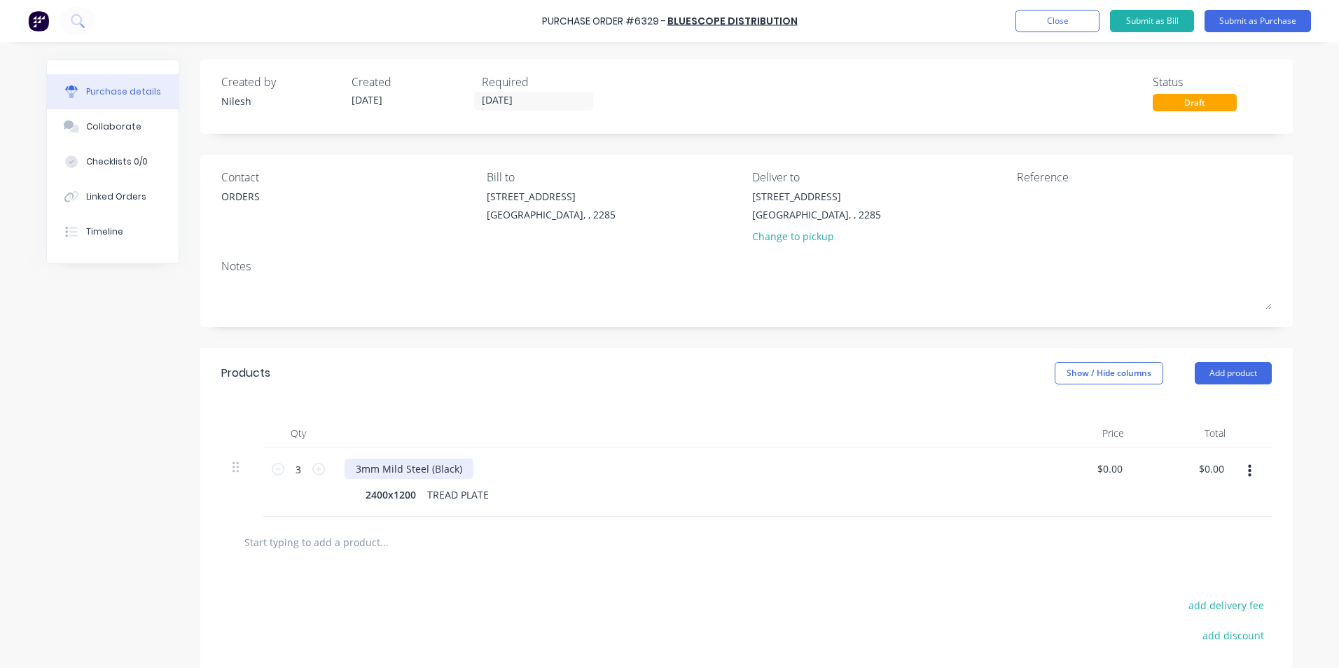
click at [459, 471] on div "3mm Mild Steel (Black)" at bounding box center [408, 469] width 129 height 20
click at [468, 489] on div "TREAD PLATE" at bounding box center [457, 494] width 73 height 20
drag, startPoint x: 486, startPoint y: 494, endPoint x: 406, endPoint y: 507, distance: 80.8
click at [406, 507] on div "3mm Mild Steel (Black) TREAD PLATE 2400x1200 TREAD PLATE" at bounding box center [683, 481] width 700 height 69
click at [677, 454] on div "3mm Mild Steel (Black) TREAD PLATE 2400x1200" at bounding box center [683, 481] width 700 height 69
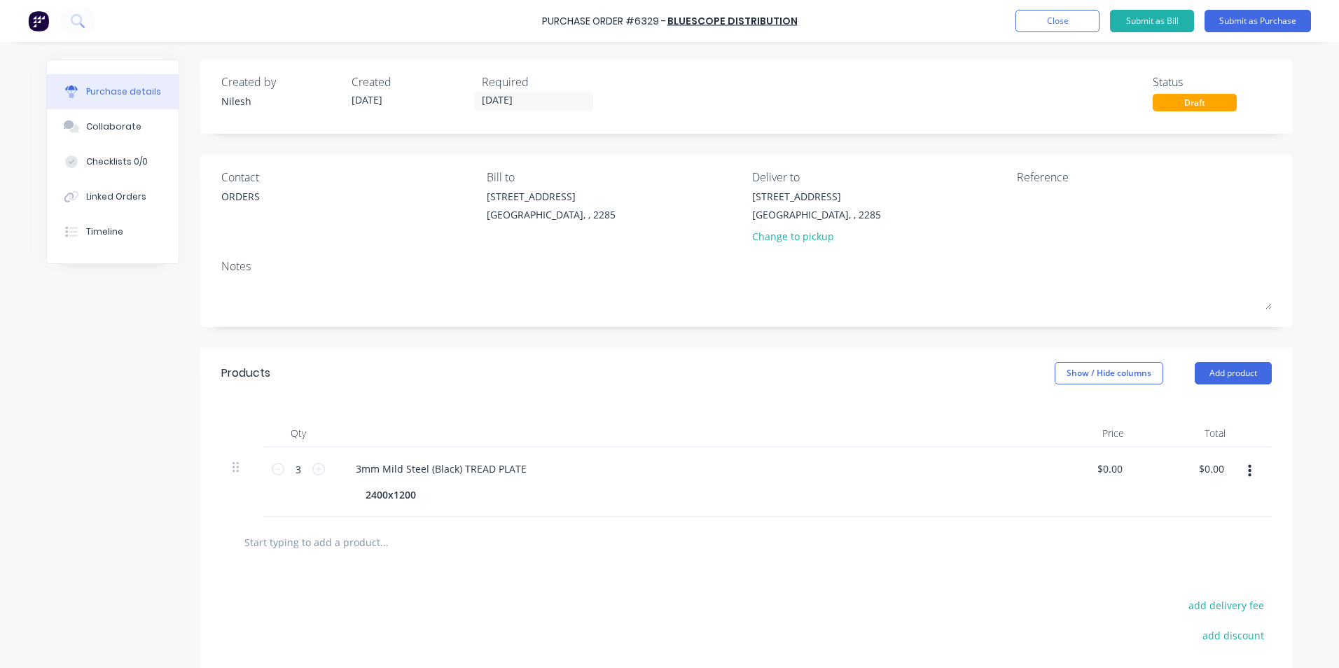
click at [1017, 179] on div "Reference" at bounding box center [1144, 177] width 255 height 17
click at [1022, 192] on textarea at bounding box center [1104, 205] width 175 height 32
type textarea "j"
type textarea "JOB REF #48093"
type textarea "x"
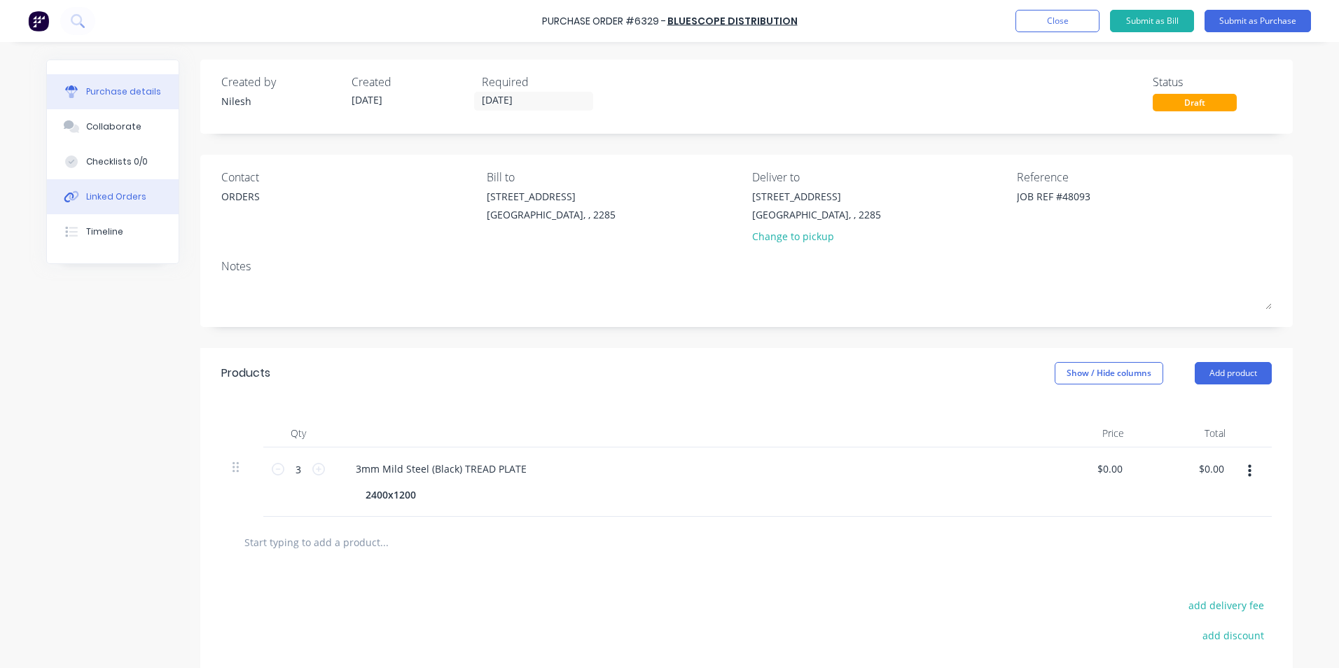
type textarea "JOB REF #48093"
click at [139, 190] on button "Linked Orders" at bounding box center [113, 196] width 132 height 35
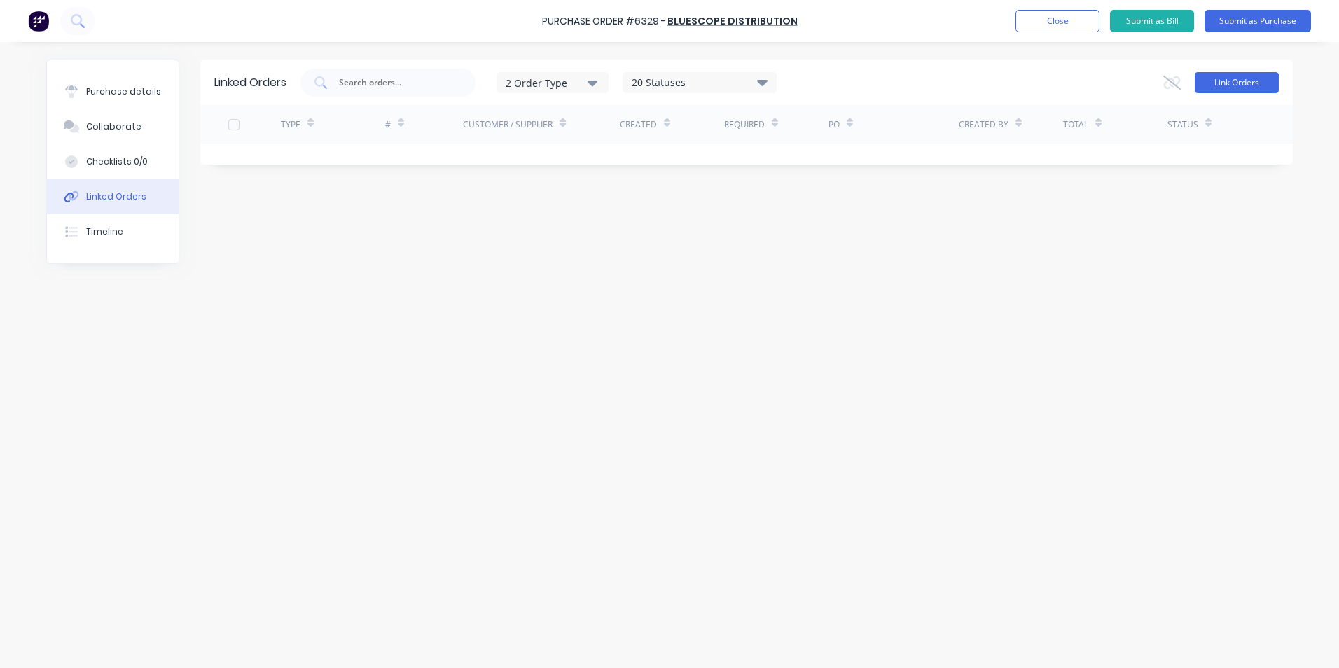
click at [1211, 81] on button "Link Orders" at bounding box center [1236, 82] width 84 height 21
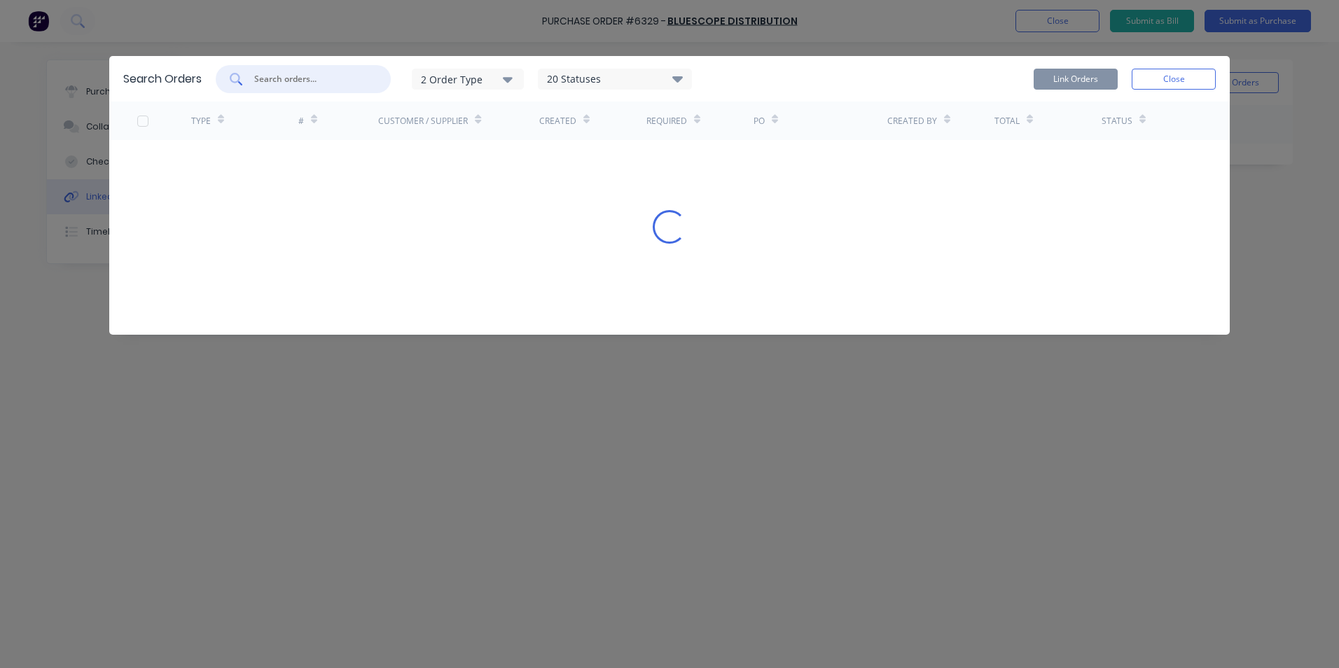
click at [348, 80] on input "text" at bounding box center [311, 79] width 116 height 14
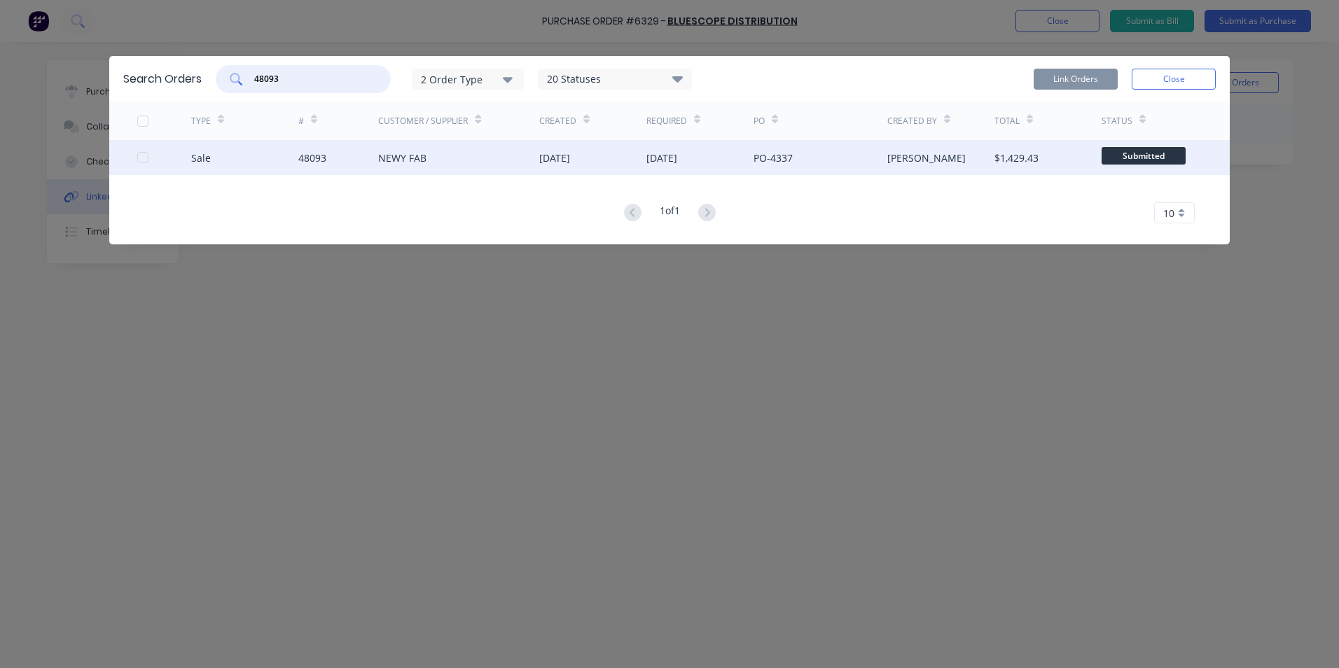
type input "48093"
click at [804, 158] on div "PO-4337" at bounding box center [820, 157] width 134 height 35
click at [144, 159] on div at bounding box center [143, 158] width 28 height 28
click at [1061, 77] on button "Link Orders" at bounding box center [1075, 79] width 84 height 21
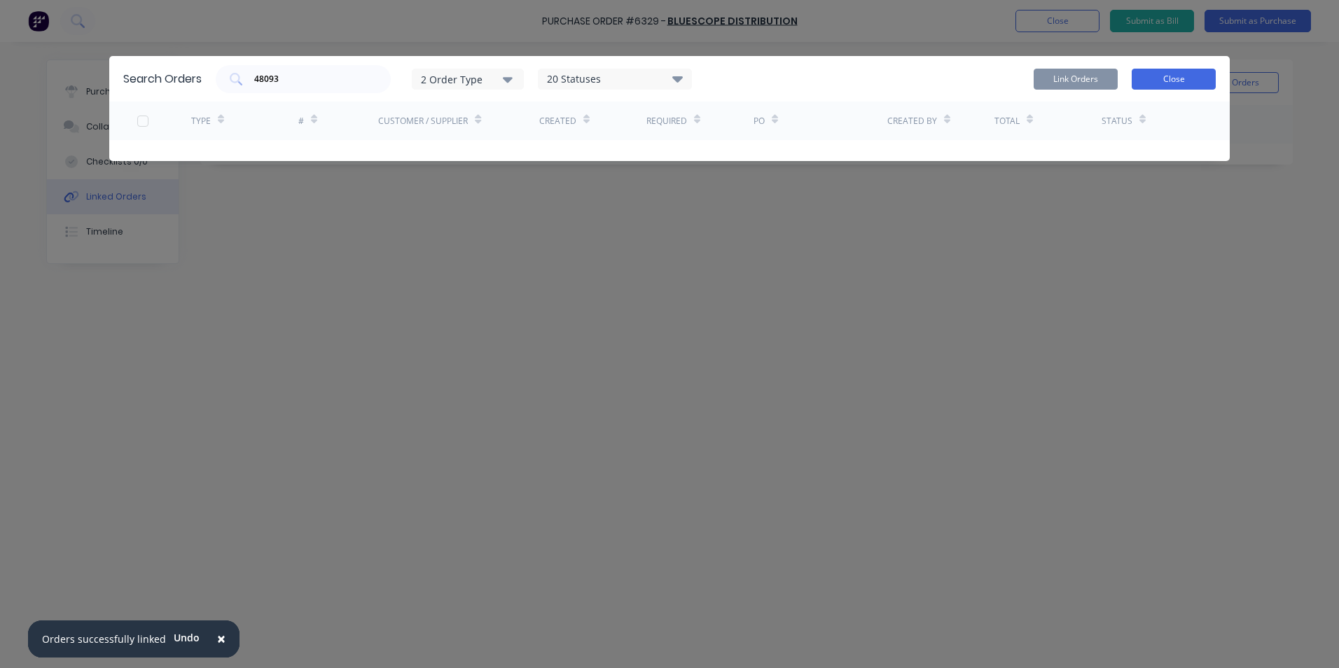
click at [1147, 84] on button "Close" at bounding box center [1173, 79] width 84 height 21
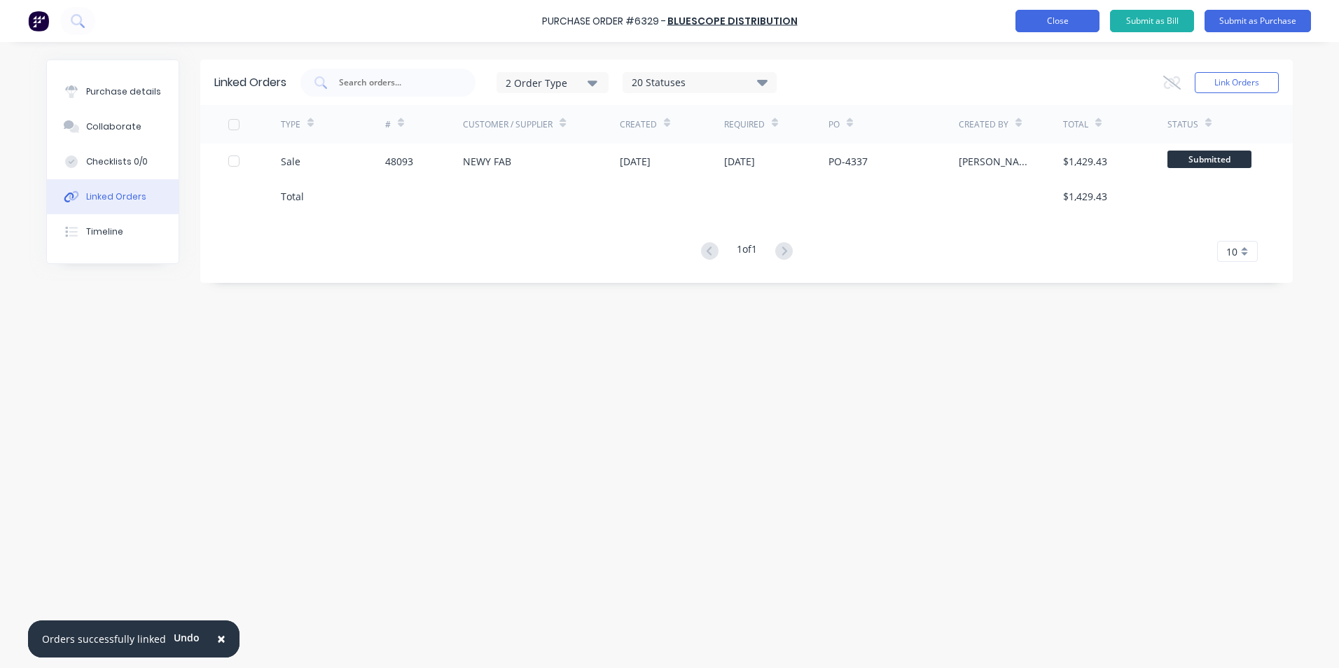
click at [1073, 17] on button "Close" at bounding box center [1057, 21] width 84 height 22
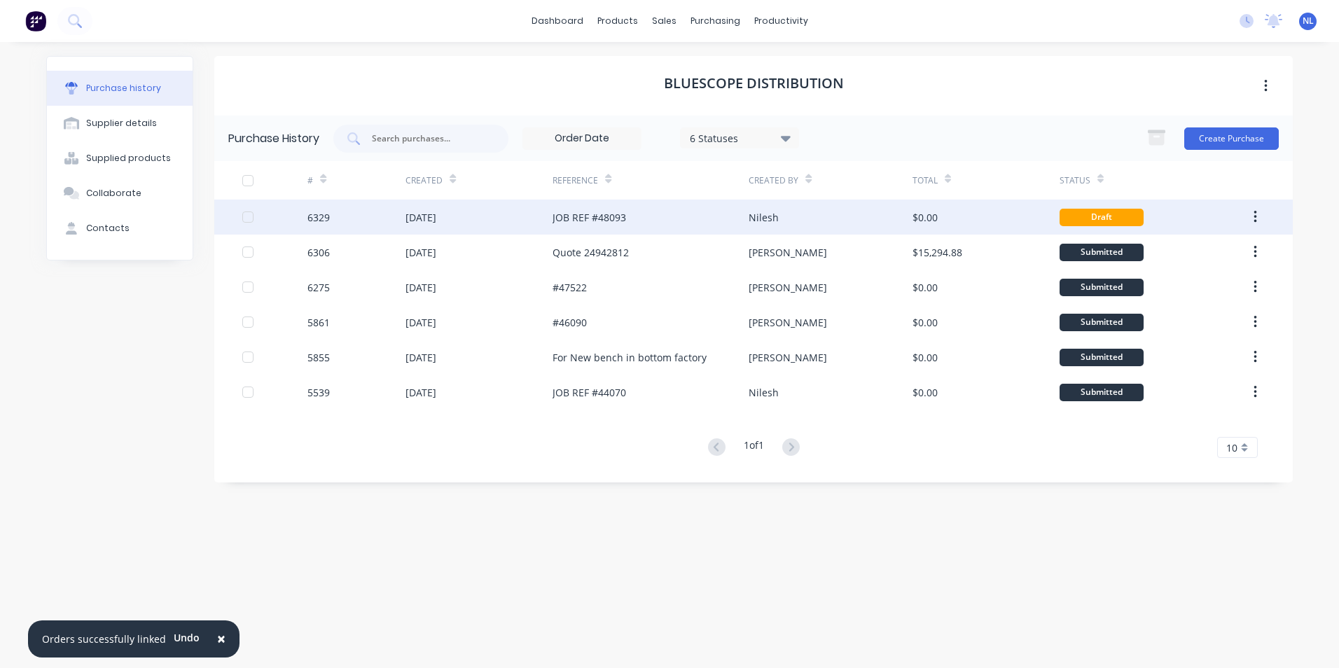
click at [676, 222] on div "JOB REF #48093" at bounding box center [650, 217] width 196 height 35
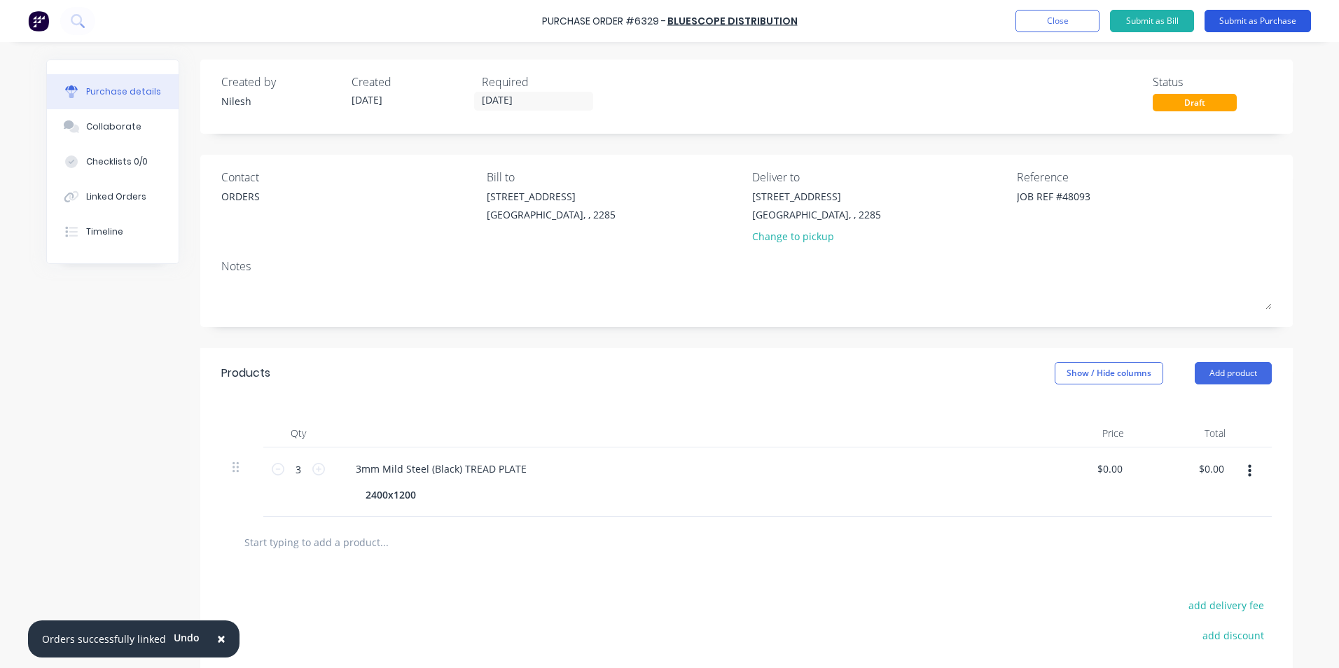
click at [1242, 17] on button "Submit as Purchase" at bounding box center [1257, 21] width 106 height 22
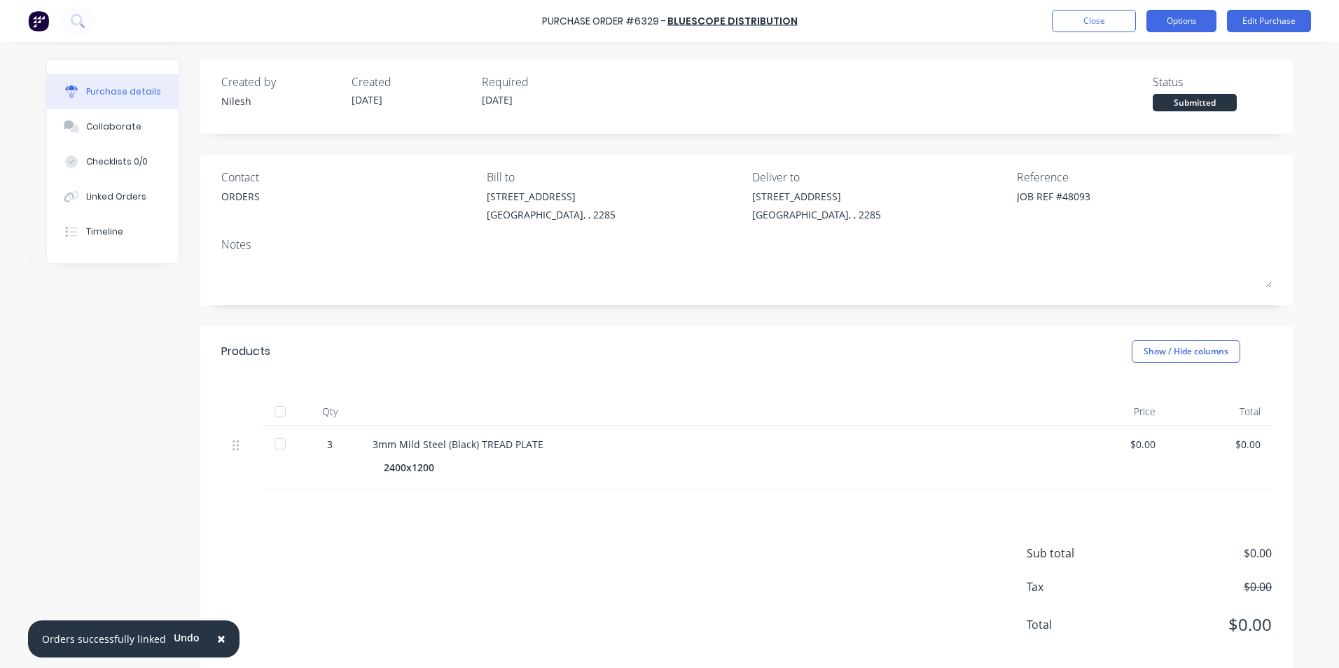
click at [1159, 28] on button "Options" at bounding box center [1181, 21] width 70 height 22
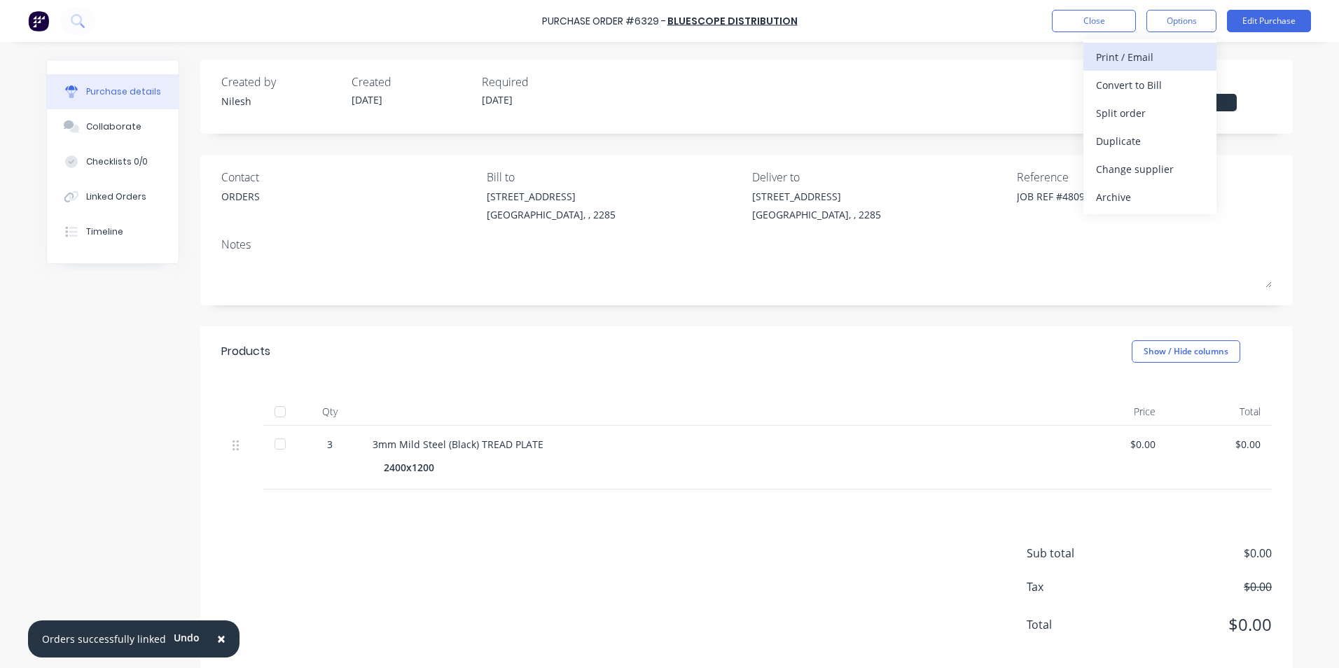
click at [1152, 67] on div "Print / Email" at bounding box center [1150, 57] width 108 height 20
click at [1143, 104] on div "Without pricing" at bounding box center [1150, 113] width 108 height 20
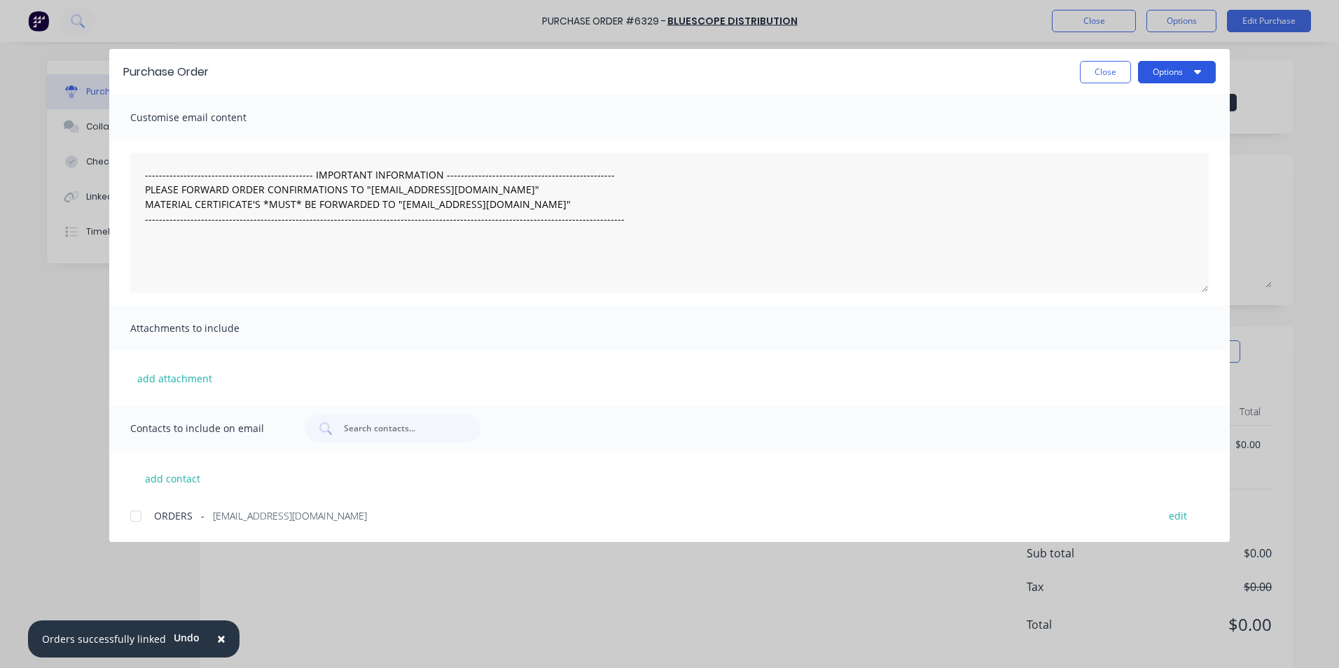
click at [1171, 68] on button "Options" at bounding box center [1177, 72] width 78 height 22
click at [1127, 130] on div "Print" at bounding box center [1149, 135] width 108 height 20
type textarea "x"
